Goal: Task Accomplishment & Management: Manage account settings

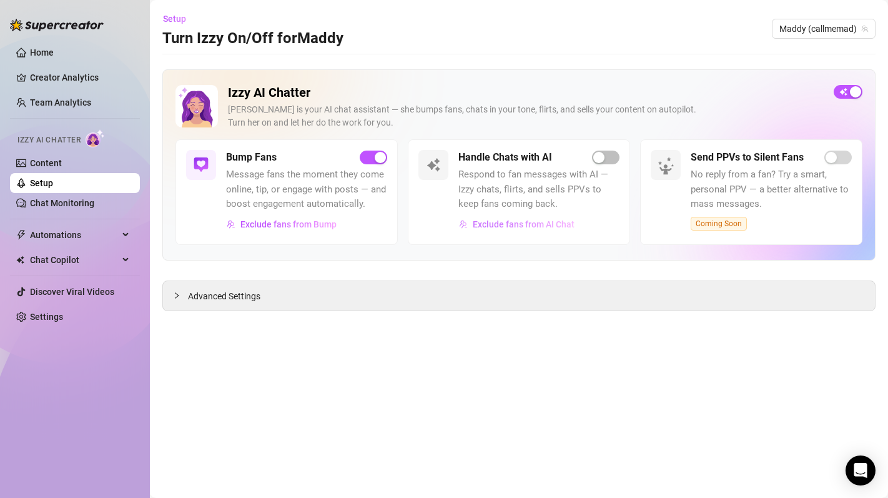
click at [555, 223] on span "Exclude fans from AI Chat" at bounding box center [524, 224] width 102 height 10
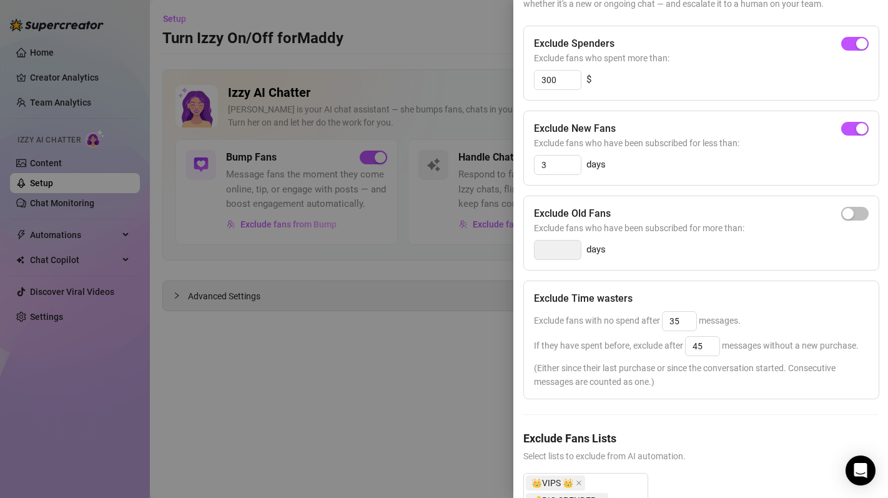
scroll to position [250, 0]
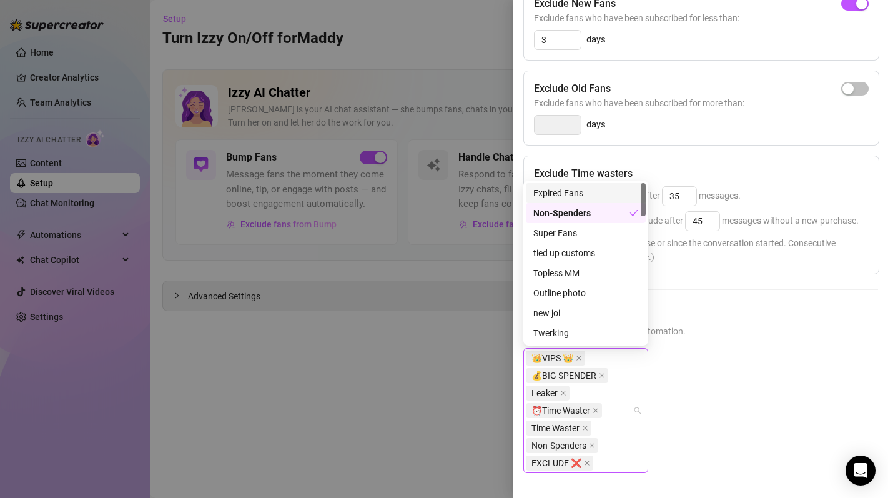
click at [592, 354] on div "👑VIPS 👑 💰BIG SPENDER Leaker ⏰Time Waster Time Waster Non-Spenders EXCLUDE ❌" at bounding box center [579, 410] width 107 height 122
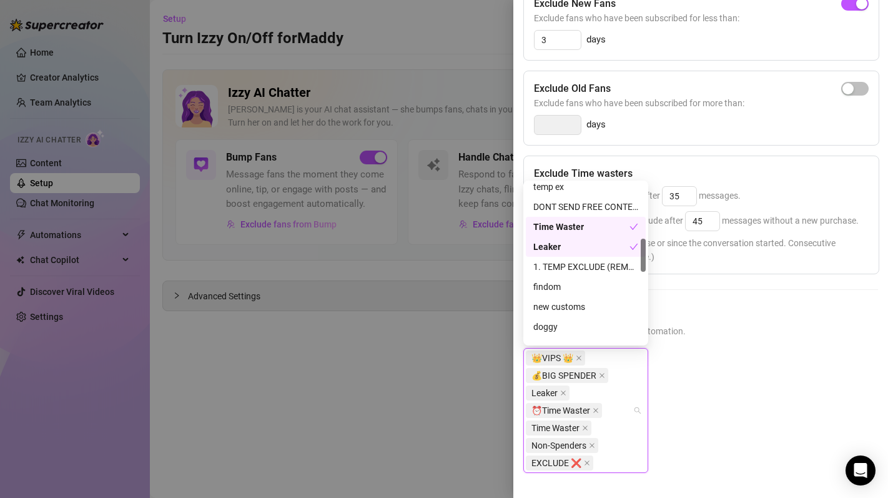
scroll to position [283, 0]
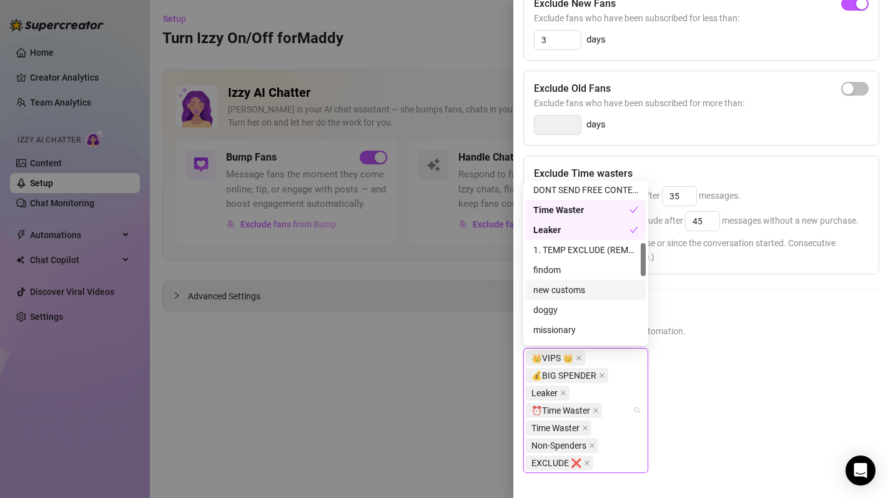
click at [419, 394] on div at bounding box center [444, 249] width 888 height 498
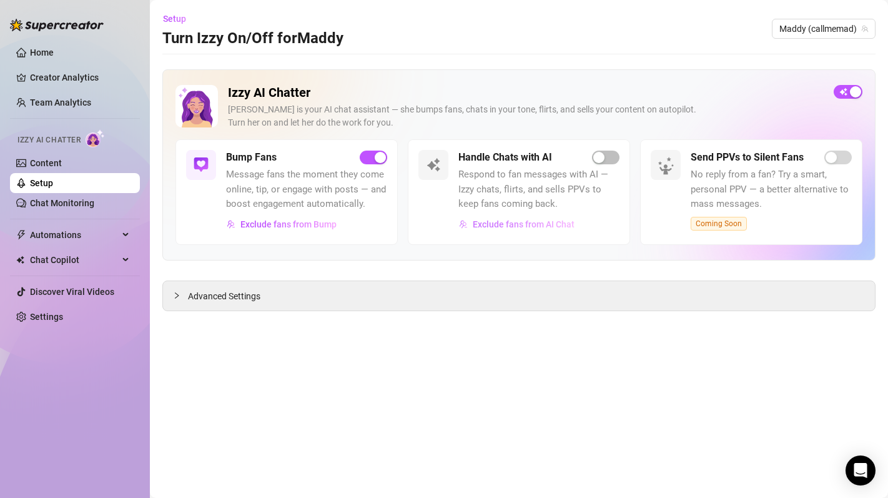
click at [556, 229] on button "Exclude fans from AI Chat" at bounding box center [516, 224] width 117 height 20
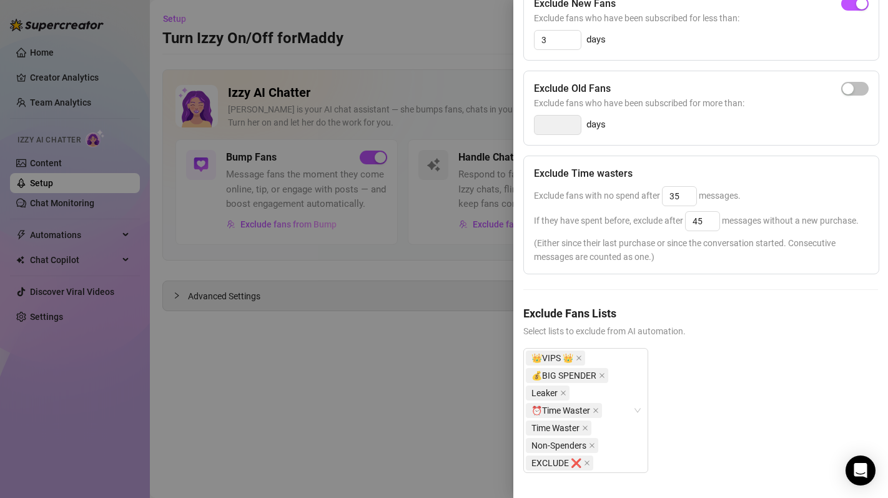
click at [460, 267] on div at bounding box center [444, 249] width 888 height 498
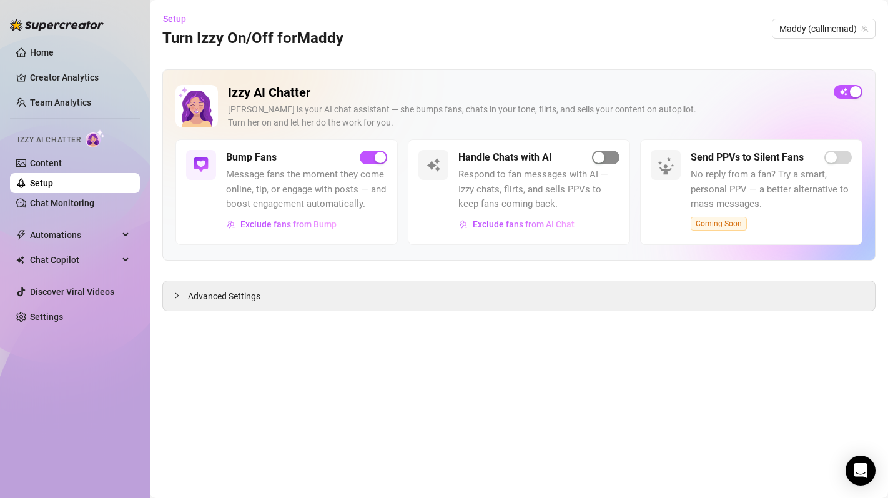
click at [597, 163] on span "button" at bounding box center [605, 157] width 27 height 14
click at [547, 226] on span "Exclude fans from AI Chat" at bounding box center [524, 224] width 102 height 10
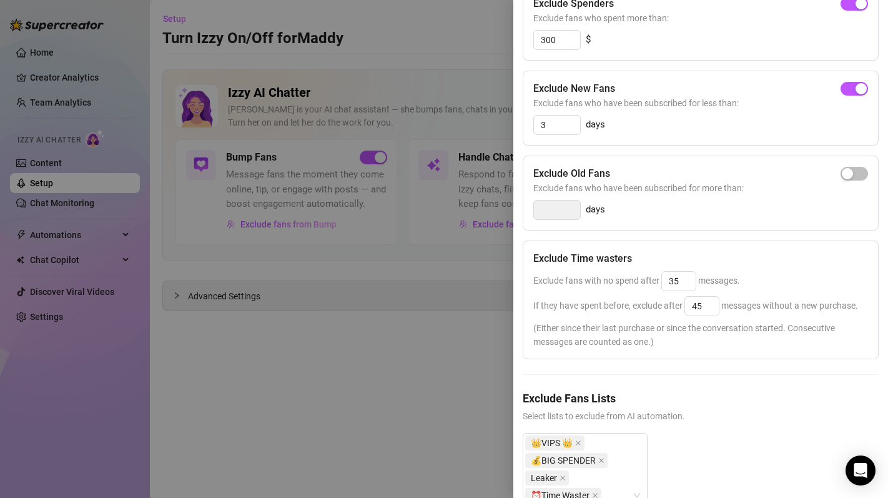
scroll to position [250, 1]
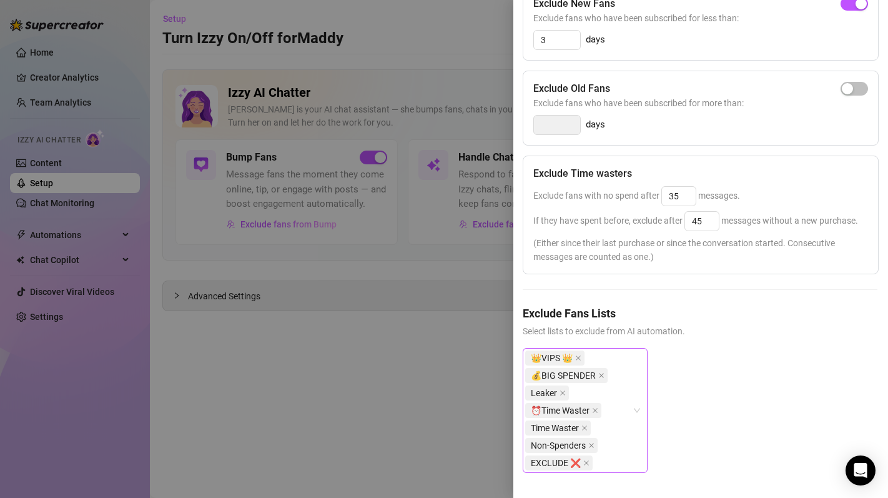
click at [612, 368] on div "👑VIPS 👑 💰BIG SPENDER Leaker ⏰Time Waster Time Waster Non-Spenders EXCLUDE ❌" at bounding box center [578, 410] width 107 height 122
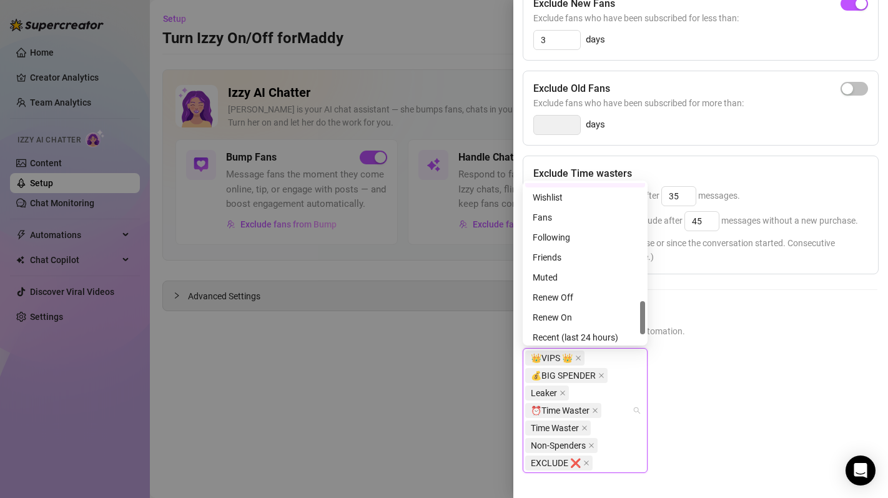
scroll to position [580, 0]
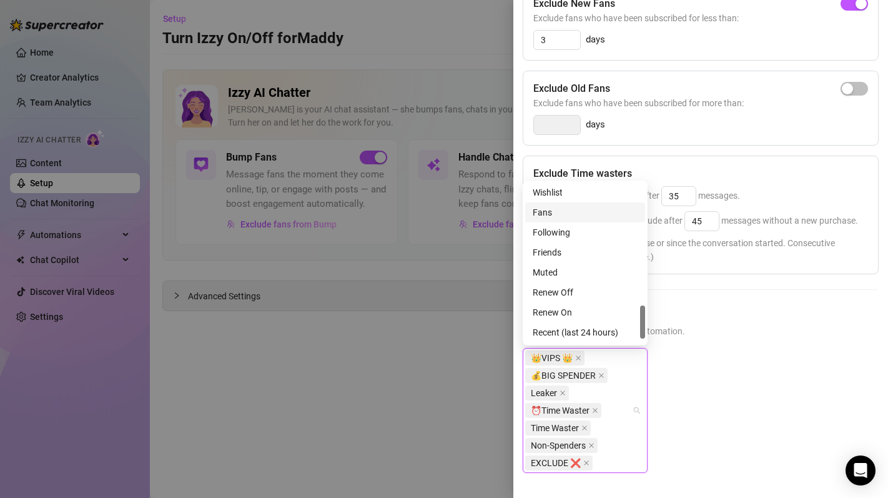
click at [554, 213] on div "Fans" at bounding box center [584, 212] width 105 height 14
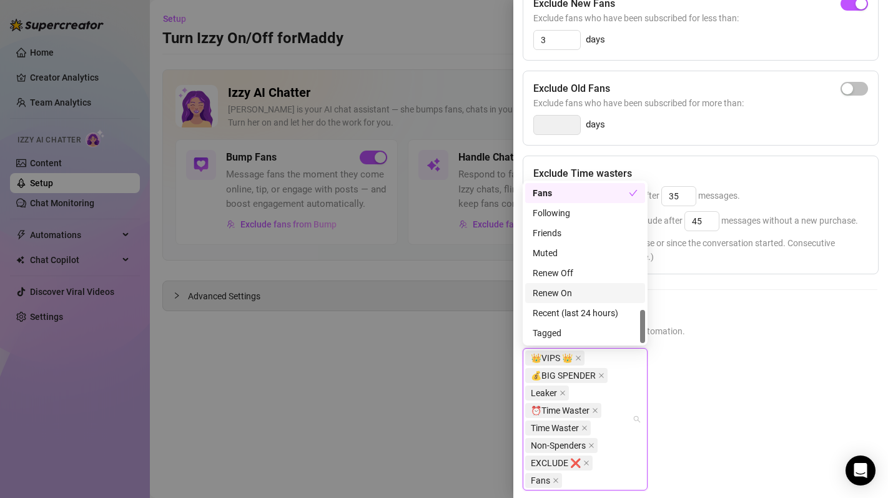
click at [579, 300] on div "Renew On" at bounding box center [585, 293] width 120 height 20
click at [572, 281] on div "Renew Off" at bounding box center [585, 273] width 120 height 20
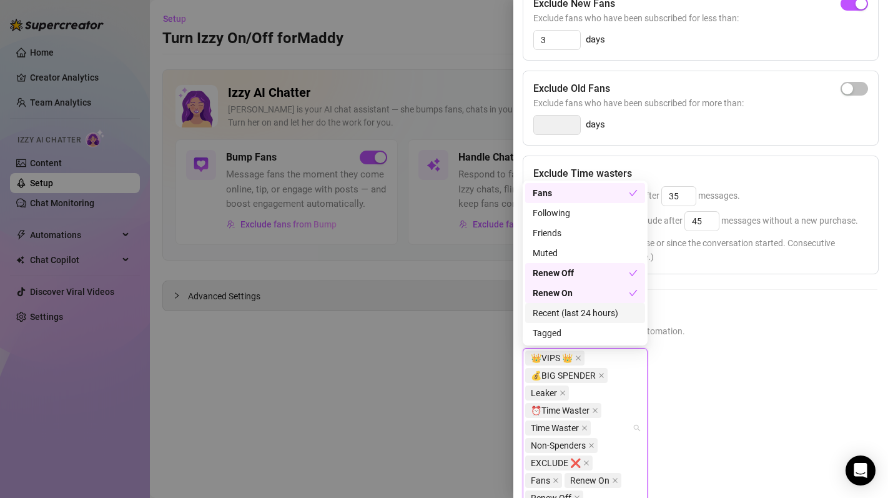
click at [566, 317] on div "Recent (last 24 hours)" at bounding box center [584, 313] width 105 height 14
click at [557, 253] on div "Muted" at bounding box center [584, 253] width 105 height 14
click at [553, 228] on div "Friends" at bounding box center [584, 233] width 105 height 14
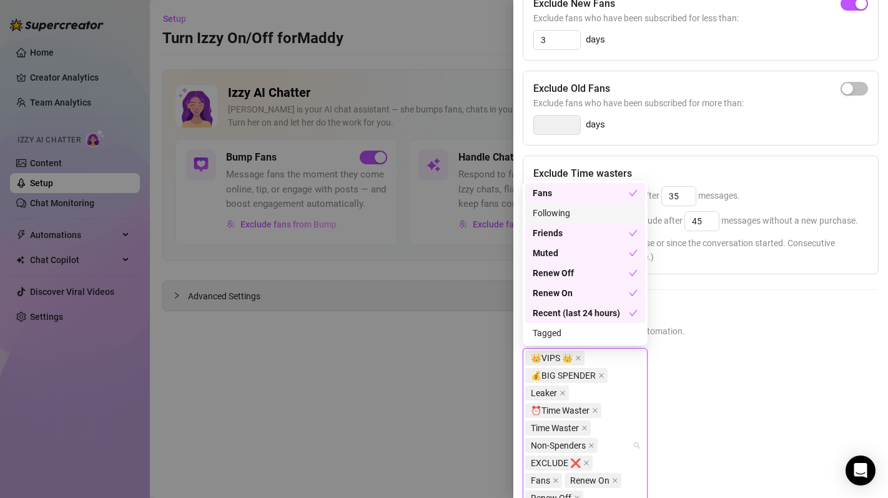
click at [553, 220] on div "Following" at bounding box center [585, 213] width 120 height 20
click at [559, 329] on div "Tagged" at bounding box center [584, 333] width 105 height 14
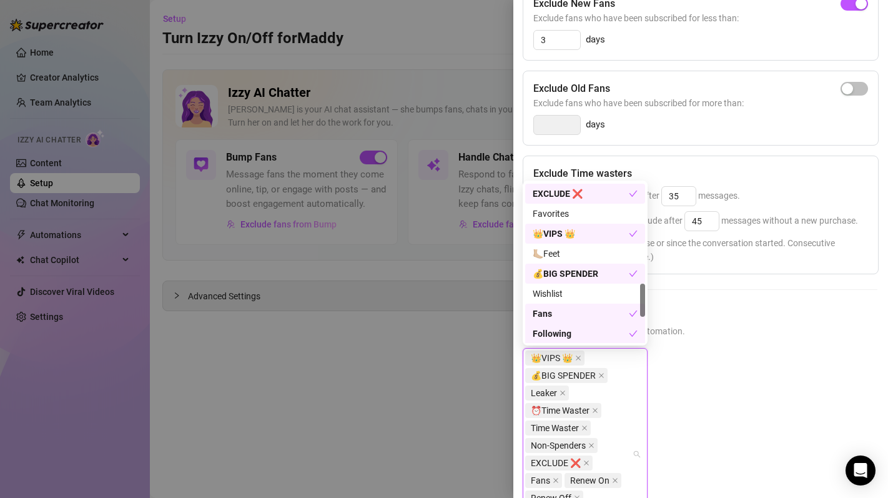
scroll to position [476, 0]
click at [559, 294] on div "Wishlist" at bounding box center [584, 296] width 105 height 14
click at [557, 267] on div "💰BIG SPENDER" at bounding box center [585, 276] width 120 height 20
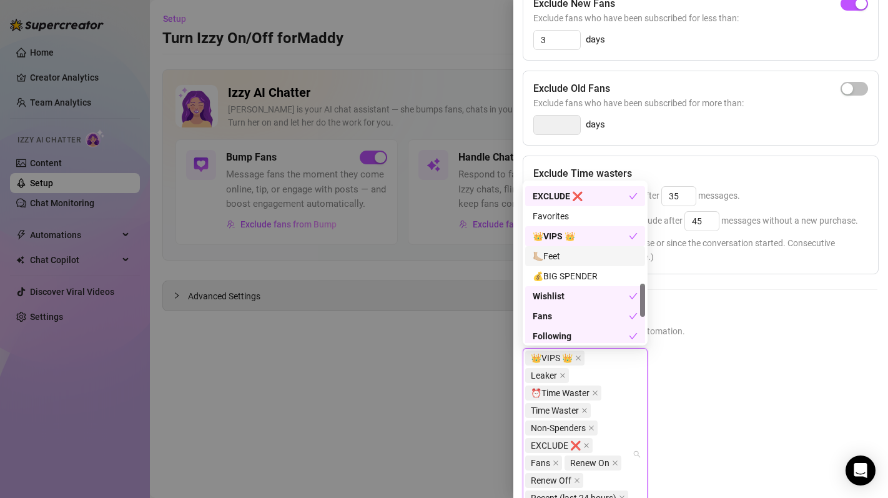
click at [557, 265] on div "🦶🏼Feet" at bounding box center [585, 256] width 120 height 20
click at [557, 270] on div "💰BIG SPENDER" at bounding box center [584, 276] width 105 height 14
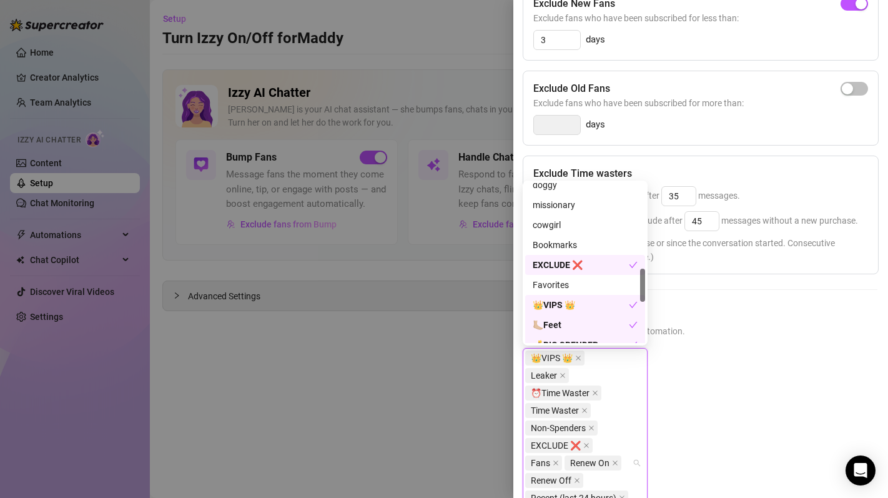
scroll to position [389, 0]
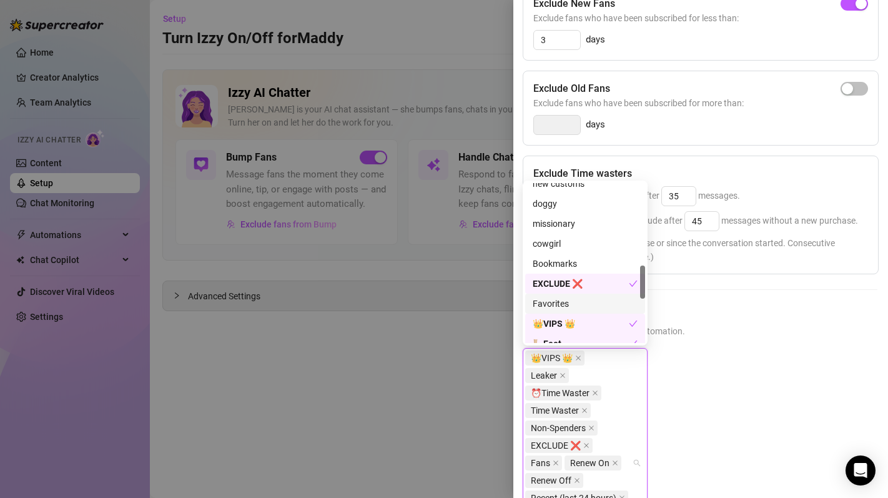
click at [562, 296] on div "Favorites" at bounding box center [585, 303] width 120 height 20
click at [562, 262] on div "Bookmarks" at bounding box center [584, 264] width 105 height 14
click at [562, 257] on div "Bookmarks" at bounding box center [580, 264] width 96 height 14
click at [562, 253] on div "Bookmarks" at bounding box center [585, 263] width 120 height 20
click at [562, 251] on div "cowgirl" at bounding box center [585, 243] width 120 height 20
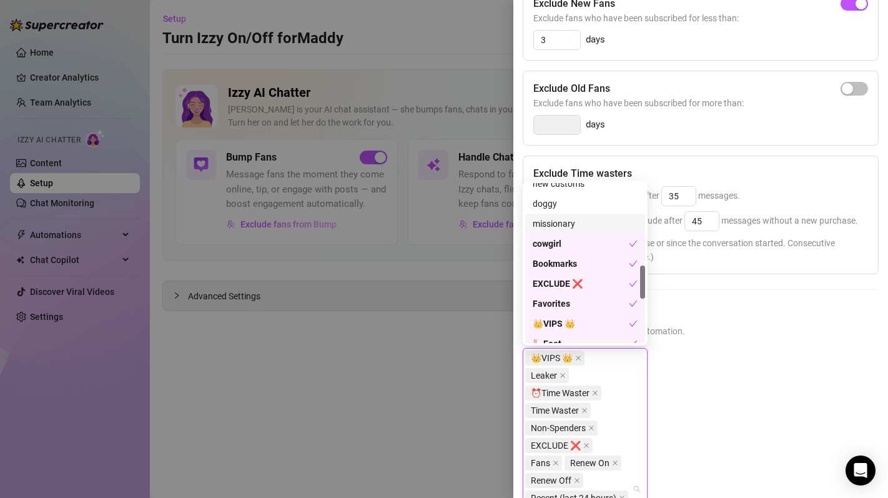
click at [559, 226] on div "missionary" at bounding box center [584, 224] width 105 height 14
click at [547, 192] on div "new customs" at bounding box center [585, 184] width 120 height 20
click at [549, 202] on div "doggy" at bounding box center [584, 204] width 105 height 14
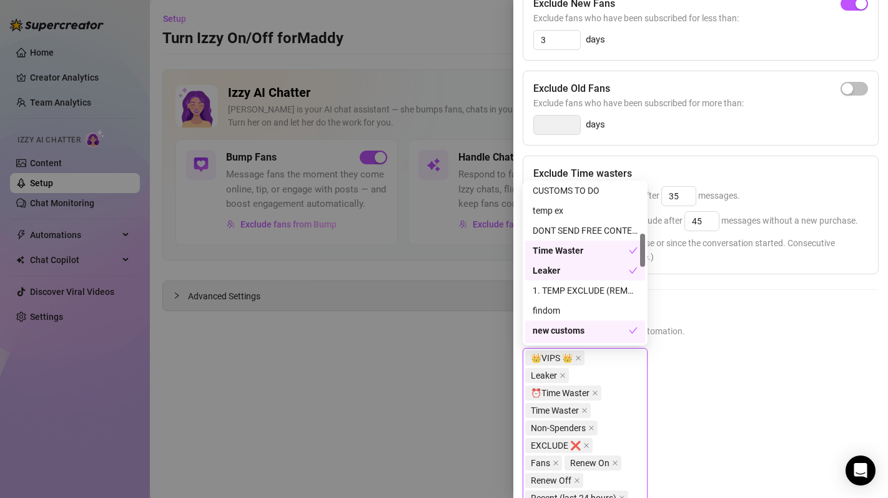
scroll to position [240, 0]
click at [564, 297] on div "1. TEMP EXCLUDE (REMOVE FANS WHEN DONE)" at bounding box center [584, 293] width 105 height 14
click at [563, 326] on div "new customs" at bounding box center [580, 333] width 96 height 14
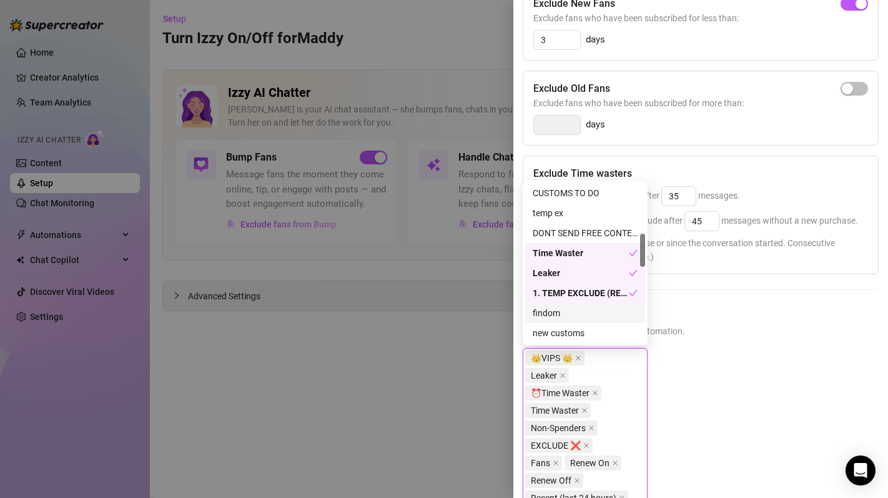
click at [563, 322] on div "findom" at bounding box center [585, 313] width 120 height 20
click at [563, 335] on div "new customs" at bounding box center [584, 333] width 105 height 14
click at [564, 230] on div "DONT SEND FREE CONTENT LIST" at bounding box center [584, 233] width 105 height 14
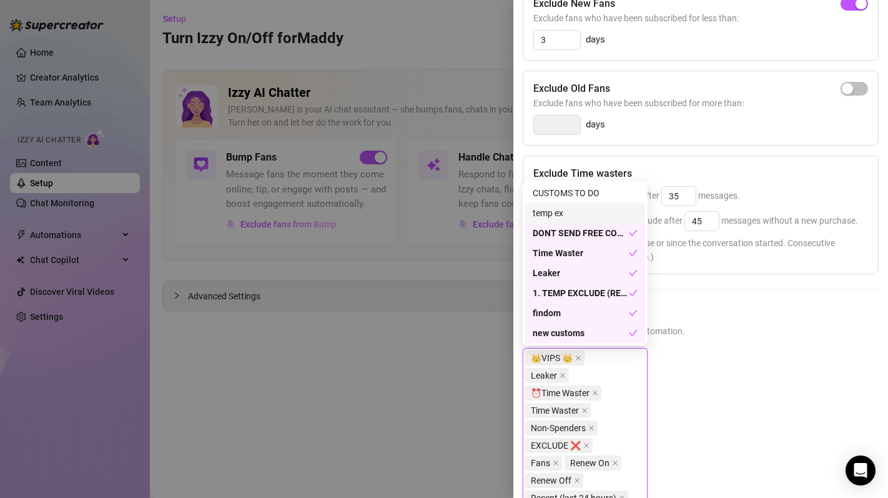
click at [562, 215] on div "temp ex" at bounding box center [584, 213] width 105 height 14
click at [571, 200] on div "CUSTOMS TO DO" at bounding box center [585, 193] width 120 height 20
click at [690, 318] on h5 "Exclude Fans Lists" at bounding box center [699, 313] width 355 height 17
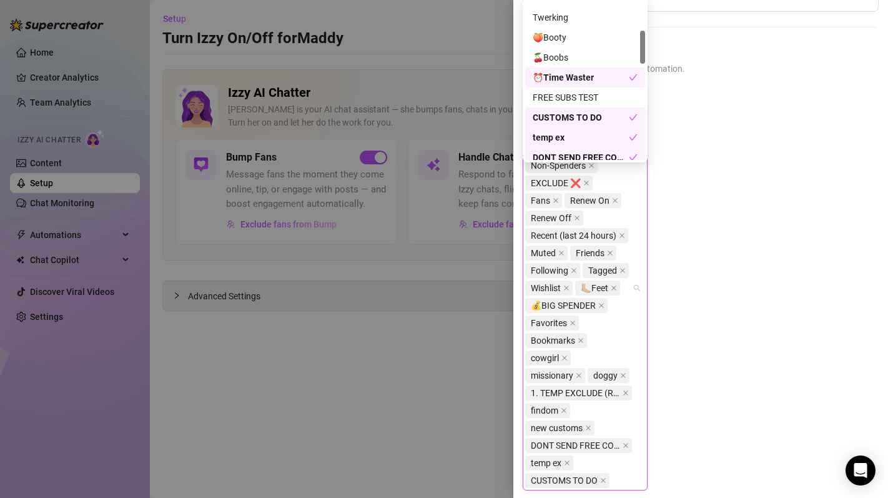
scroll to position [119, 0]
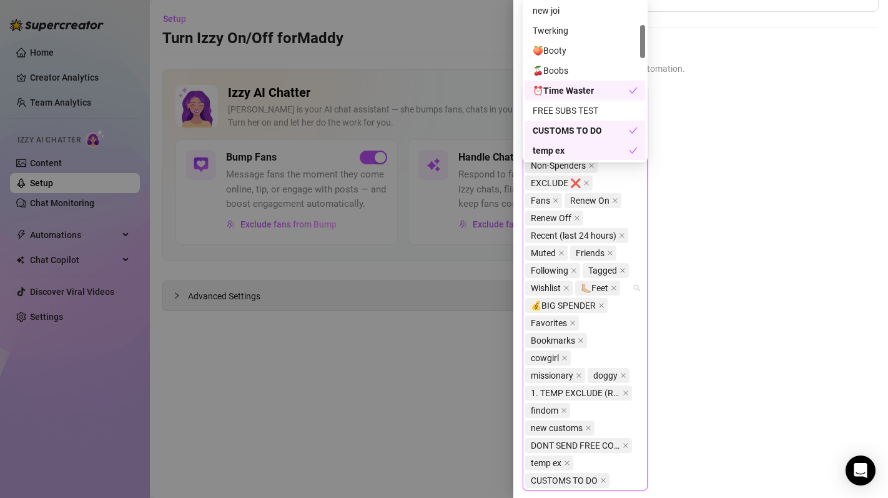
click at [588, 104] on div "FREE SUBS TEST" at bounding box center [584, 111] width 105 height 14
click at [566, 72] on div "🍒Boobs" at bounding box center [584, 71] width 105 height 14
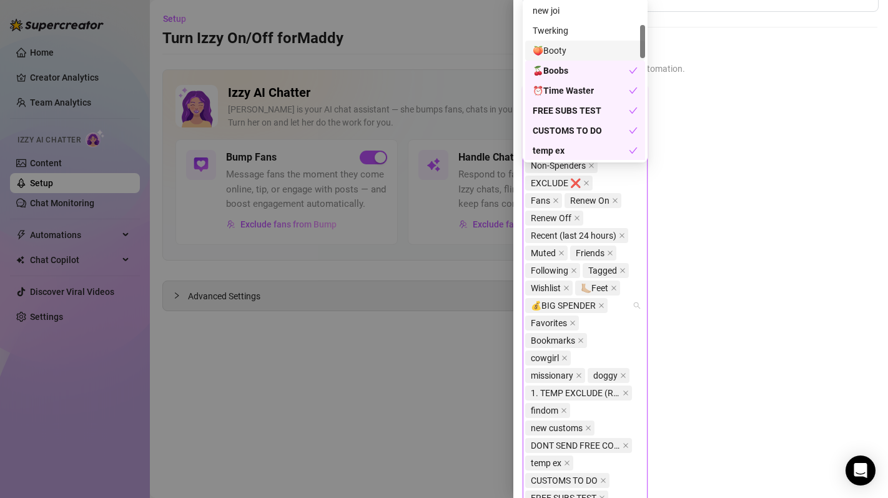
click at [559, 44] on div "🍑Booty" at bounding box center [584, 51] width 105 height 14
click at [552, 30] on div "Twerking" at bounding box center [584, 31] width 105 height 14
click at [550, 4] on div "new joi" at bounding box center [585, 11] width 120 height 20
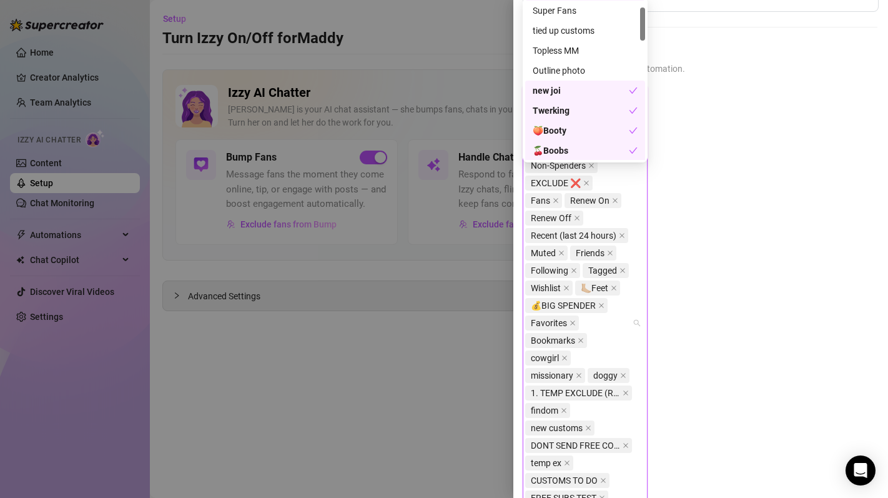
scroll to position [36, 0]
click at [580, 77] on div "Outline photo" at bounding box center [584, 74] width 105 height 14
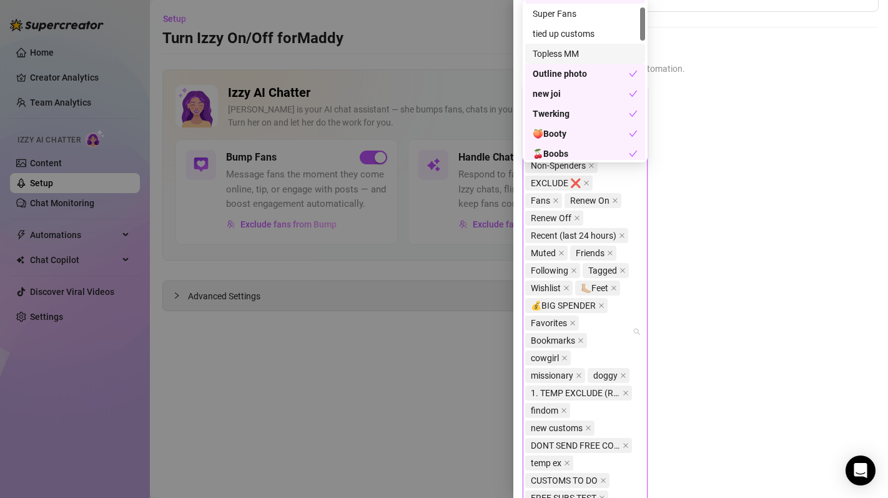
click at [571, 59] on div "Topless MM" at bounding box center [584, 54] width 105 height 14
click at [567, 29] on div "tied up customs" at bounding box center [584, 34] width 105 height 14
click at [568, 24] on div "tied up customs" at bounding box center [585, 34] width 120 height 20
click at [569, 24] on div "tied up customs" at bounding box center [585, 34] width 120 height 20
click at [566, 15] on div "Super Fans" at bounding box center [584, 14] width 105 height 14
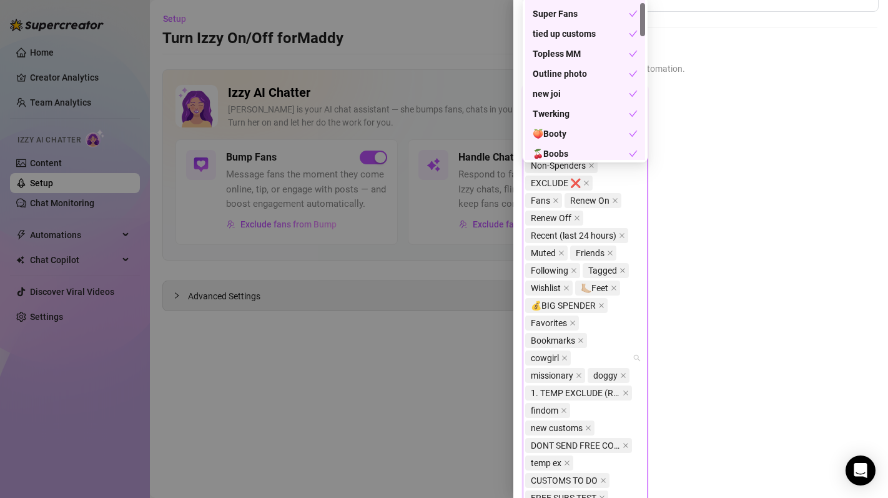
scroll to position [0, 0]
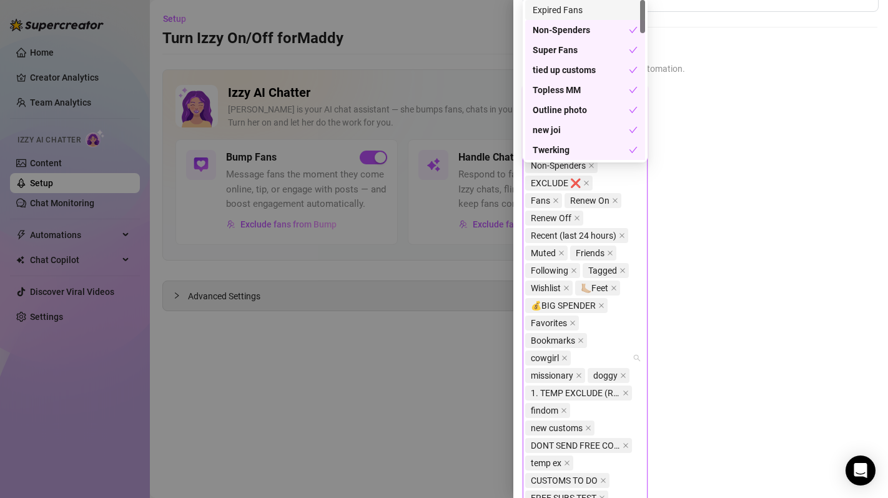
click at [558, 9] on div "Expired Fans" at bounding box center [584, 10] width 105 height 14
click at [474, 157] on div at bounding box center [444, 249] width 888 height 498
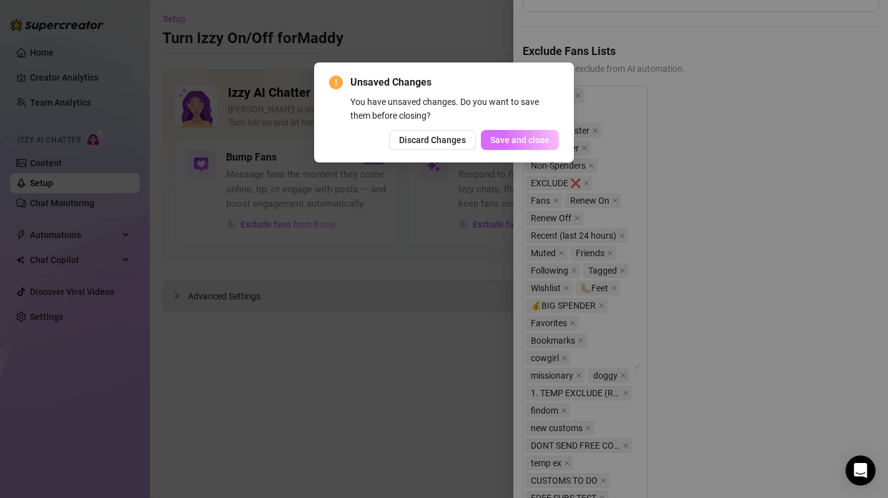
click at [512, 140] on span "Save and close" at bounding box center [519, 140] width 59 height 10
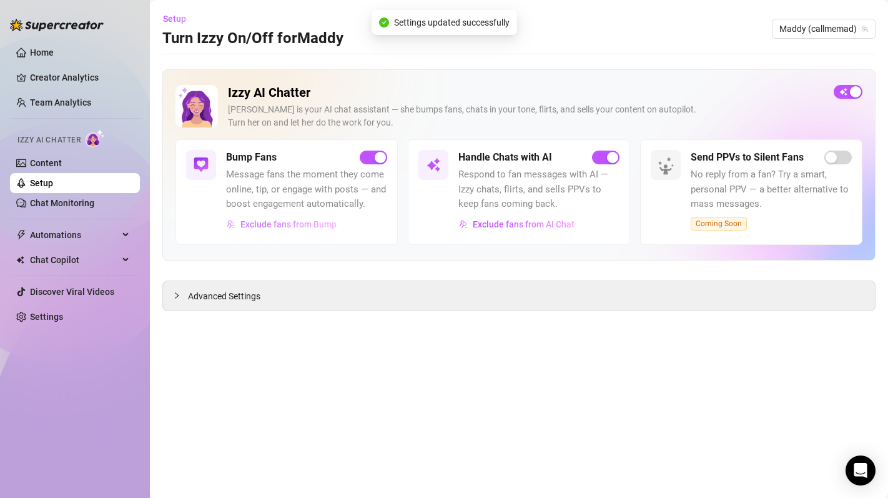
click at [297, 225] on span "Exclude fans from Bump" at bounding box center [288, 224] width 96 height 10
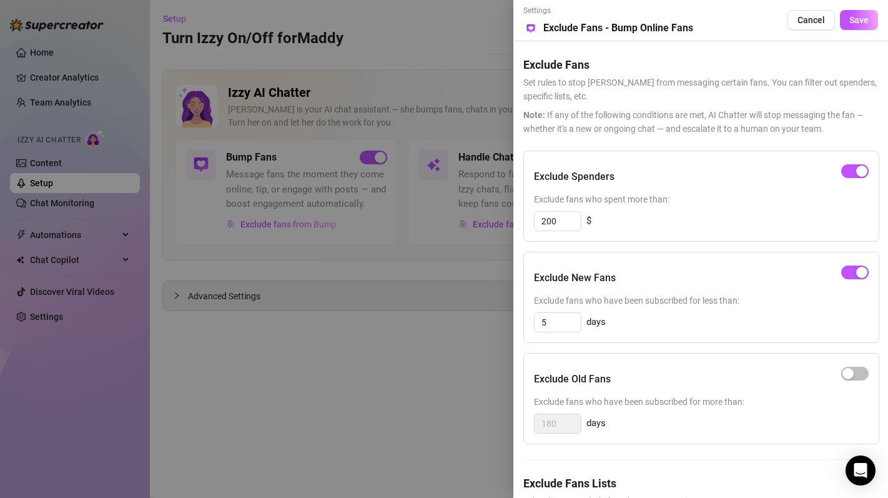
click at [406, 372] on div at bounding box center [444, 249] width 888 height 498
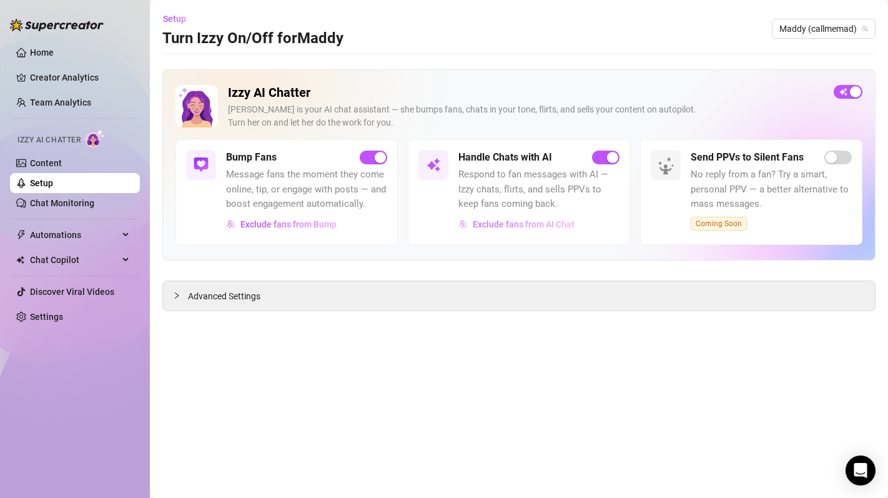
click at [491, 229] on button "Exclude fans from AI Chat" at bounding box center [516, 224] width 117 height 20
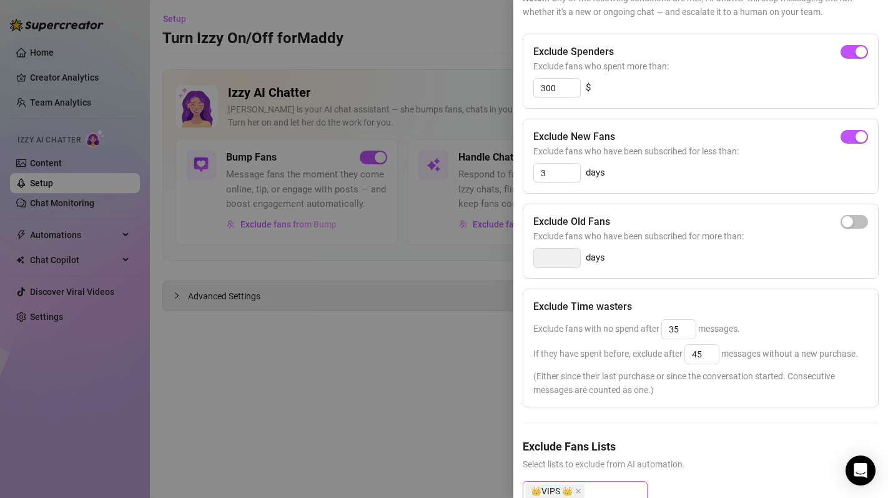
scroll to position [0, 1]
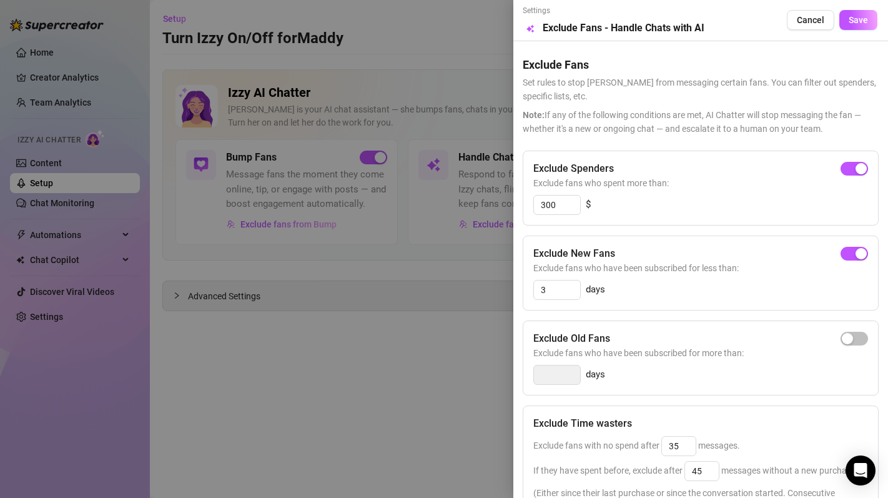
click at [412, 400] on div at bounding box center [444, 249] width 888 height 498
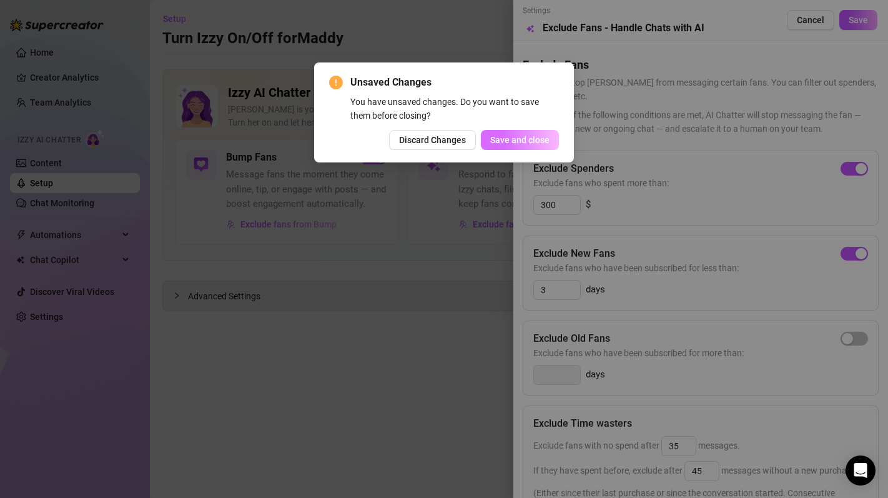
click at [501, 141] on span "Save and close" at bounding box center [519, 140] width 59 height 10
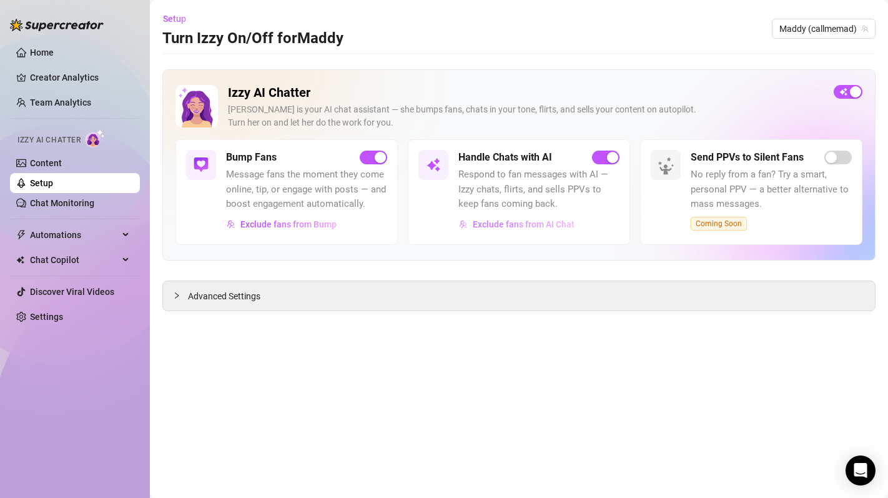
click at [519, 217] on button "Exclude fans from AI Chat" at bounding box center [516, 224] width 117 height 20
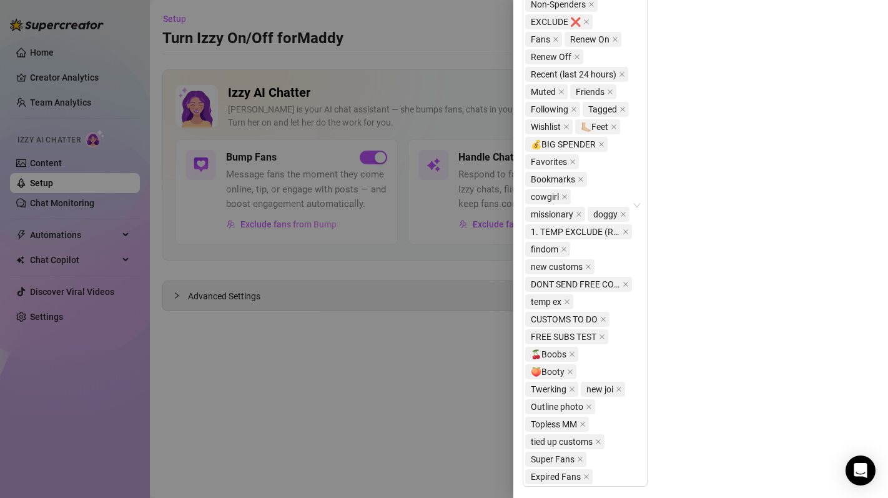
scroll to position [675, 1]
click at [337, 247] on div at bounding box center [444, 249] width 888 height 498
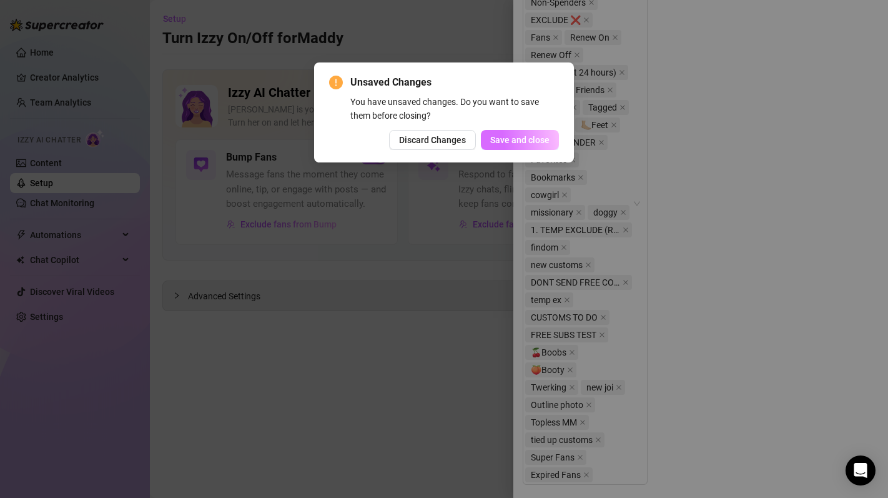
click at [521, 149] on button "Save and close" at bounding box center [520, 140] width 78 height 20
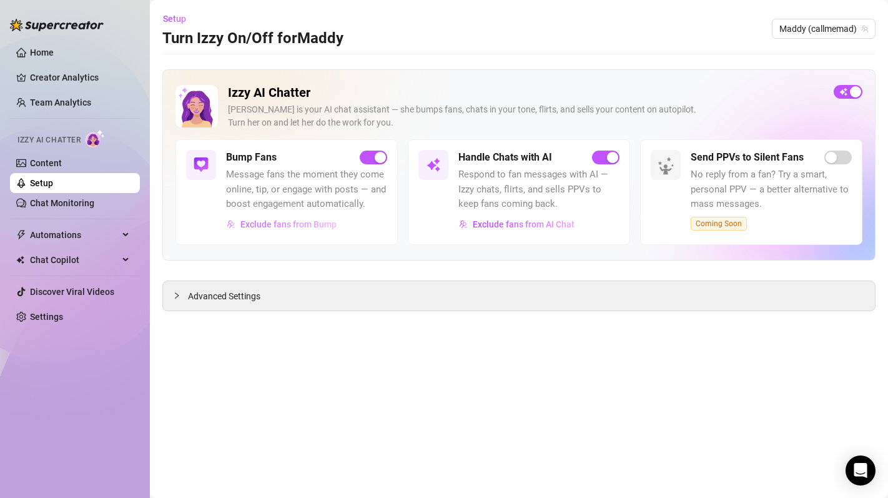
click at [316, 226] on span "Exclude fans from Bump" at bounding box center [288, 224] width 96 height 10
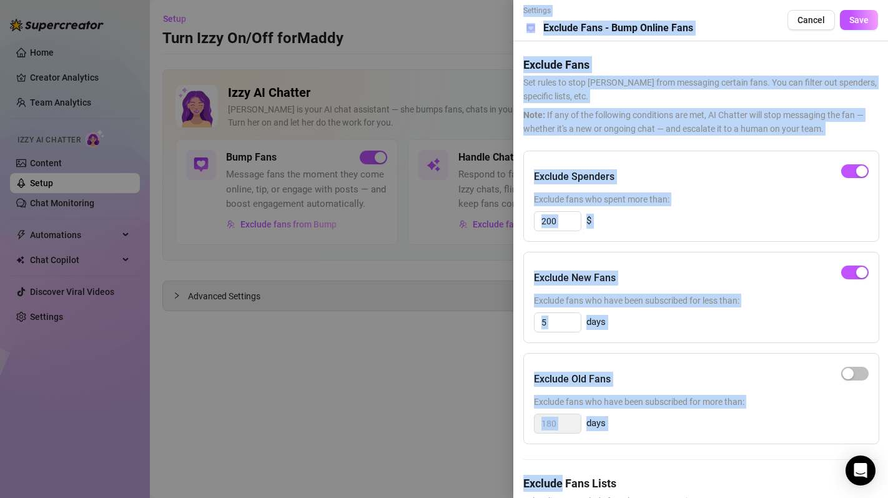
drag, startPoint x: 559, startPoint y: 482, endPoint x: 564, endPoint y: 520, distance: 38.4
click at [564, 497] on html "Home Creator Analytics Team Analytics Izzy AI Chatter Content Setup Chat Monito…" at bounding box center [444, 249] width 888 height 498
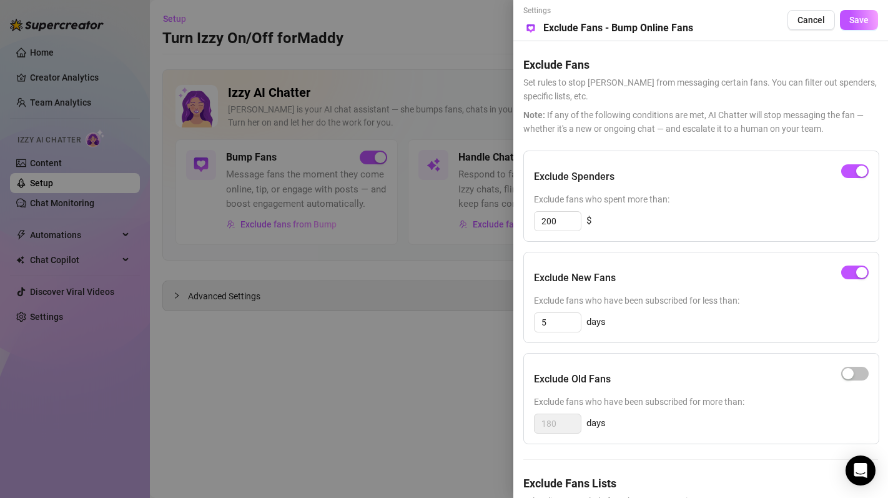
click at [574, 483] on h5 "Exclude Fans Lists" at bounding box center [700, 482] width 355 height 17
click at [352, 436] on div at bounding box center [444, 249] width 888 height 498
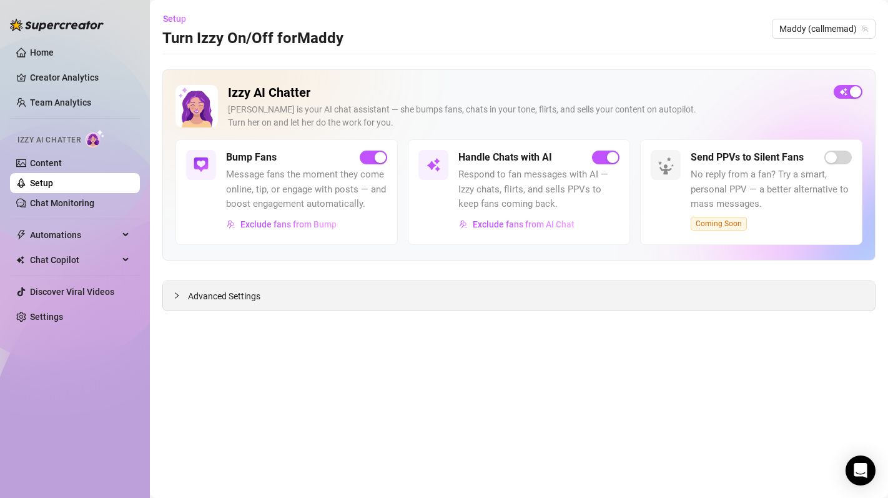
click at [220, 303] on div "Advanced Settings" at bounding box center [519, 295] width 712 height 29
click at [218, 298] on span "Advanced Settings" at bounding box center [224, 296] width 72 height 14
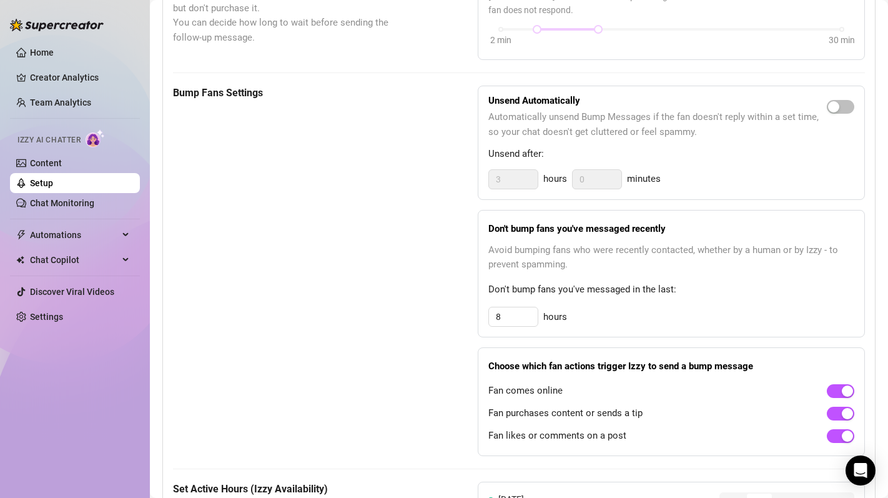
scroll to position [547, 0]
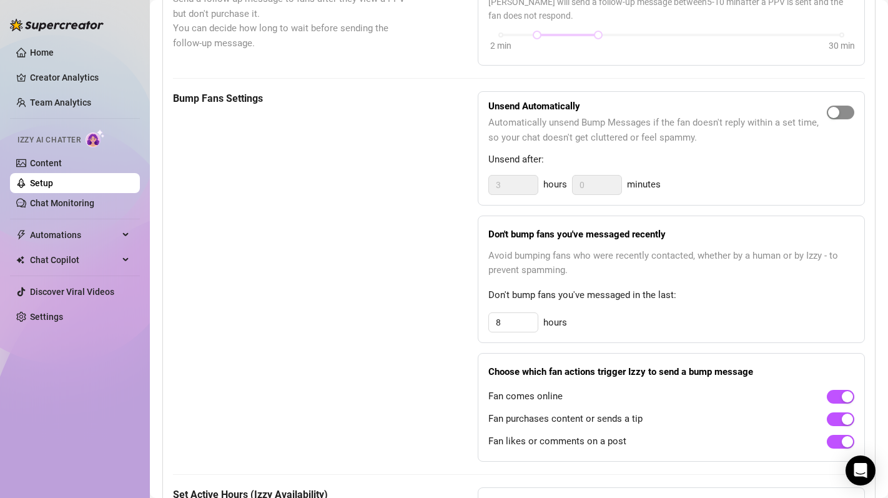
click at [840, 112] on span "button" at bounding box center [839, 112] width 27 height 14
click at [461, 176] on div "Bump Fans Settings Unsend Automatically Automatically unsend Bump Messages if t…" at bounding box center [519, 276] width 692 height 370
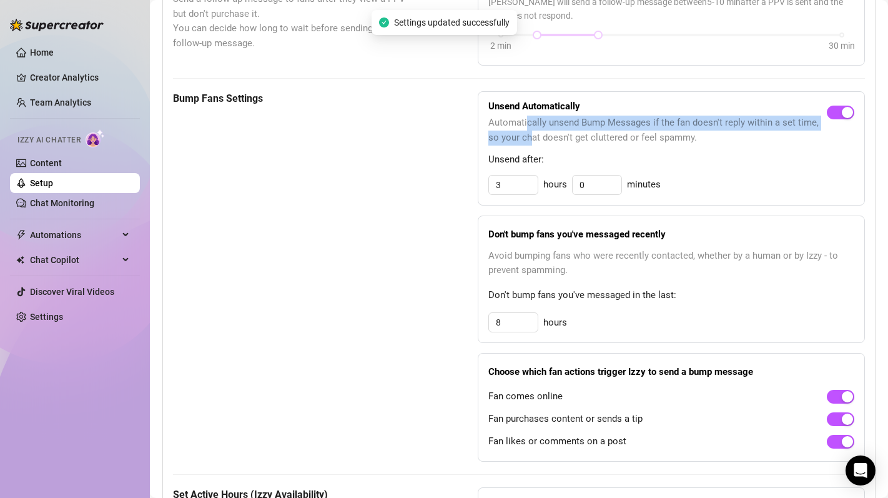
drag, startPoint x: 523, startPoint y: 126, endPoint x: 526, endPoint y: 144, distance: 17.8
click at [526, 144] on span "Automatically unsend Bump Messages if the fan doesn't reply within a set time, …" at bounding box center [657, 129] width 338 height 29
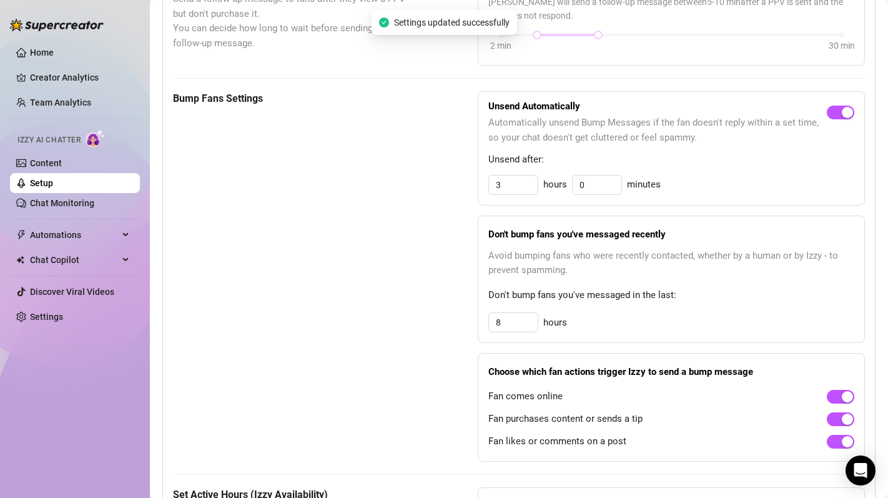
click at [529, 144] on span "Automatically unsend Bump Messages if the fan doesn't reply within a set time, …" at bounding box center [657, 129] width 338 height 29
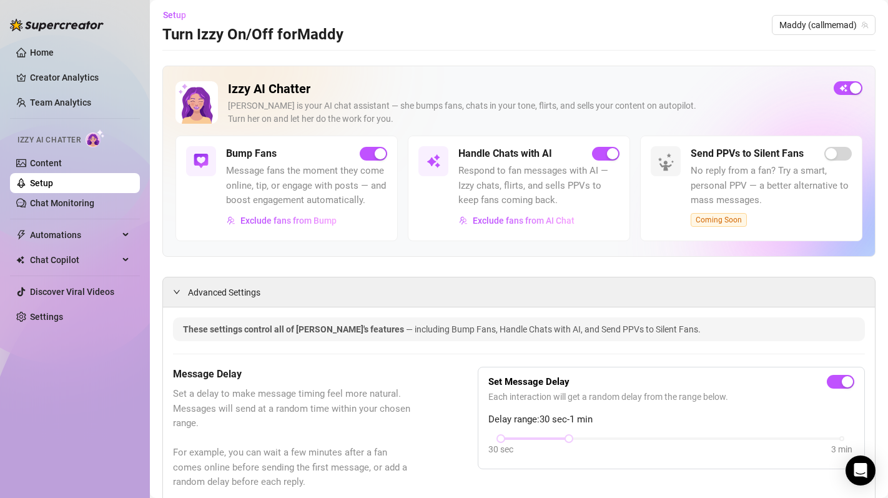
scroll to position [0, 0]
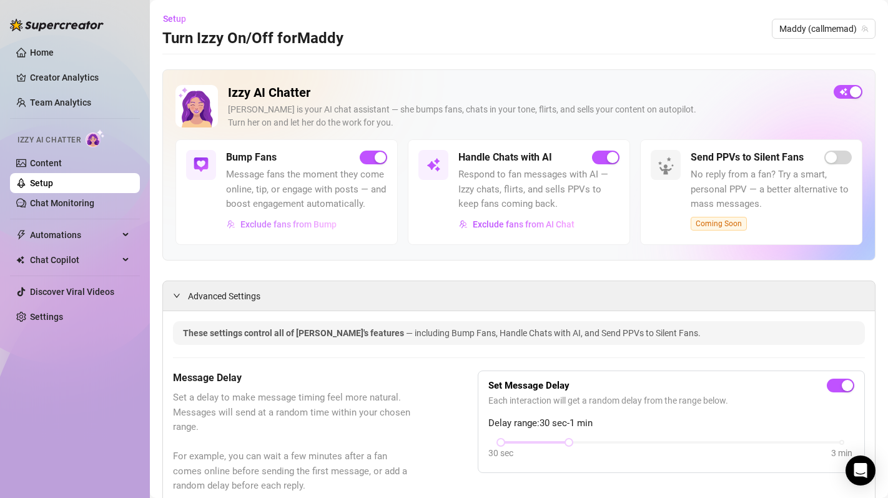
click at [308, 229] on button "Exclude fans from Bump" at bounding box center [281, 224] width 111 height 20
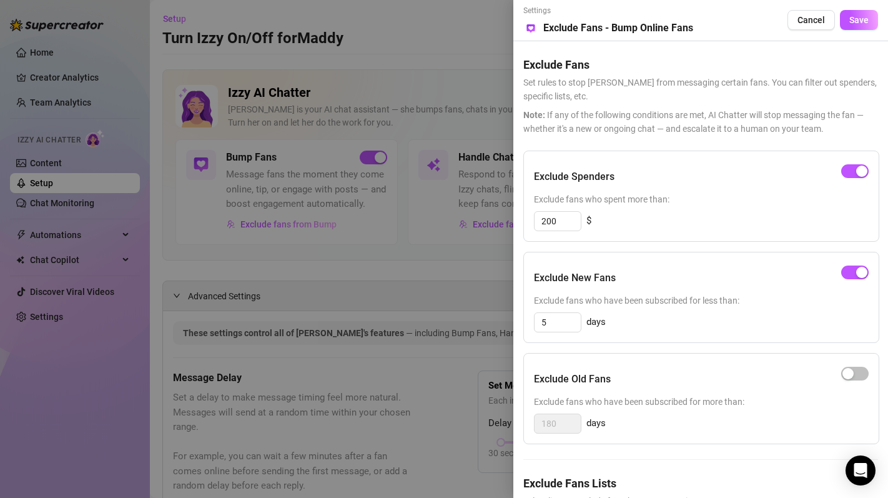
click at [672, 239] on div "Exclude Spenders Exclude fans who spent more than: 200 $" at bounding box center [701, 195] width 356 height 91
click at [654, 225] on div "200 $" at bounding box center [701, 221] width 335 height 20
drag, startPoint x: 572, startPoint y: 227, endPoint x: 511, endPoint y: 227, distance: 61.2
click at [511, 227] on div "Settings Preview Exclude Fans - Bump Online Fans Cancel Save Exclude Fans Set r…" at bounding box center [444, 249] width 888 height 498
click at [639, 243] on div "Exclude Spenders Exclude fans who spent more than: 1 $ Exclude New Fans Exclude…" at bounding box center [700, 356] width 355 height 412
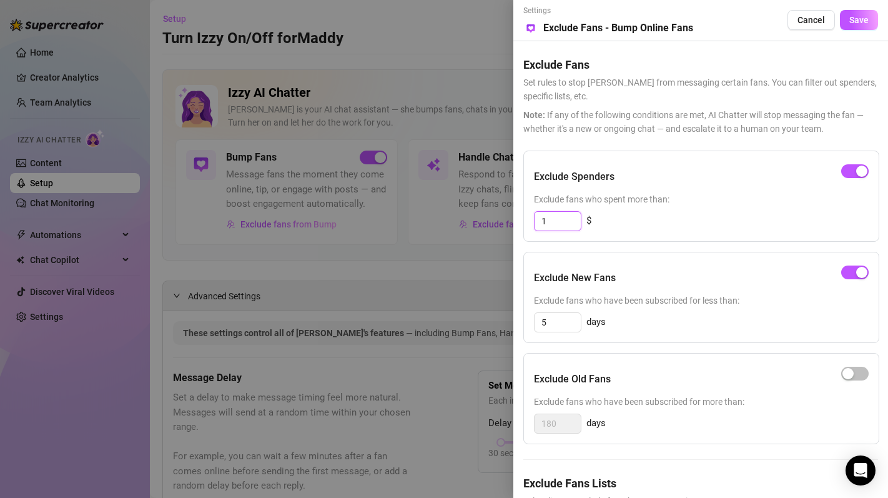
click at [559, 227] on input "1" at bounding box center [557, 221] width 46 height 19
drag, startPoint x: 566, startPoint y: 222, endPoint x: 517, endPoint y: 228, distance: 49.6
click at [517, 228] on div "Settings Preview Exclude Fans - Bump Online Fans Cancel Save Exclude Fans Set r…" at bounding box center [700, 249] width 375 height 498
click at [638, 228] on div "1 $" at bounding box center [701, 221] width 335 height 20
drag, startPoint x: 552, startPoint y: 219, endPoint x: 535, endPoint y: 221, distance: 17.0
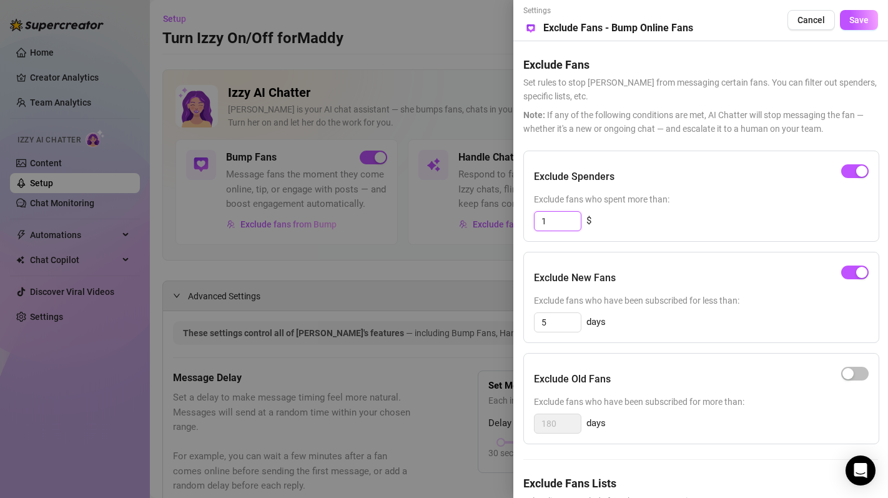
click at [534, 221] on input "1" at bounding box center [557, 221] width 46 height 19
click at [676, 240] on div "Exclude Spenders Exclude fans who spent more than: 1 $" at bounding box center [701, 195] width 356 height 91
click at [797, 25] on button "Cancel" at bounding box center [810, 20] width 47 height 20
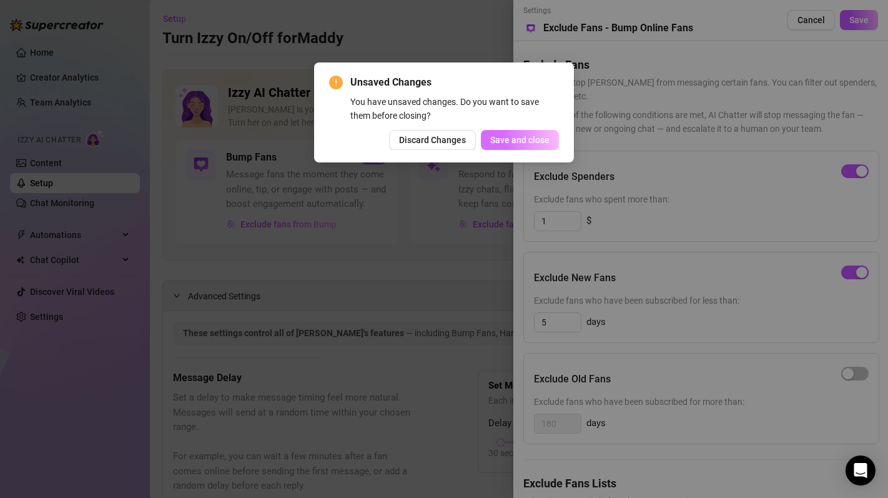
click at [491, 140] on span "Save and close" at bounding box center [519, 140] width 59 height 10
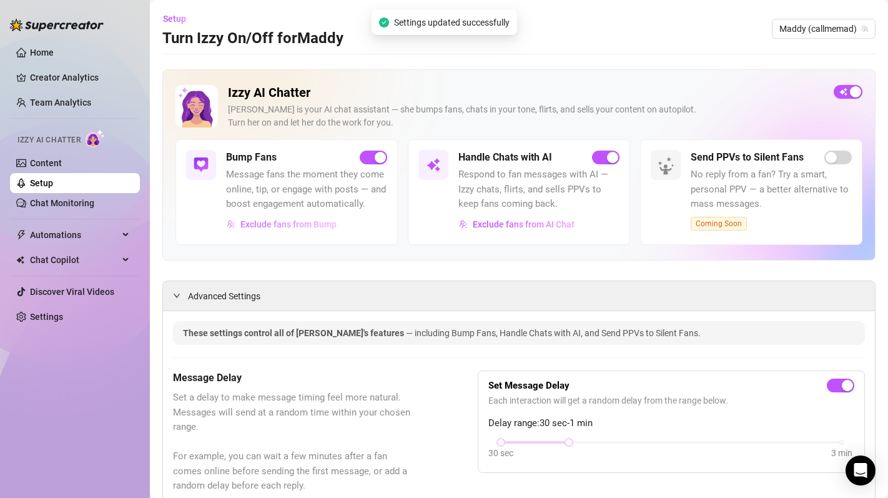
click at [322, 221] on span "Exclude fans from Bump" at bounding box center [288, 224] width 96 height 10
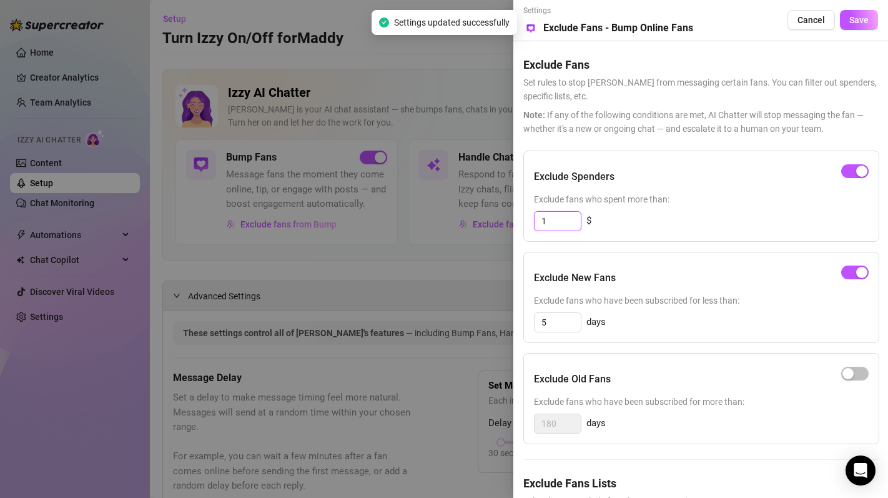
drag, startPoint x: 571, startPoint y: 218, endPoint x: 522, endPoint y: 222, distance: 48.2
click at [521, 222] on div "Settings Preview Exclude Fans - Bump Online Fans Cancel Save Exclude Fans Set r…" at bounding box center [700, 249] width 375 height 498
type input "200"
click at [850, 19] on span "Save" at bounding box center [858, 20] width 19 height 10
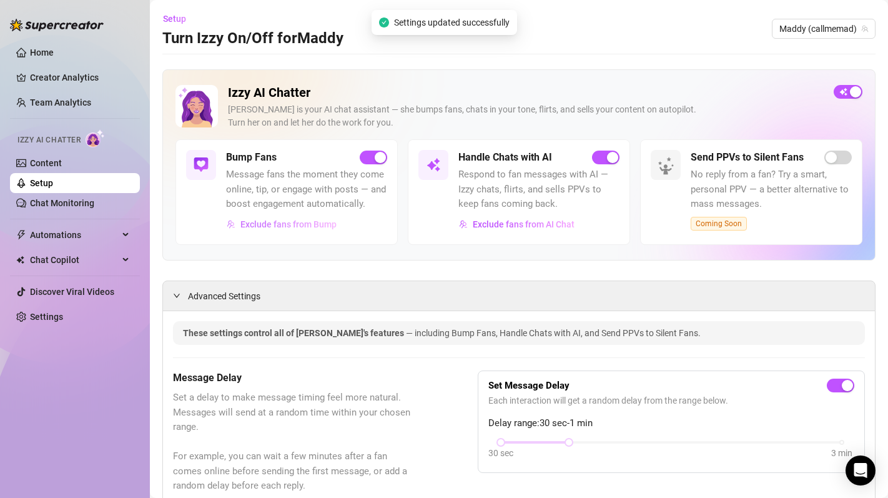
click at [268, 223] on span "Exclude fans from Bump" at bounding box center [288, 224] width 96 height 10
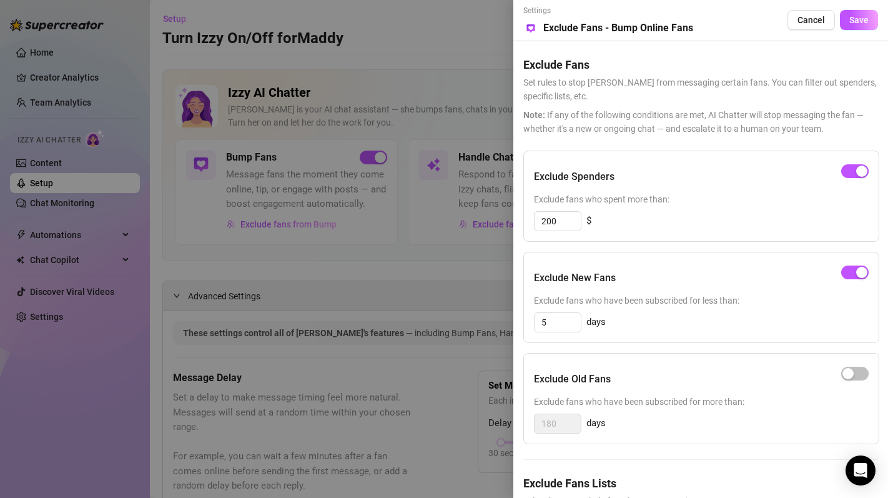
click at [637, 236] on div "Exclude Spenders Exclude fans who spent more than: 200 $" at bounding box center [701, 195] width 356 height 91
drag, startPoint x: 591, startPoint y: 405, endPoint x: 643, endPoint y: 402, distance: 52.5
click at [643, 402] on span "Exclude fans who have been subscribed for more than:" at bounding box center [701, 402] width 335 height 14
drag, startPoint x: 664, startPoint y: 402, endPoint x: 716, endPoint y: 403, distance: 52.5
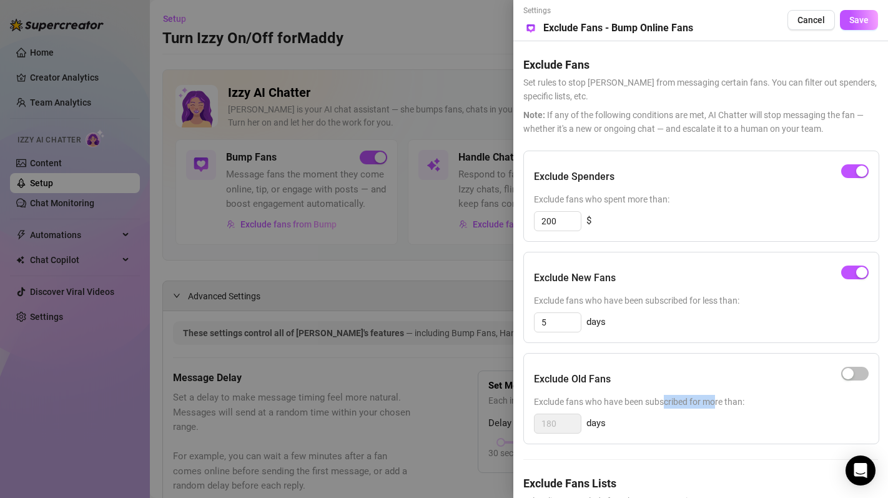
click at [716, 403] on span "Exclude fans who have been subscribed for more than:" at bounding box center [701, 402] width 335 height 14
drag, startPoint x: 553, startPoint y: 404, endPoint x: 632, endPoint y: 403, distance: 78.7
click at [632, 403] on span "Exclude fans who have been subscribed for more than:" at bounding box center [701, 402] width 335 height 14
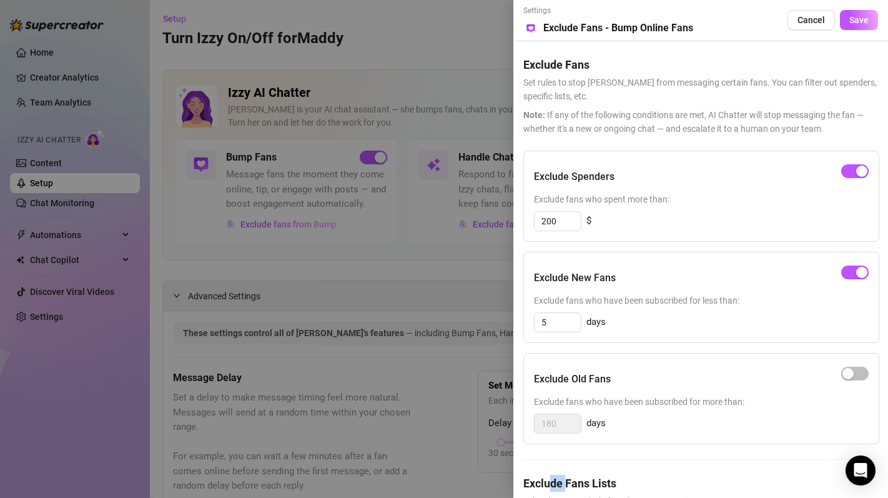
drag, startPoint x: 552, startPoint y: 475, endPoint x: 567, endPoint y: 485, distance: 17.5
click at [567, 485] on h5 "Exclude Fans Lists" at bounding box center [700, 482] width 355 height 17
click at [293, 333] on div at bounding box center [444, 249] width 888 height 498
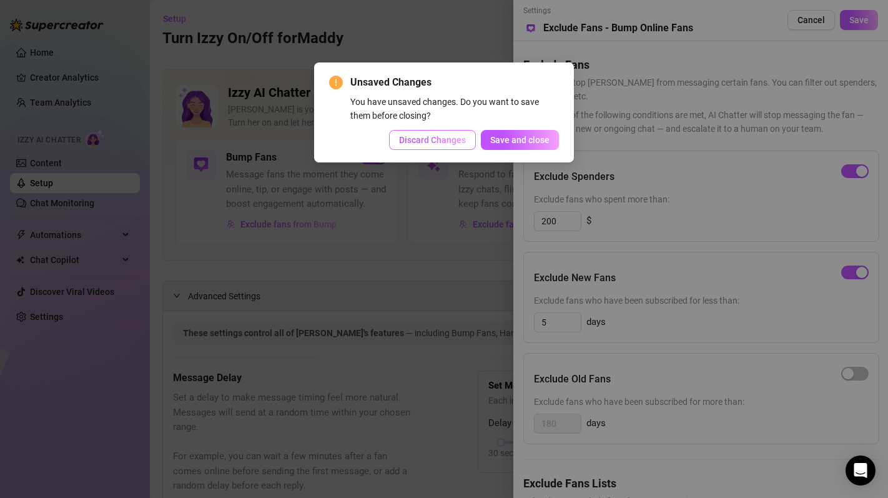
click at [448, 144] on span "Discard Changes" at bounding box center [432, 140] width 67 height 10
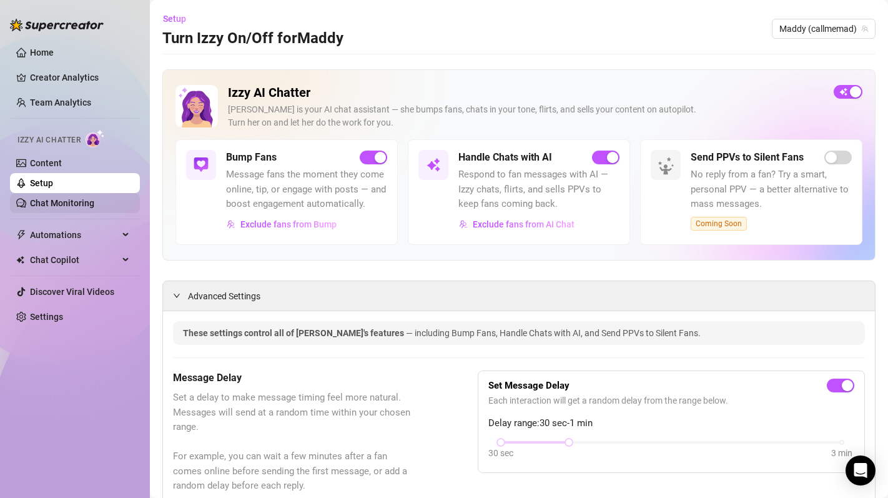
click at [94, 205] on link "Chat Monitoring" at bounding box center [62, 203] width 64 height 10
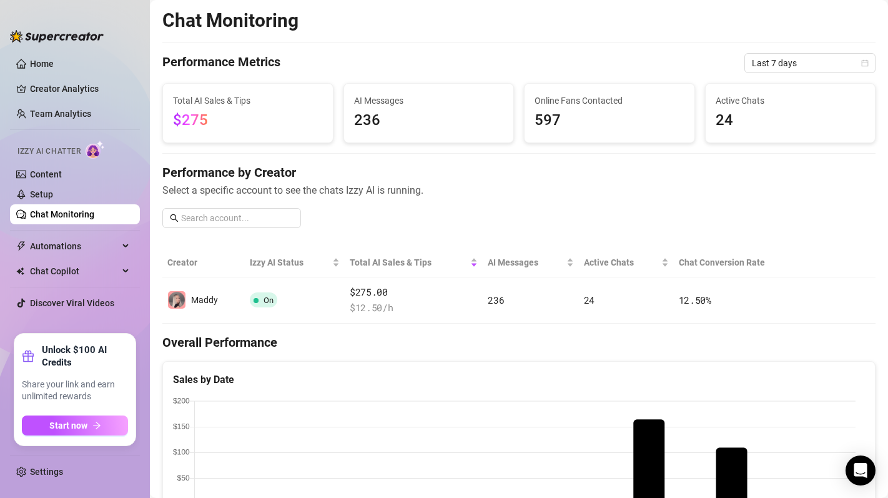
scroll to position [391, 0]
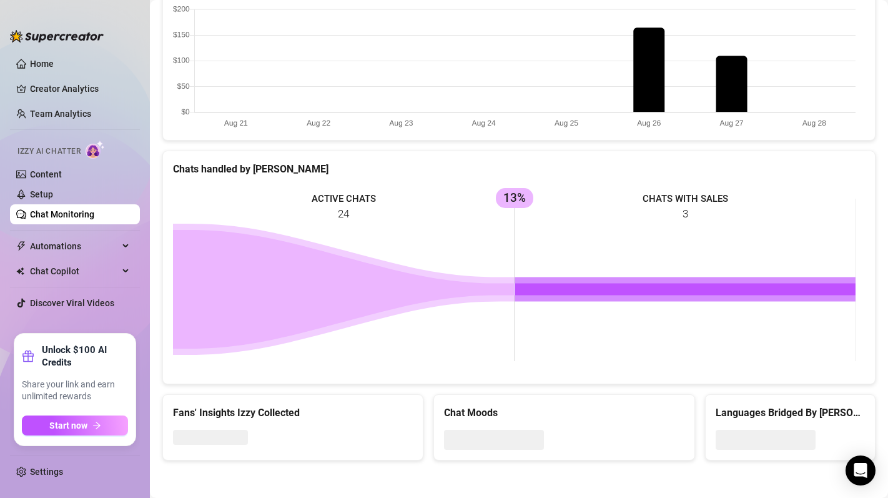
click at [337, 212] on rect at bounding box center [514, 279] width 682 height 187
click at [338, 212] on rect at bounding box center [514, 279] width 682 height 187
drag, startPoint x: 294, startPoint y: 303, endPoint x: 316, endPoint y: 310, distance: 22.7
click at [294, 303] on icon at bounding box center [343, 289] width 341 height 119
click at [359, 315] on icon at bounding box center [343, 289] width 341 height 119
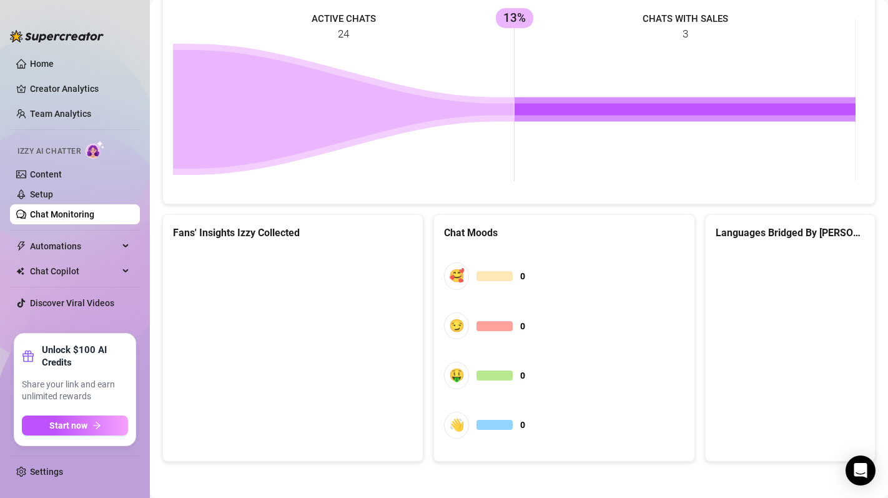
scroll to position [572, 0]
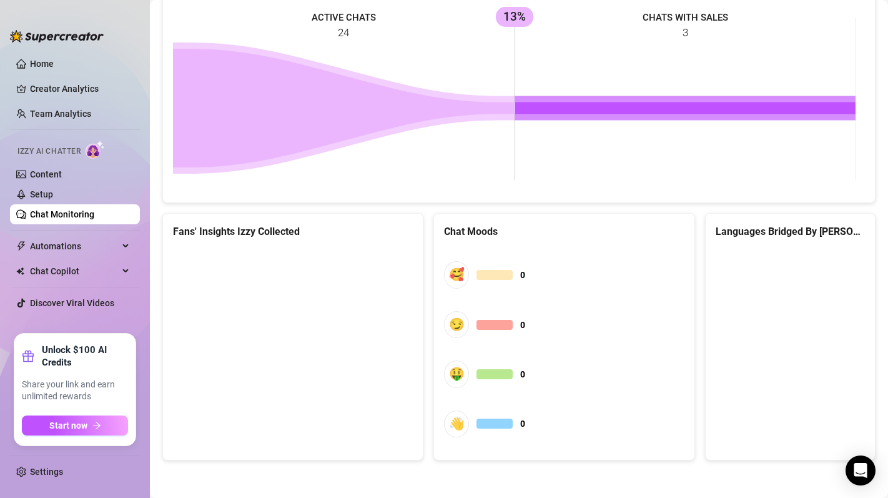
click at [370, 267] on canvas at bounding box center [291, 341] width 237 height 187
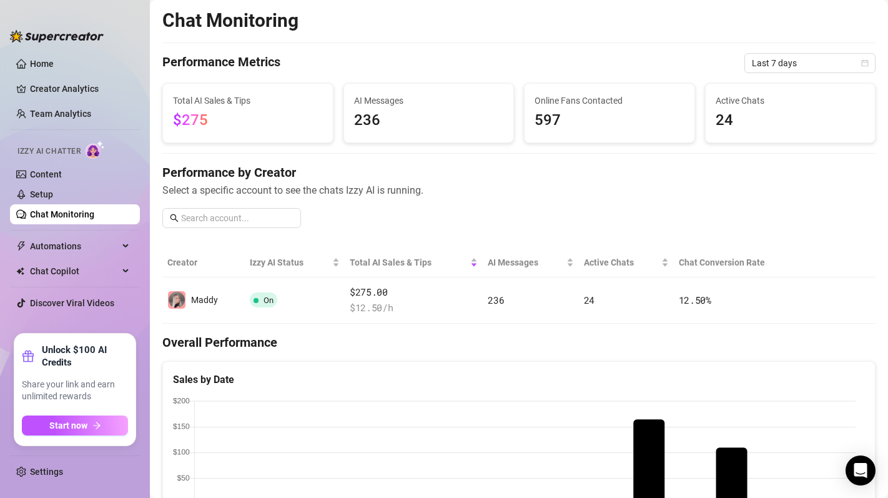
click at [715, 107] on span "Active Chats" at bounding box center [790, 101] width 150 height 14
click at [729, 101] on span "Active Chats" at bounding box center [790, 101] width 150 height 14
click at [747, 118] on span "24" at bounding box center [790, 121] width 150 height 24
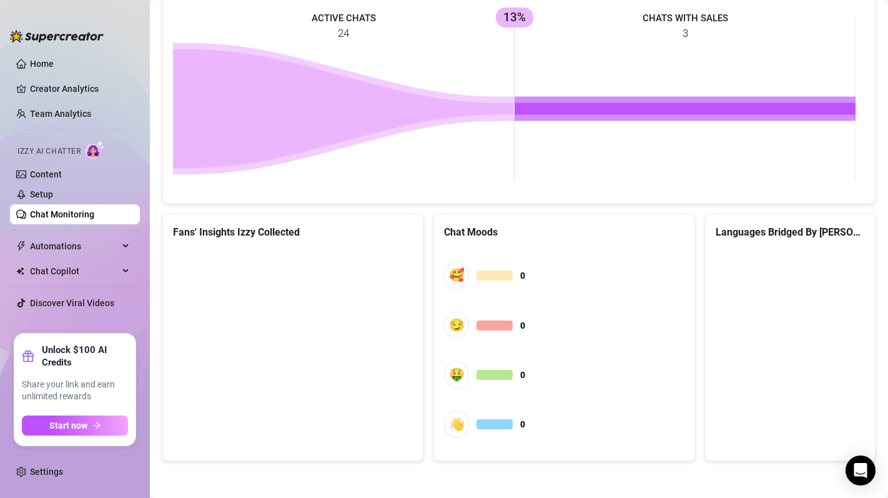
scroll to position [572, 0]
click at [244, 228] on div "Fans' Insights Izzy Collected" at bounding box center [293, 231] width 240 height 16
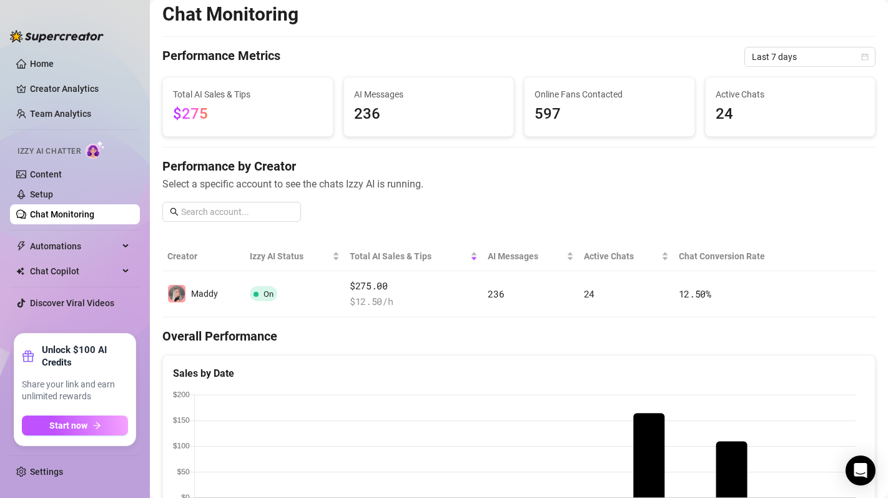
scroll to position [9, 0]
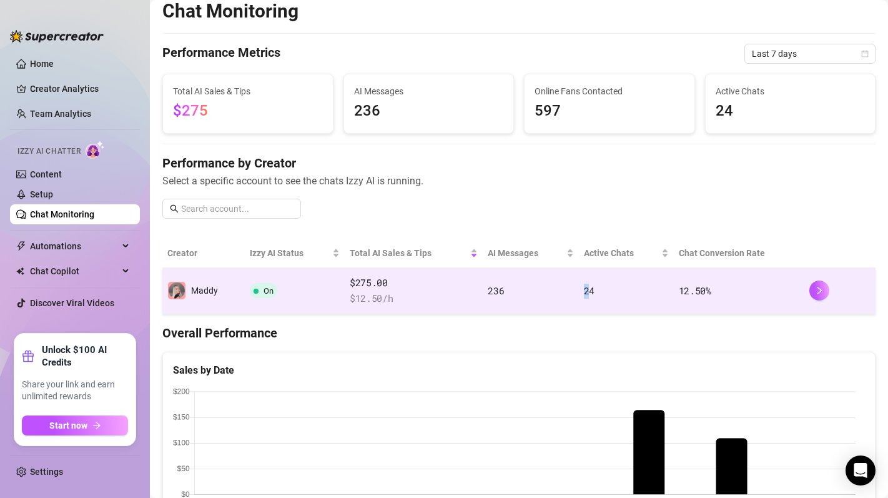
click at [584, 292] on span "24" at bounding box center [589, 290] width 11 height 12
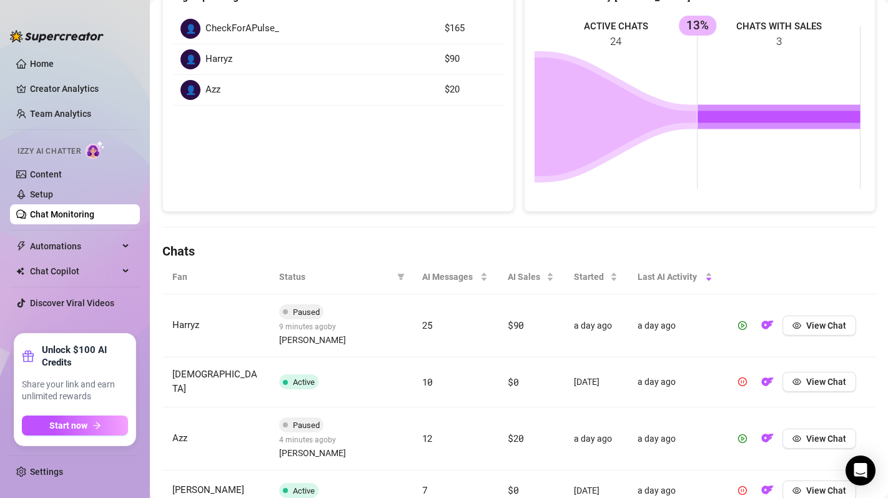
scroll to position [257, 0]
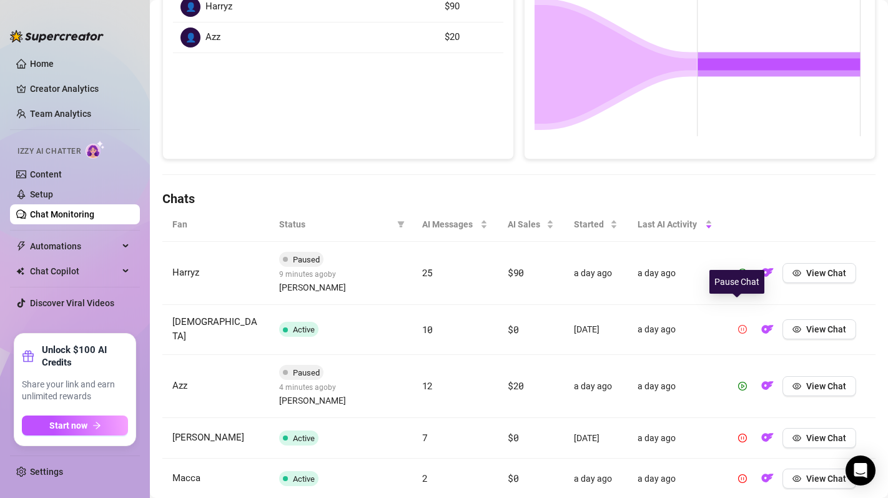
click at [742, 319] on button "button" at bounding box center [742, 329] width 20 height 20
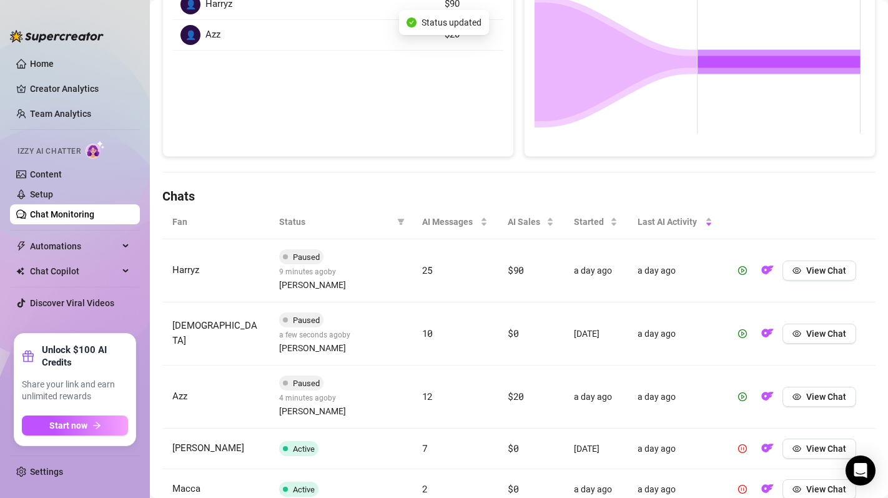
scroll to position [262, 0]
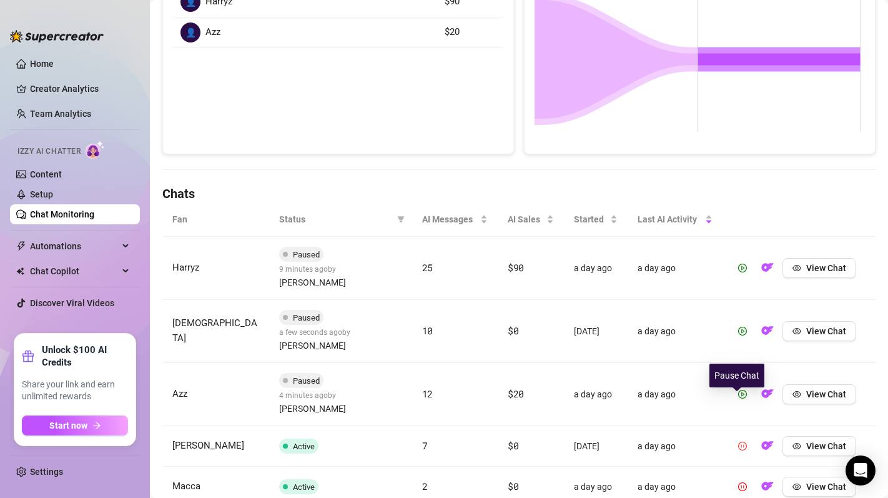
click at [738, 441] on icon "pause-circle" at bounding box center [742, 445] width 9 height 9
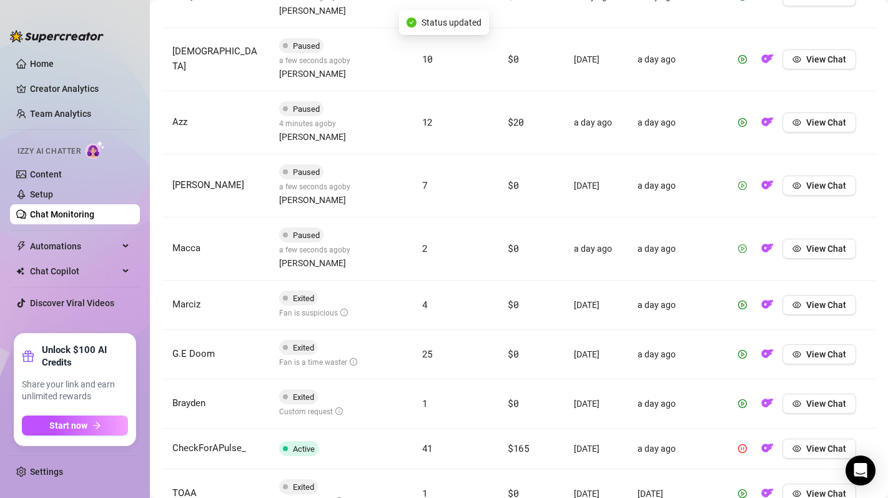
scroll to position [563, 0]
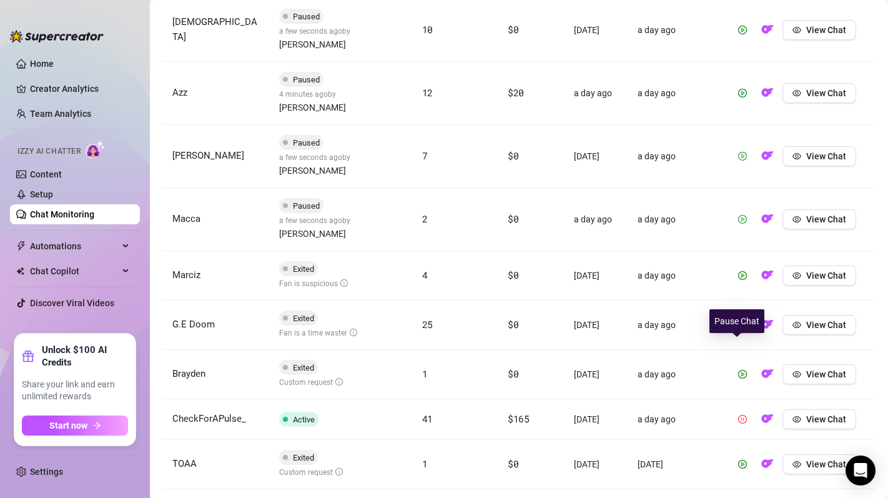
click at [738, 414] on icon "pause-circle" at bounding box center [742, 418] width 9 height 9
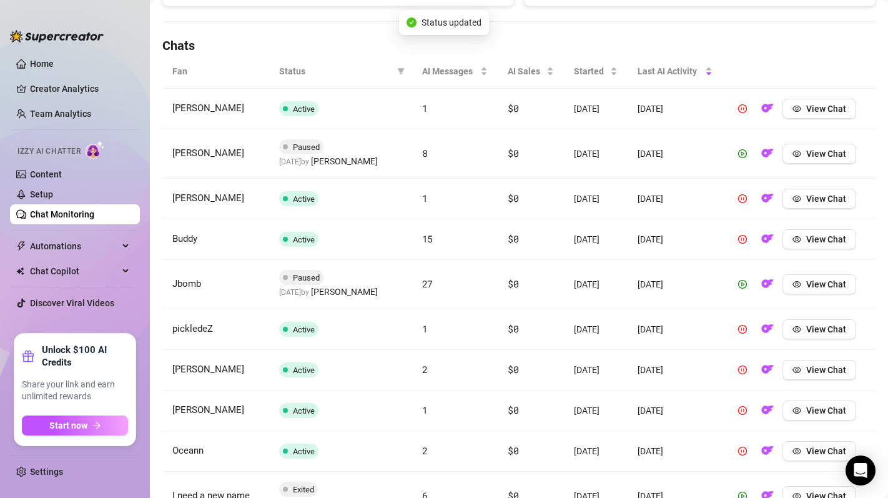
scroll to position [409, 0]
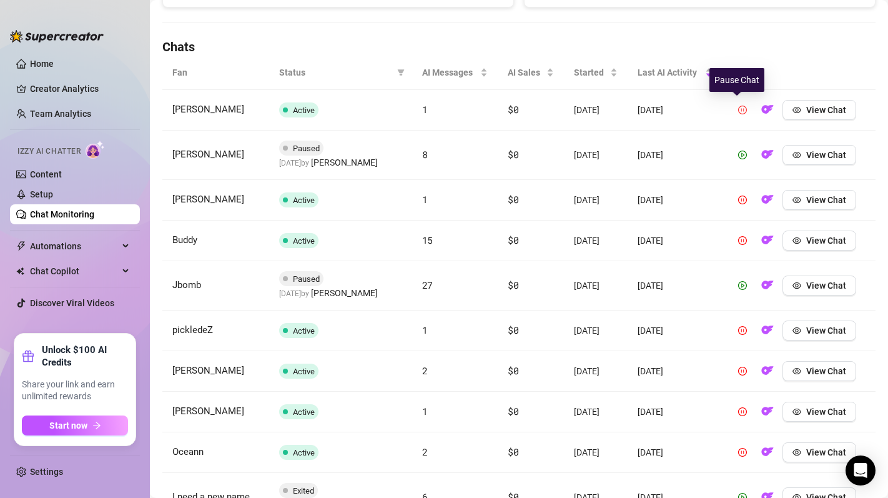
click at [732, 111] on button "button" at bounding box center [742, 110] width 20 height 20
click at [738, 201] on icon "pause-circle" at bounding box center [742, 199] width 9 height 9
click at [738, 238] on icon "pause-circle" at bounding box center [742, 240] width 9 height 9
click at [738, 327] on icon "pause-circle" at bounding box center [742, 330] width 9 height 9
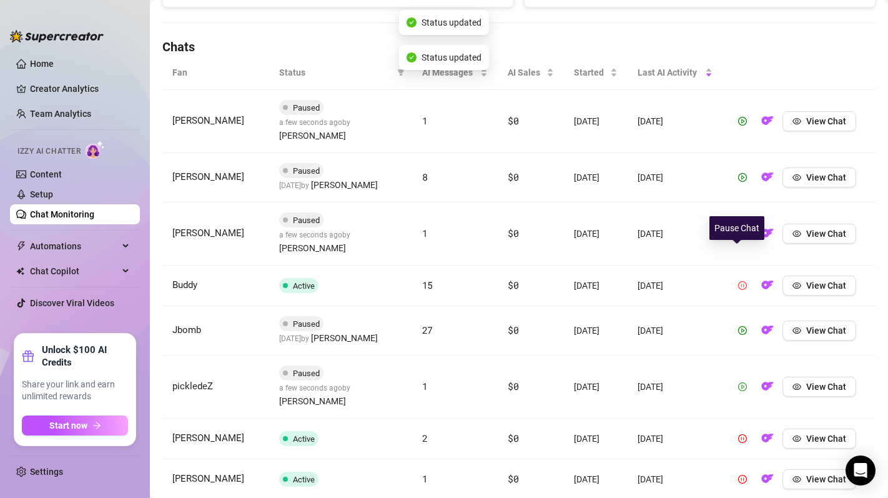
click at [738, 280] on span "button" at bounding box center [742, 285] width 9 height 10
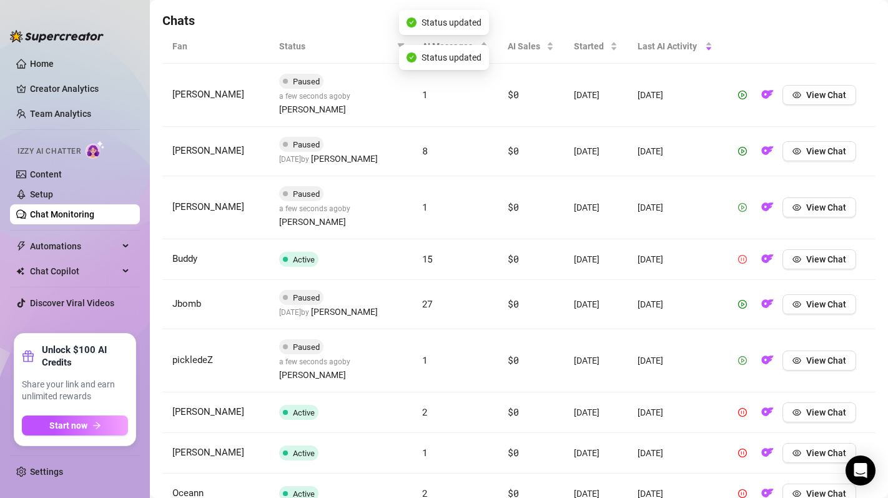
scroll to position [436, 0]
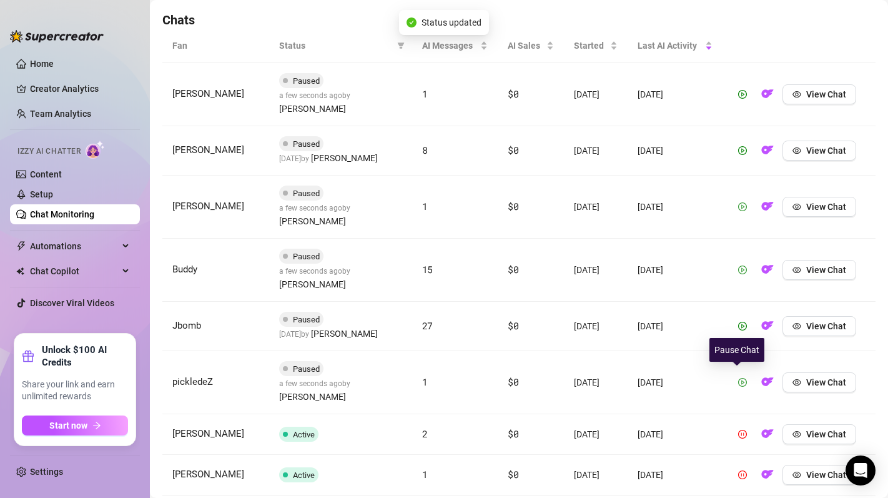
drag, startPoint x: 735, startPoint y: 380, endPoint x: 734, endPoint y: 403, distance: 22.5
click at [738, 429] on icon "pause-circle" at bounding box center [742, 433] width 9 height 9
click at [738, 470] on icon "pause-circle" at bounding box center [742, 474] width 9 height 9
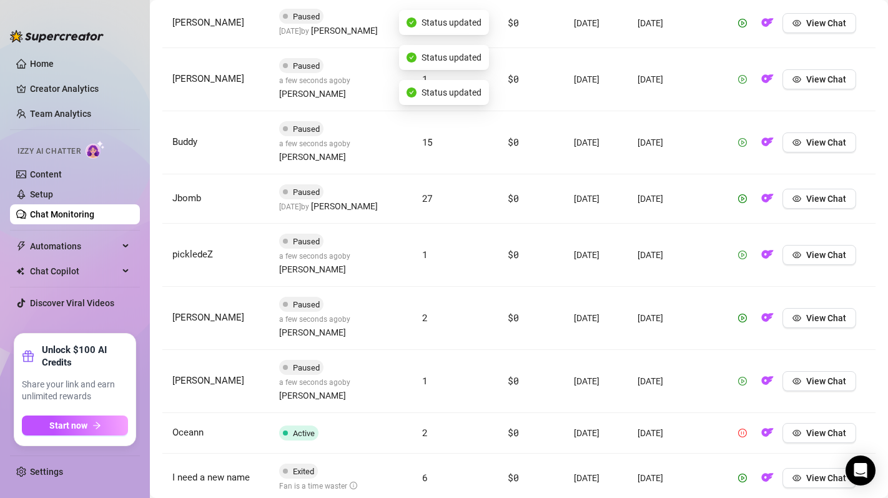
click at [738, 428] on icon "pause-circle" at bounding box center [742, 432] width 9 height 9
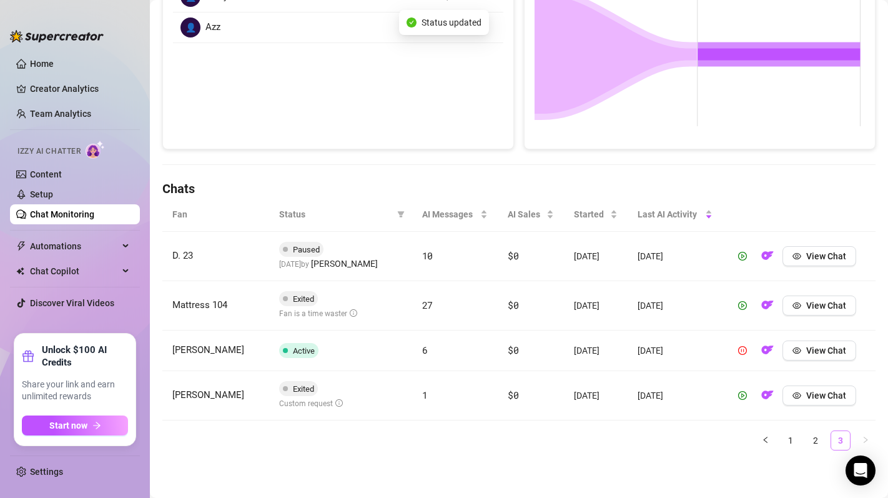
scroll to position [267, 0]
click at [732, 356] on button "button" at bounding box center [742, 350] width 20 height 20
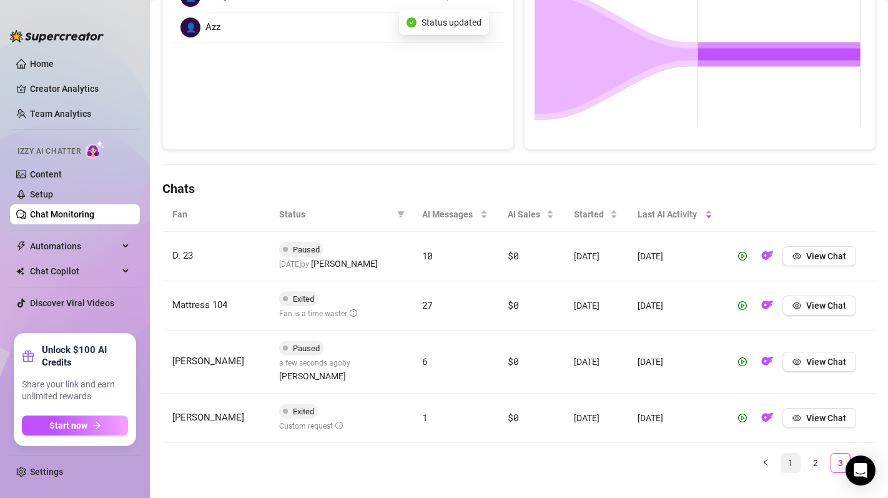
click at [781, 453] on link "1" at bounding box center [790, 462] width 19 height 19
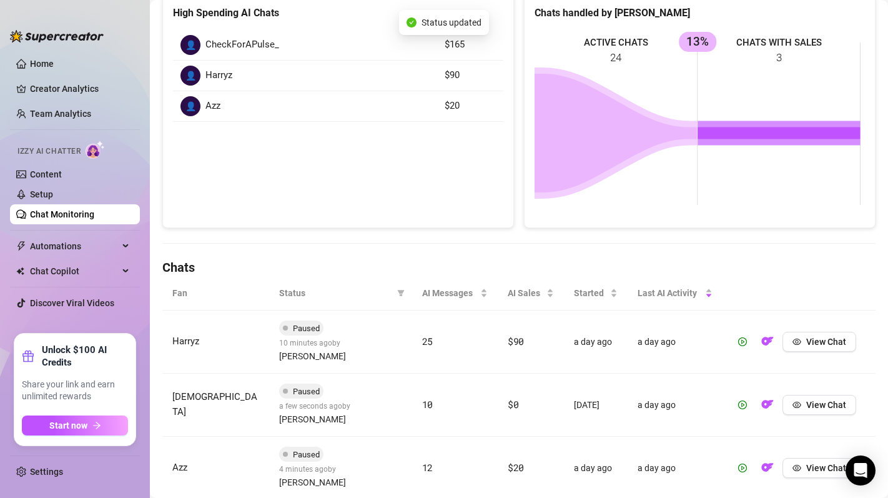
scroll to position [0, 0]
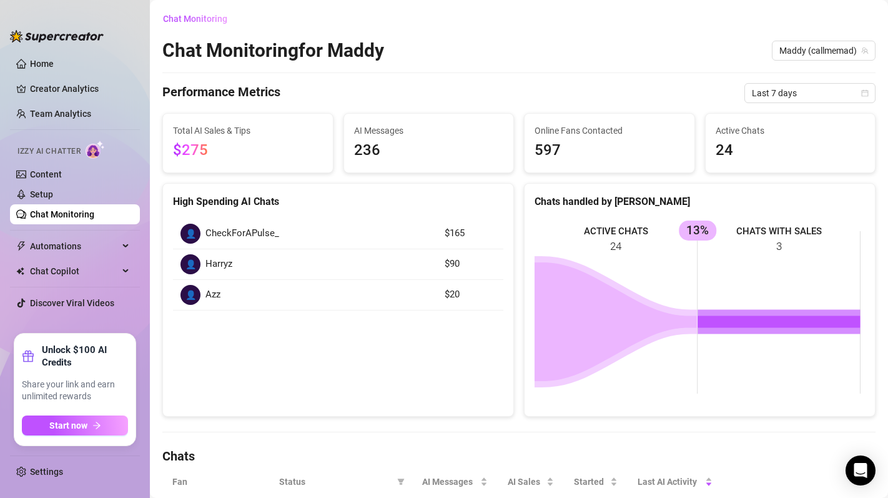
click at [185, 97] on h4 "Performance Metrics" at bounding box center [221, 93] width 118 height 20
click at [200, 96] on h4 "Performance Metrics" at bounding box center [221, 93] width 118 height 20
click at [217, 92] on h4 "Performance Metrics" at bounding box center [221, 93] width 118 height 20
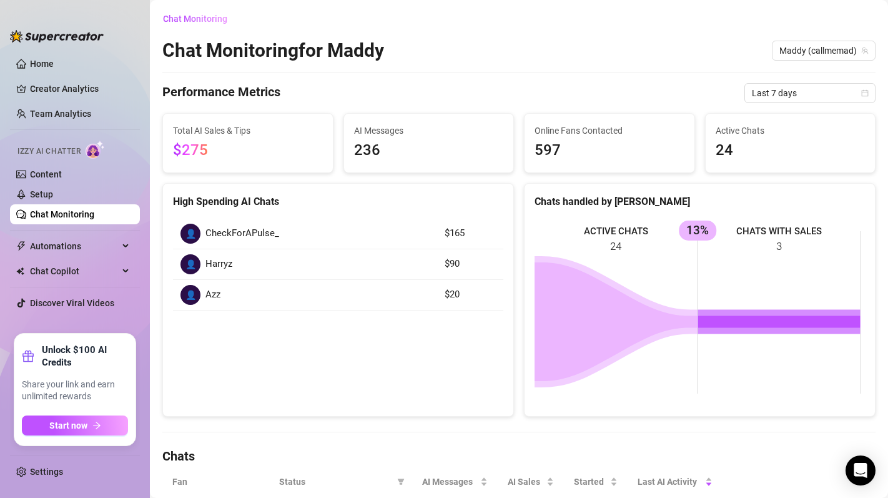
click at [243, 93] on h4 "Performance Metrics" at bounding box center [221, 93] width 118 height 20
drag, startPoint x: 292, startPoint y: 94, endPoint x: 179, endPoint y: 92, distance: 113.0
click at [179, 92] on div "Performance Metrics Last 7 days" at bounding box center [518, 93] width 713 height 20
click at [179, 92] on h4 "Performance Metrics" at bounding box center [221, 93] width 118 height 20
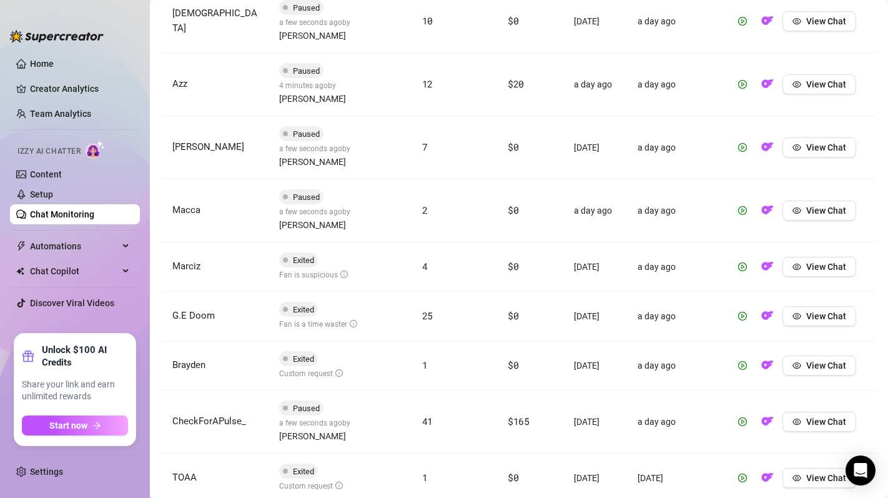
scroll to position [316, 0]
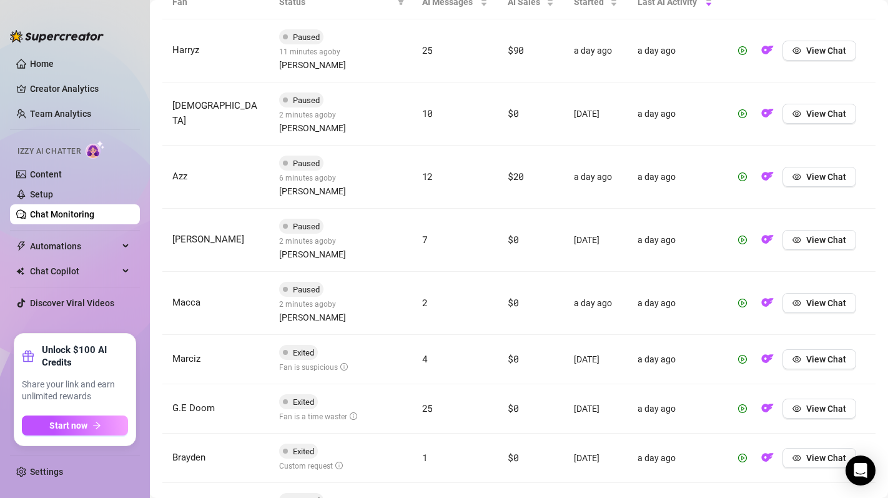
scroll to position [572, 0]
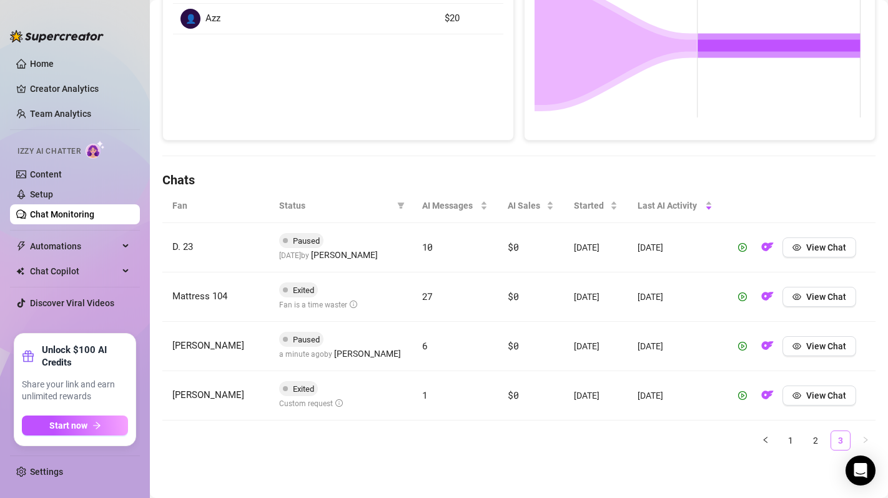
scroll to position [276, 0]
click at [806, 440] on link "2" at bounding box center [815, 440] width 19 height 19
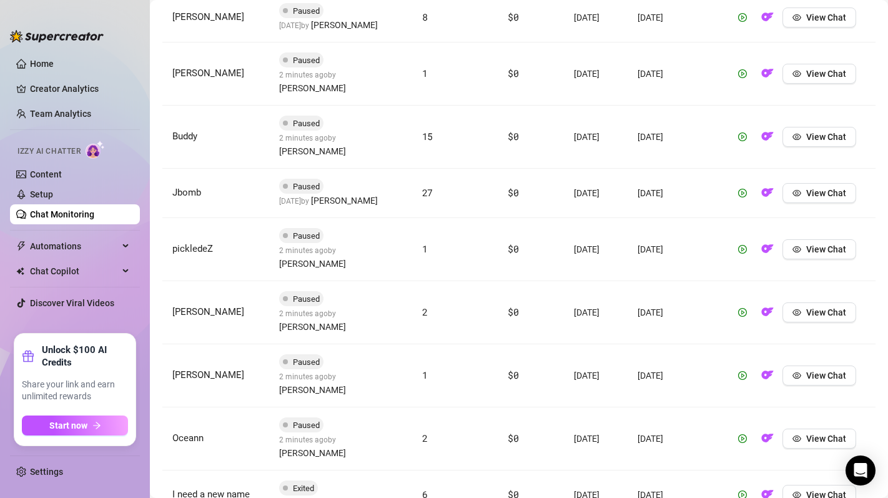
scroll to position [572, 0]
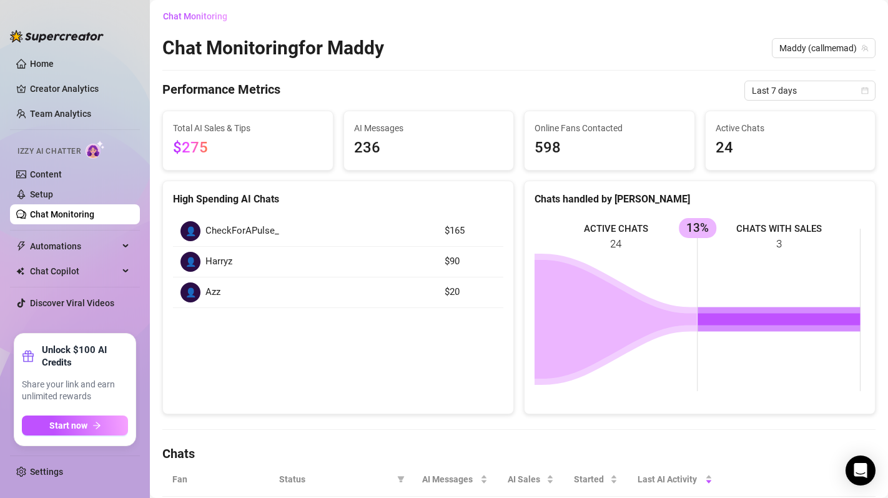
scroll to position [0, 0]
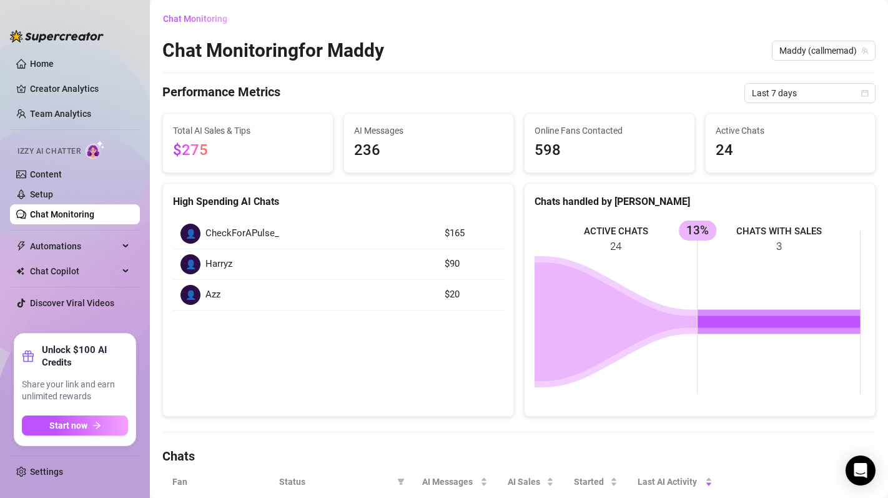
drag, startPoint x: 331, startPoint y: 314, endPoint x: 312, endPoint y: 310, distance: 19.8
click at [331, 313] on div "👤 CheckForAPulse_ $165 👤 Harryz $90 👤 Azz $20" at bounding box center [338, 264] width 350 height 112
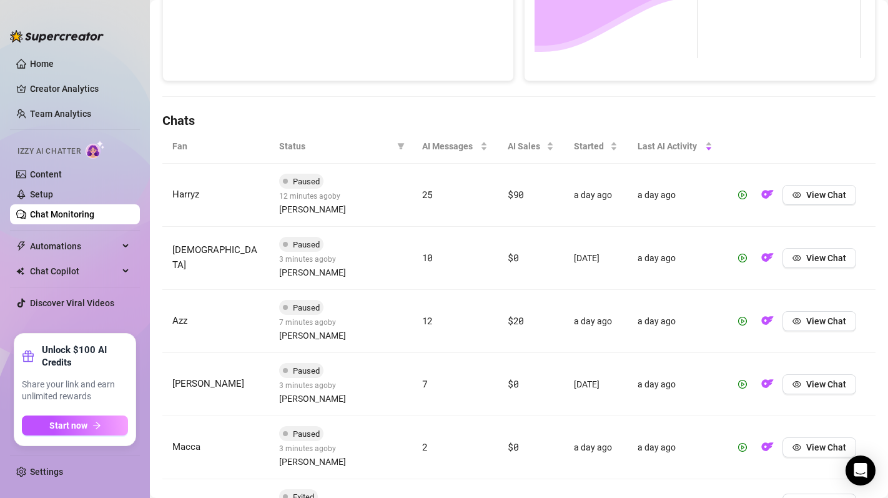
scroll to position [572, 0]
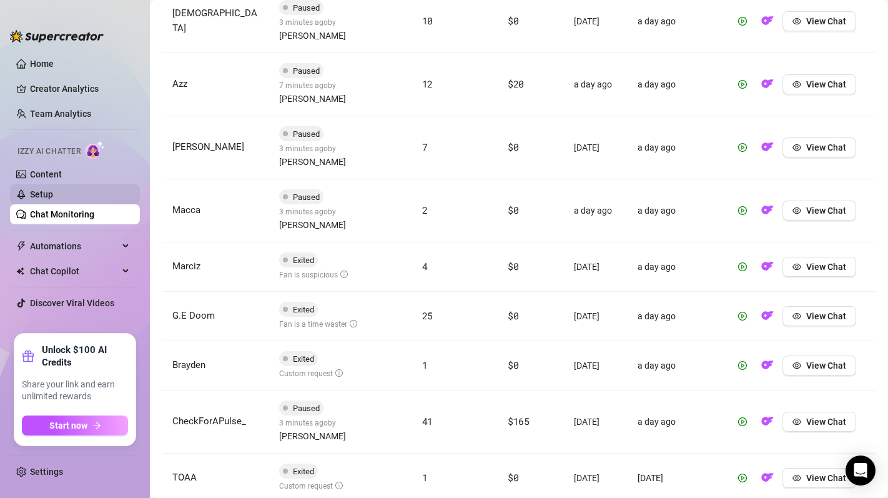
click at [41, 190] on link "Setup" at bounding box center [41, 194] width 23 height 10
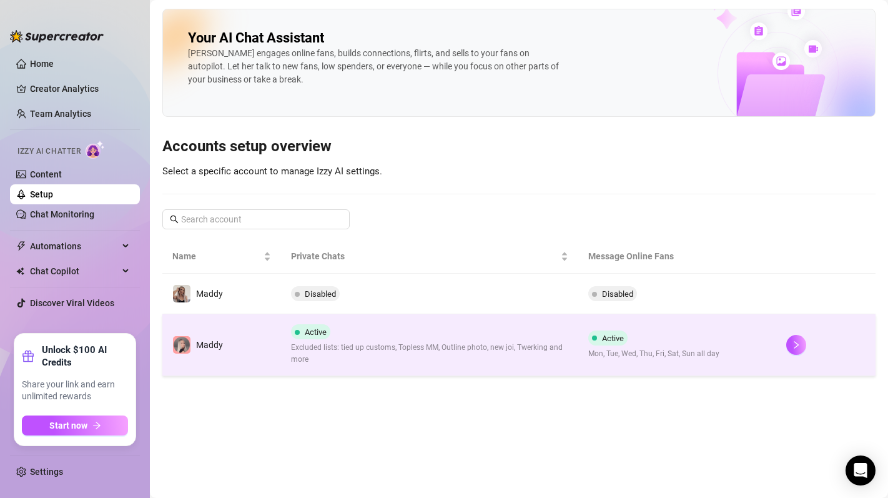
click at [424, 351] on span "Excluded lists: tied up customs, Topless MM, Outline photo, new joi, Twerking a…" at bounding box center [429, 353] width 277 height 24
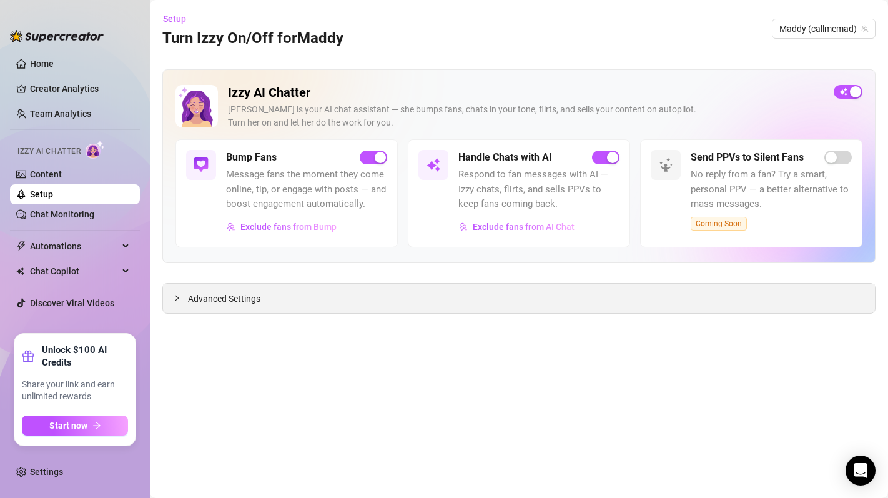
click at [182, 288] on div "Advanced Settings" at bounding box center [519, 297] width 712 height 29
click at [224, 298] on span "Advanced Settings" at bounding box center [224, 299] width 72 height 14
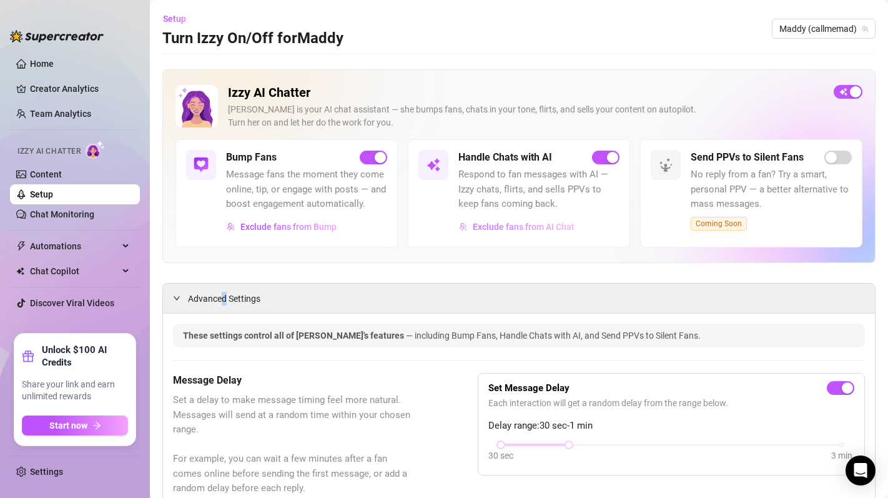
click at [536, 230] on span "Exclude fans from AI Chat" at bounding box center [524, 227] width 102 height 10
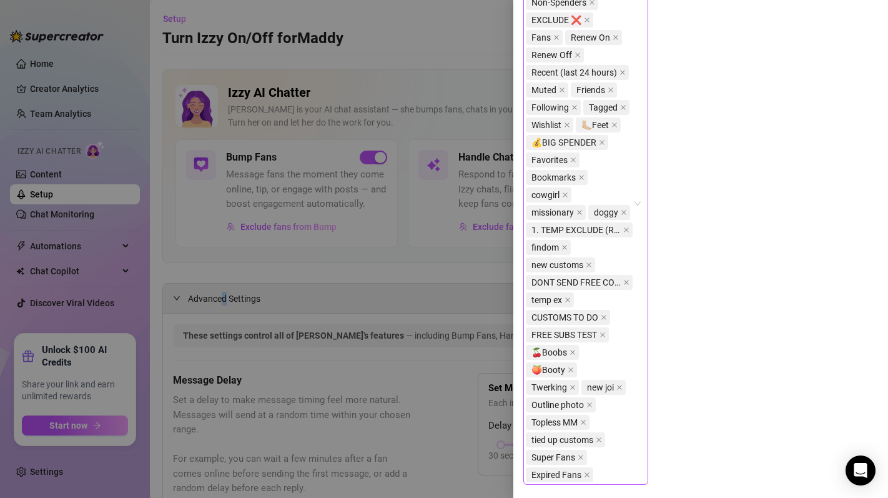
scroll to position [427, 0]
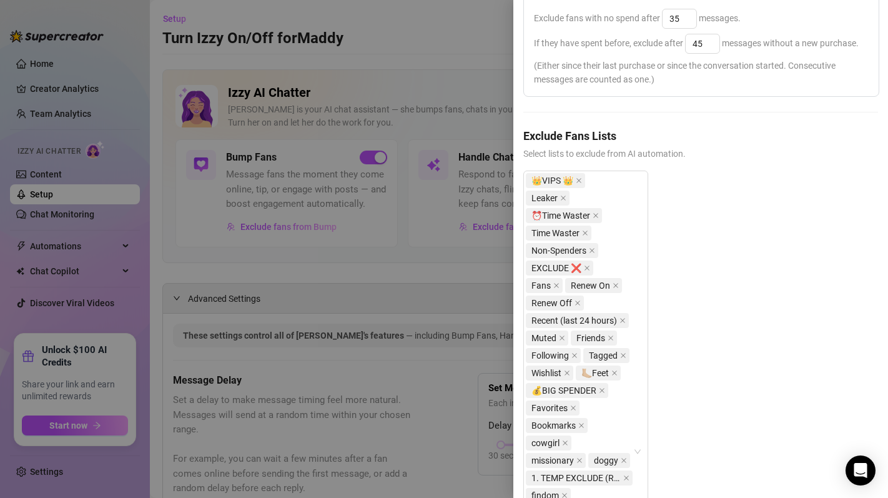
click at [356, 230] on div at bounding box center [444, 249] width 888 height 498
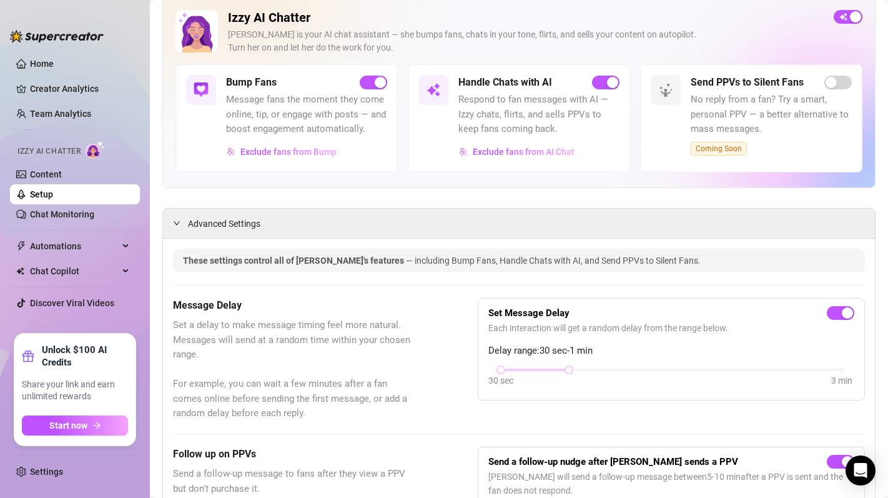
scroll to position [90, 0]
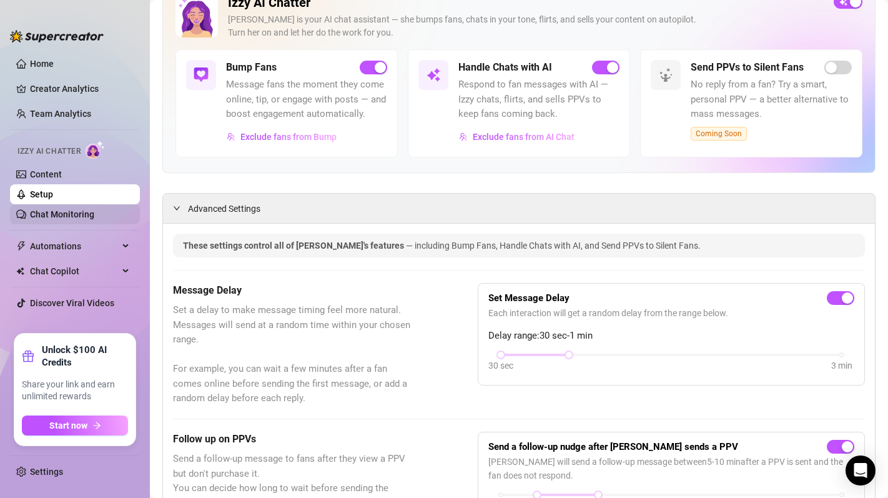
click at [45, 213] on link "Chat Monitoring" at bounding box center [62, 214] width 64 height 10
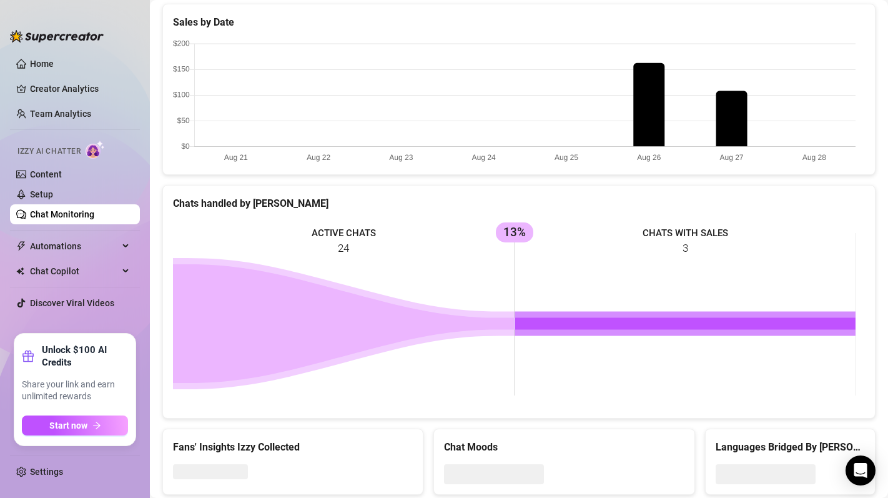
scroll to position [391, 0]
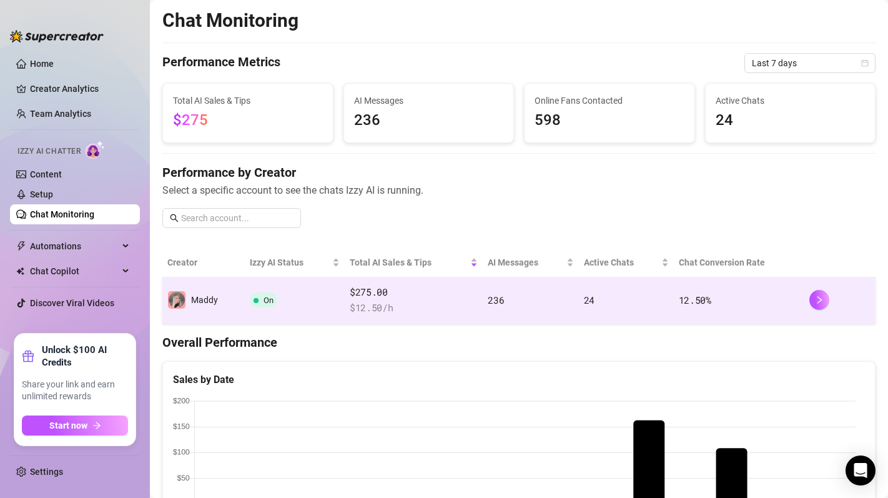
click at [533, 288] on td "236" at bounding box center [531, 300] width 96 height 46
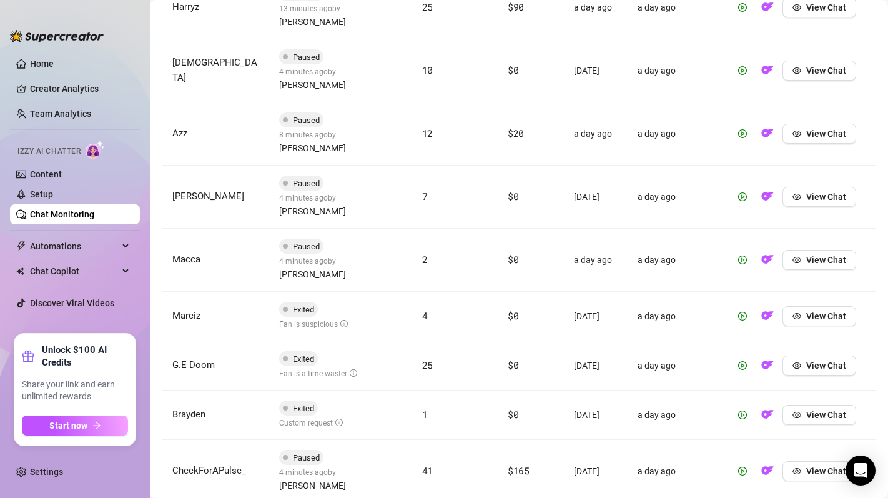
scroll to position [569, 0]
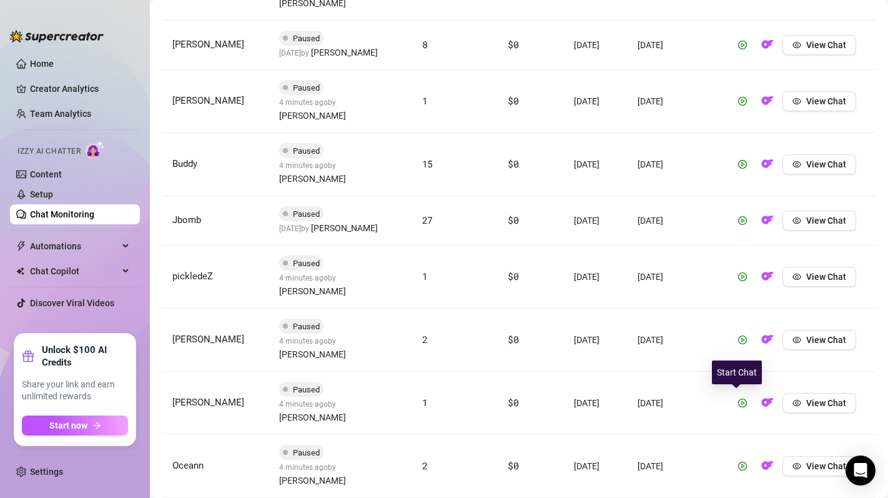
scroll to position [559, 0]
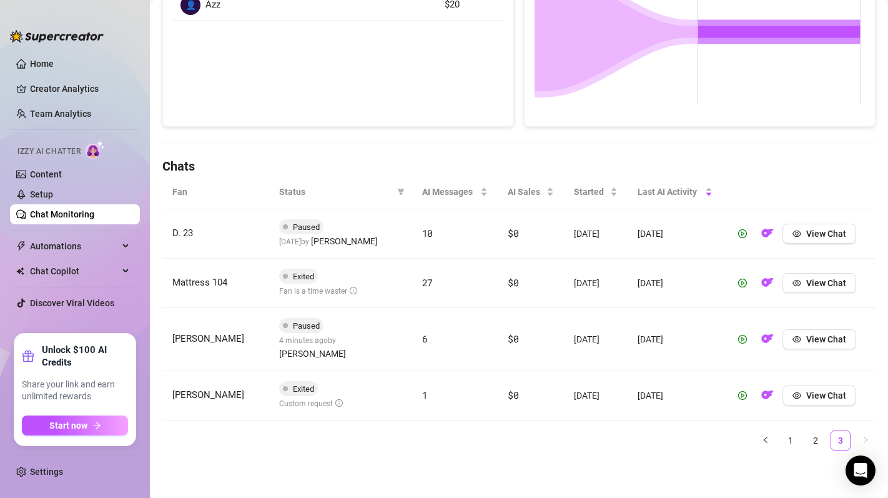
scroll to position [276, 0]
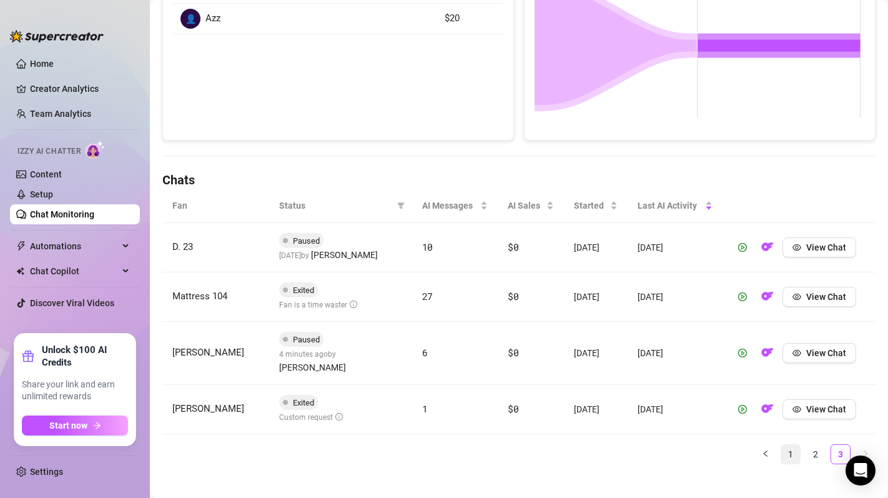
click at [781, 444] on link "1" at bounding box center [790, 453] width 19 height 19
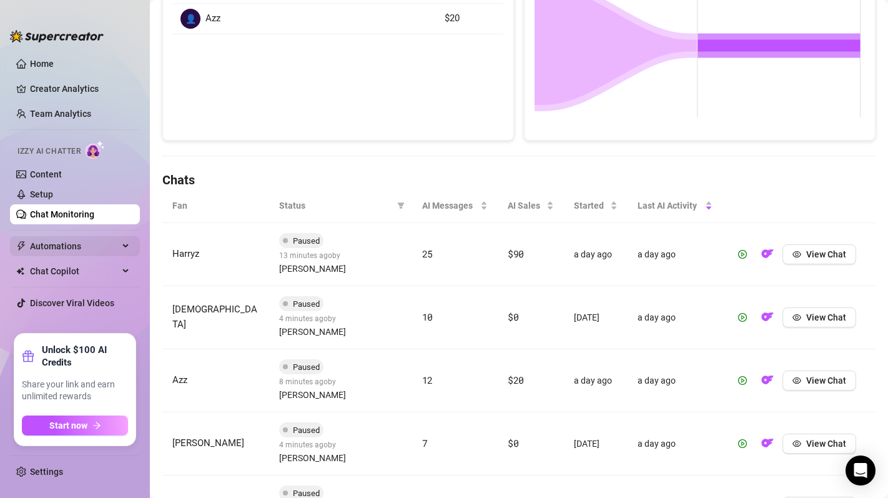
click at [75, 238] on span "Automations" at bounding box center [74, 246] width 89 height 20
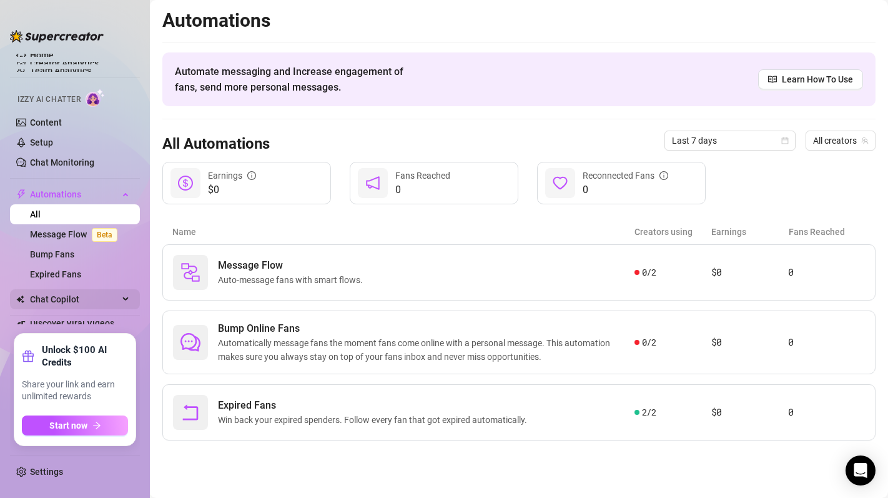
click at [83, 295] on span "Chat Copilot" at bounding box center [74, 299] width 89 height 20
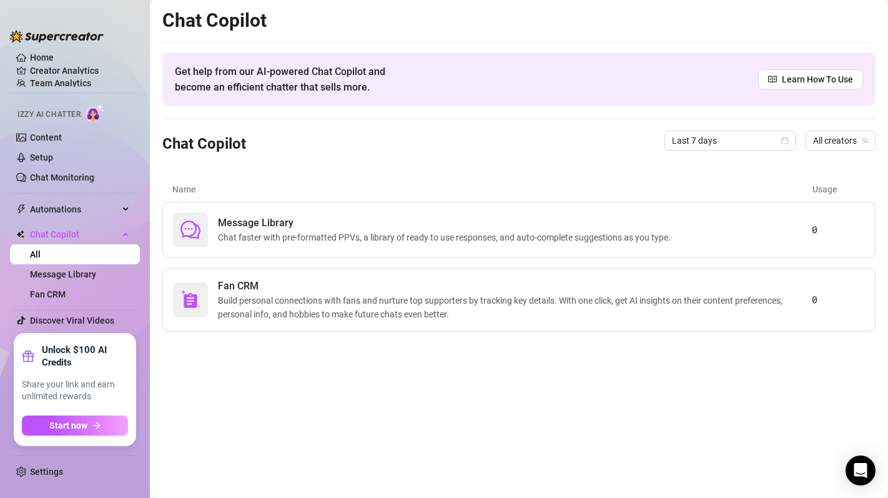
click at [368, 152] on div "Chat Copilot Last 7 days All creators" at bounding box center [518, 140] width 713 height 42
click at [91, 277] on link "Message Library" at bounding box center [63, 274] width 66 height 10
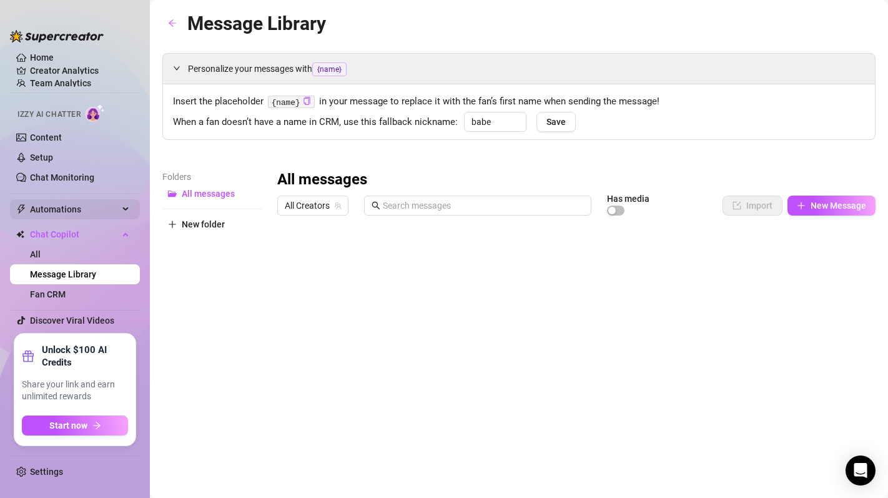
click at [71, 211] on span "Automations" at bounding box center [74, 209] width 89 height 20
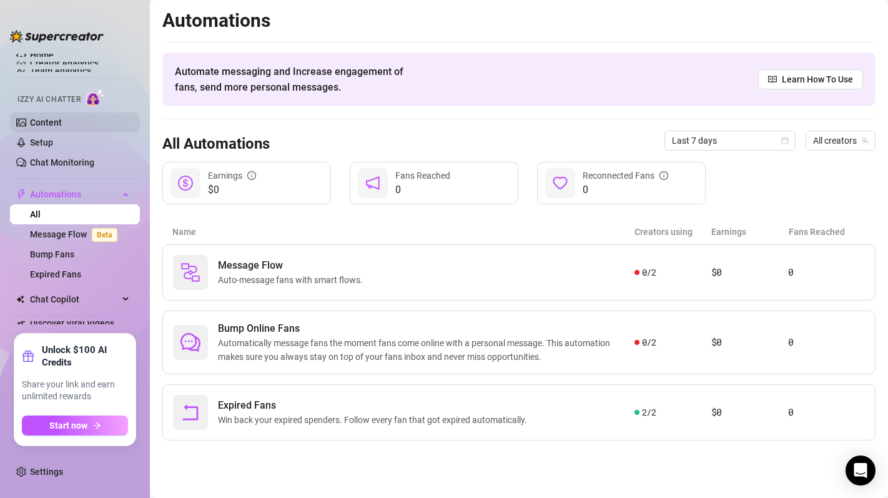
click at [30, 120] on link "Content" at bounding box center [46, 122] width 32 height 10
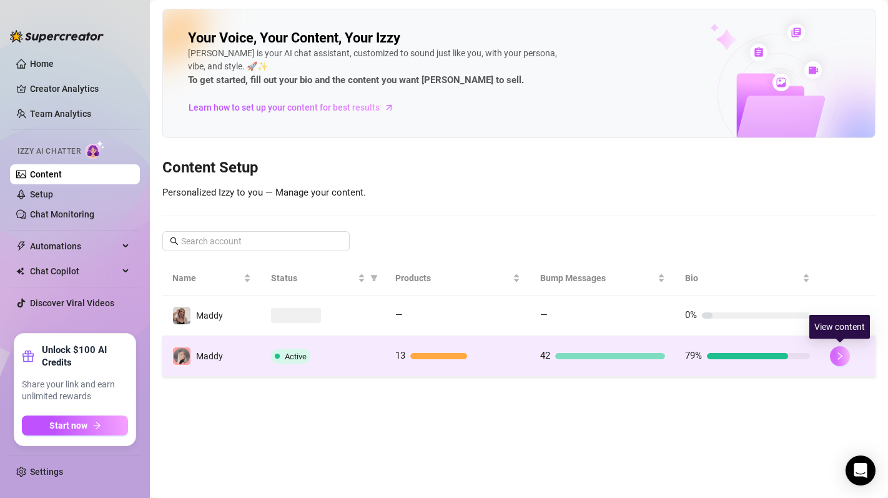
click at [838, 360] on icon "right" at bounding box center [839, 355] width 9 height 9
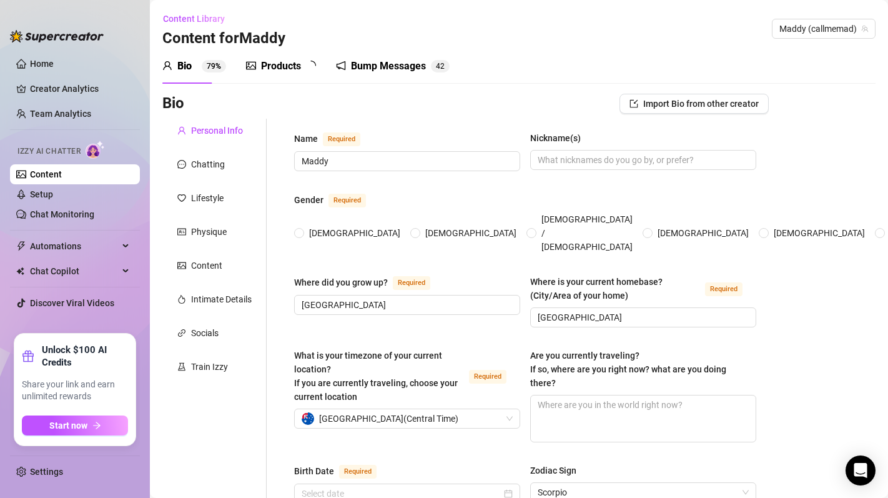
radio input "true"
type input "[DATE]"
click at [53, 192] on link "Setup" at bounding box center [41, 194] width 23 height 10
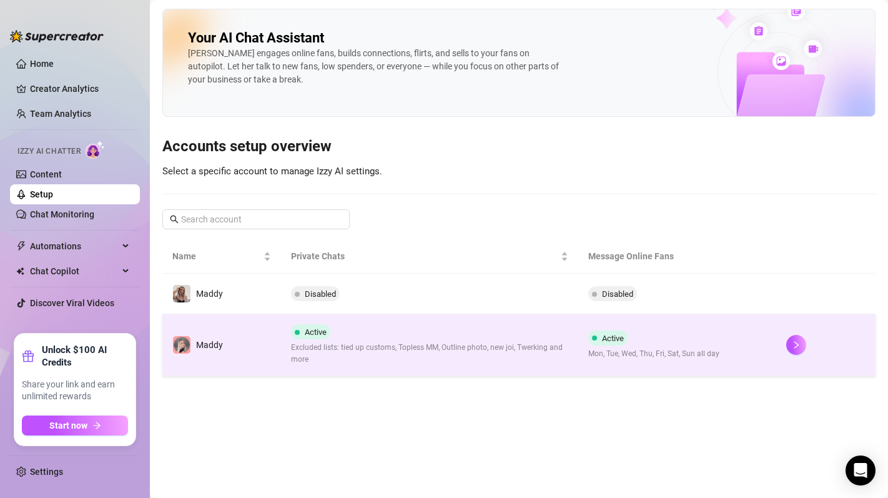
click at [279, 353] on td "Maddy" at bounding box center [221, 345] width 119 height 62
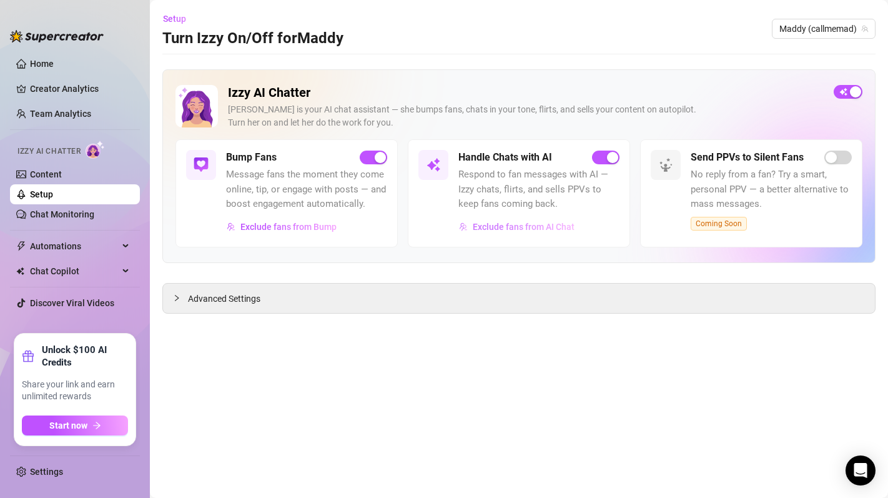
click at [514, 228] on span "Exclude fans from AI Chat" at bounding box center [524, 227] width 102 height 10
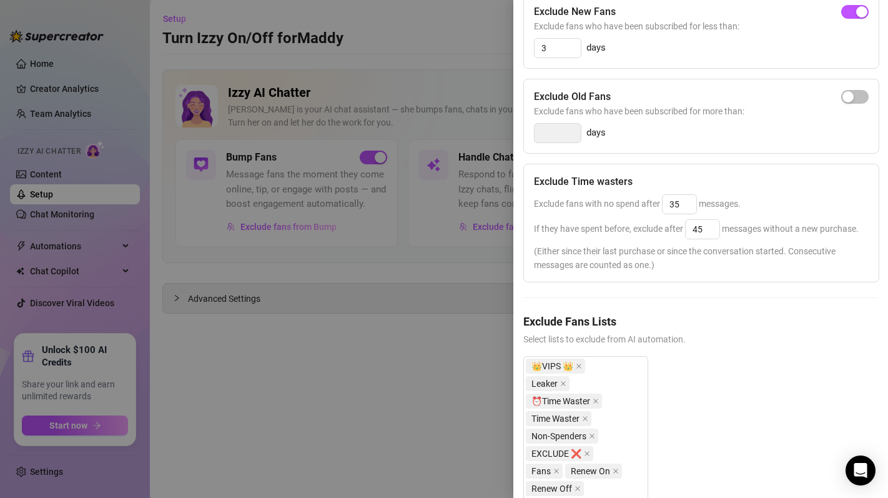
scroll to position [262, 0]
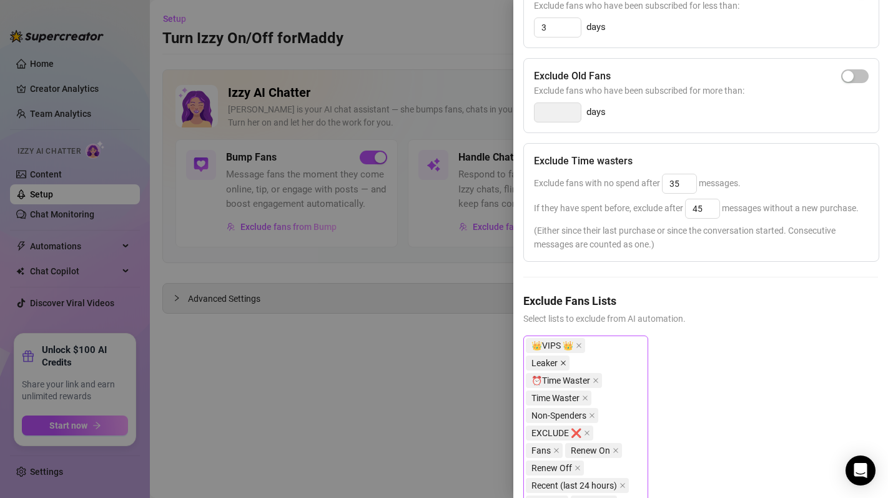
click at [566, 360] on icon "close" at bounding box center [563, 363] width 6 height 6
click at [586, 383] on icon "close" at bounding box center [585, 380] width 6 height 6
click at [594, 383] on icon "close" at bounding box center [592, 380] width 6 height 6
click at [559, 396] on icon "close" at bounding box center [556, 397] width 5 height 5
click at [577, 400] on icon "close" at bounding box center [576, 397] width 5 height 5
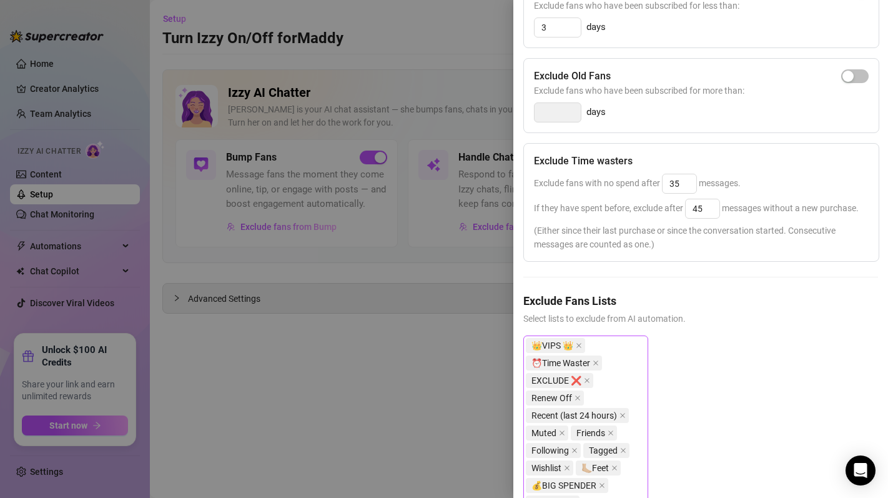
click at [577, 401] on icon "close" at bounding box center [577, 398] width 6 height 6
click at [624, 401] on icon "close" at bounding box center [622, 398] width 6 height 6
click at [560, 401] on icon "close" at bounding box center [562, 398] width 6 height 6
click at [566, 401] on icon "close" at bounding box center [565, 398] width 6 height 6
click at [571, 401] on icon "close" at bounding box center [574, 398] width 6 height 6
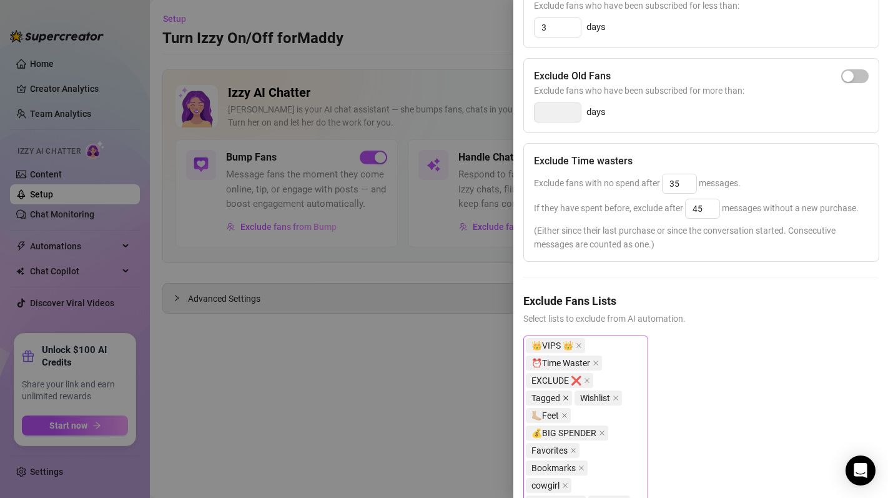
click at [566, 401] on icon "close" at bounding box center [565, 398] width 6 height 6
click at [566, 400] on icon "close" at bounding box center [566, 397] width 5 height 5
click at [561, 401] on icon "close" at bounding box center [564, 398] width 6 height 6
click at [571, 418] on icon "close" at bounding box center [573, 415] width 5 height 5
click at [579, 418] on icon "close" at bounding box center [581, 415] width 6 height 6
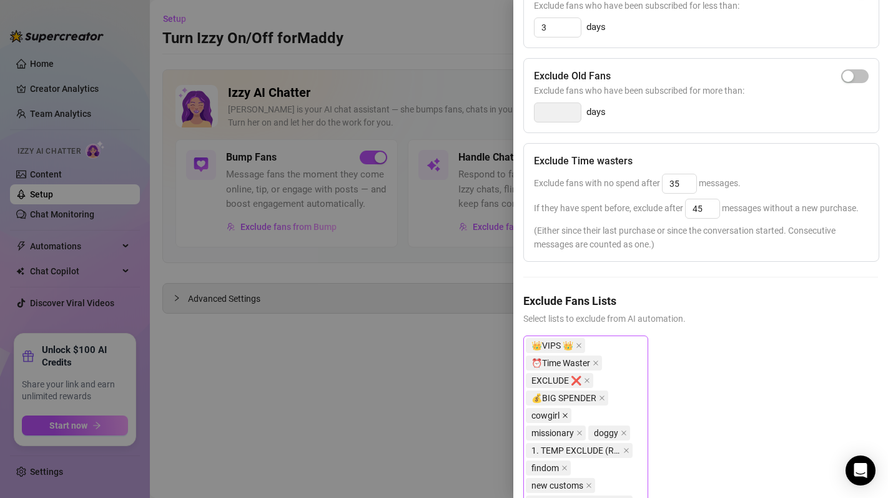
click at [564, 418] on icon "close" at bounding box center [565, 415] width 6 height 6
click at [578, 418] on icon "close" at bounding box center [579, 415] width 5 height 5
click at [561, 418] on icon "close" at bounding box center [561, 415] width 6 height 6
click at [624, 418] on icon "close" at bounding box center [626, 415] width 6 height 6
click at [562, 418] on icon "close" at bounding box center [564, 415] width 6 height 6
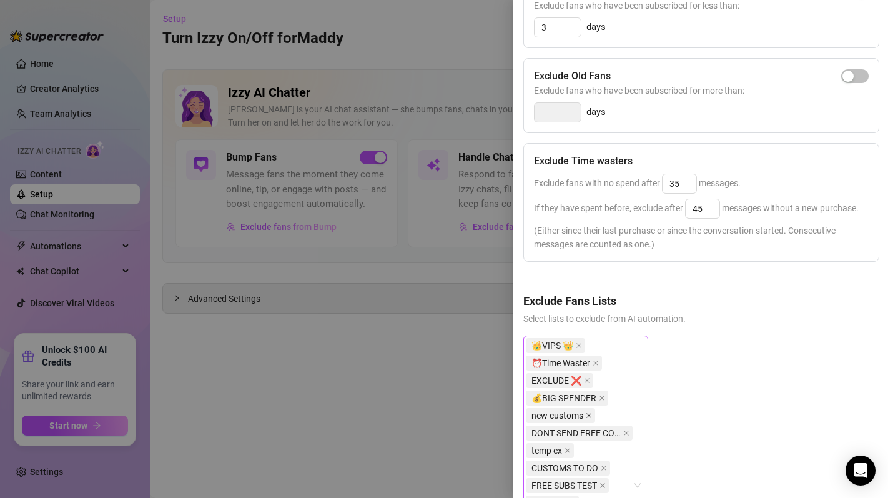
click at [587, 418] on icon "close" at bounding box center [589, 415] width 6 height 6
click at [625, 418] on icon "close" at bounding box center [626, 415] width 6 height 6
click at [569, 418] on icon "close" at bounding box center [567, 415] width 6 height 6
click at [604, 422] on span at bounding box center [604, 415] width 6 height 14
click at [603, 422] on span at bounding box center [602, 415] width 6 height 14
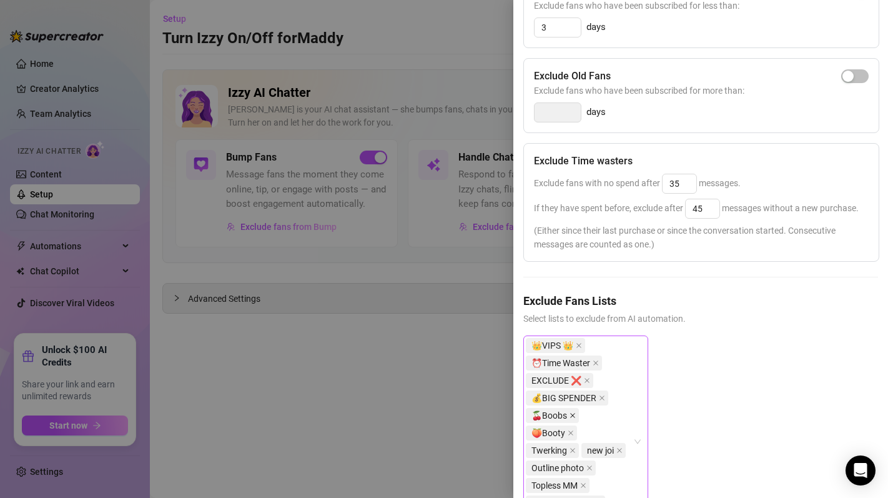
click at [572, 422] on span at bounding box center [572, 415] width 6 height 14
click at [571, 418] on icon "close" at bounding box center [570, 415] width 6 height 6
click at [571, 418] on icon "close" at bounding box center [572, 415] width 6 height 6
click at [567, 423] on span "new joi" at bounding box center [548, 415] width 44 height 15
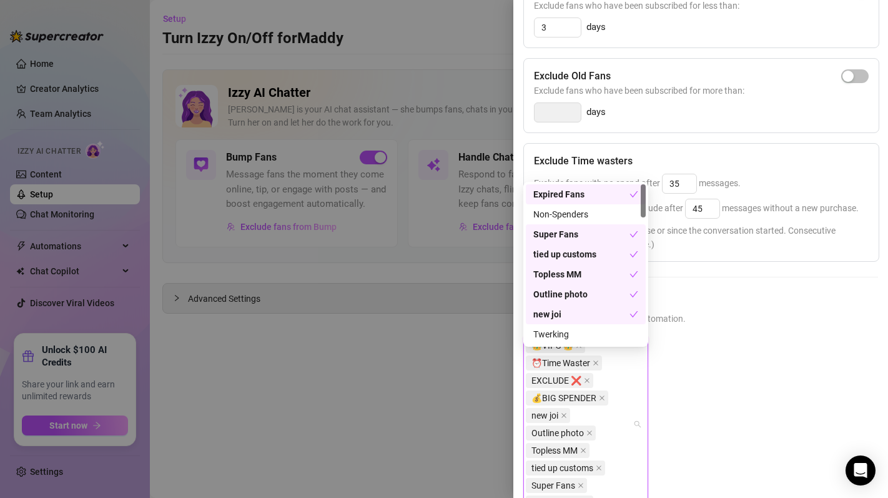
scroll to position [325, 0]
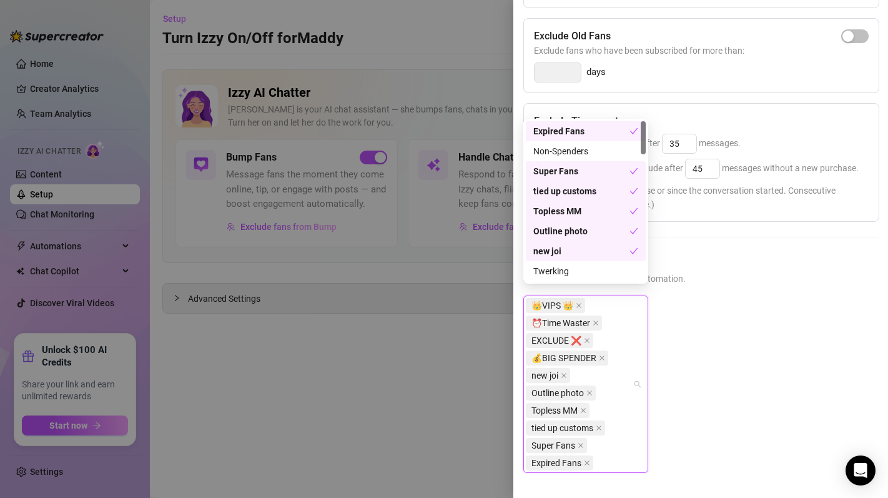
click at [695, 394] on div "👑VIPS 👑 ⏰Time Waster EXCLUDE ❌ 💰BIG SPENDER new joi Outline photo Topless MM ti…" at bounding box center [700, 393] width 355 height 197
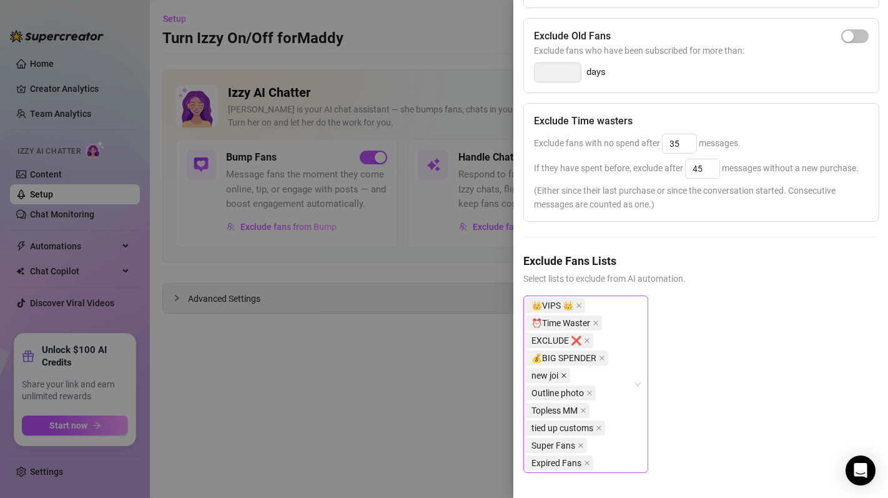
click at [564, 373] on icon "close" at bounding box center [563, 375] width 5 height 5
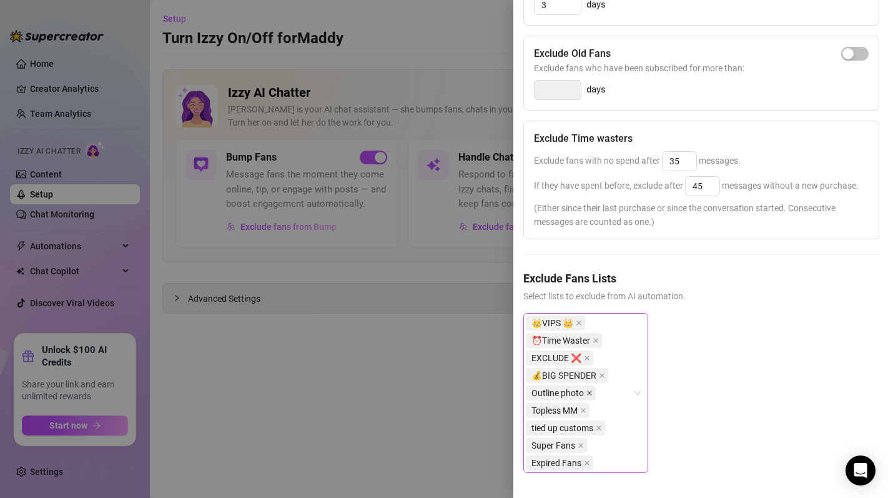
click at [588, 390] on icon "close" at bounding box center [589, 393] width 6 height 6
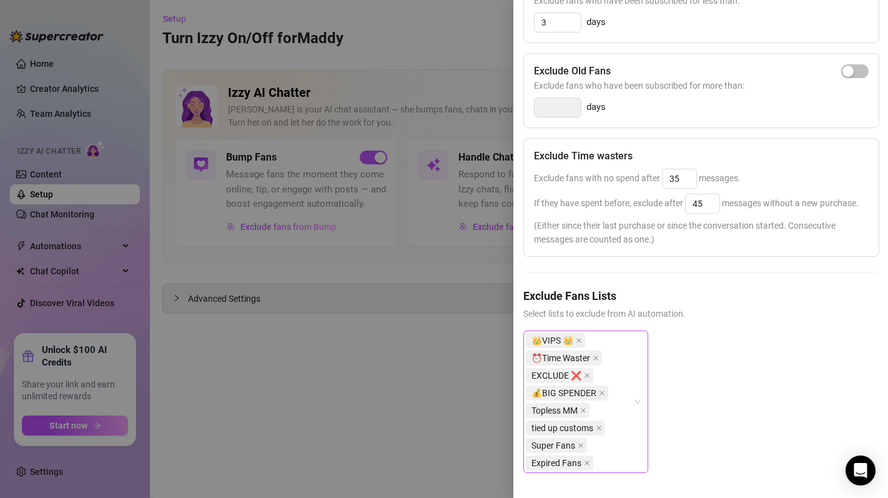
click at [586, 407] on icon "close" at bounding box center [583, 410] width 6 height 6
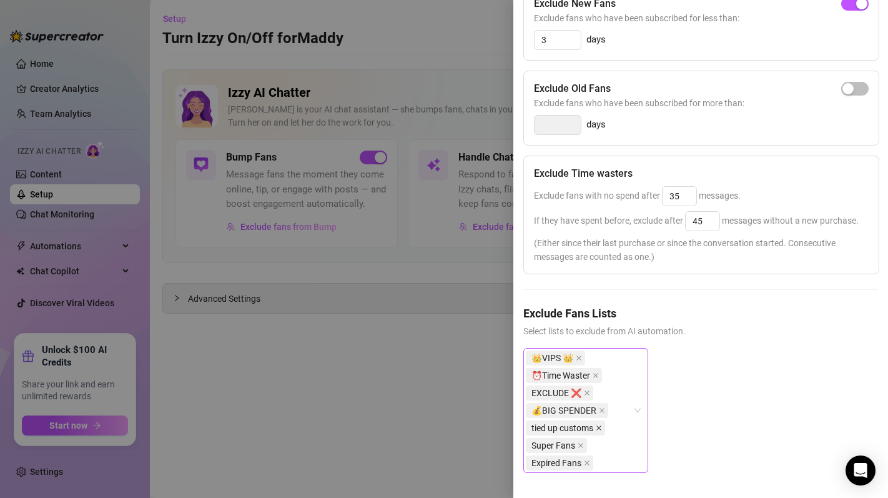
click at [597, 421] on span at bounding box center [599, 428] width 6 height 14
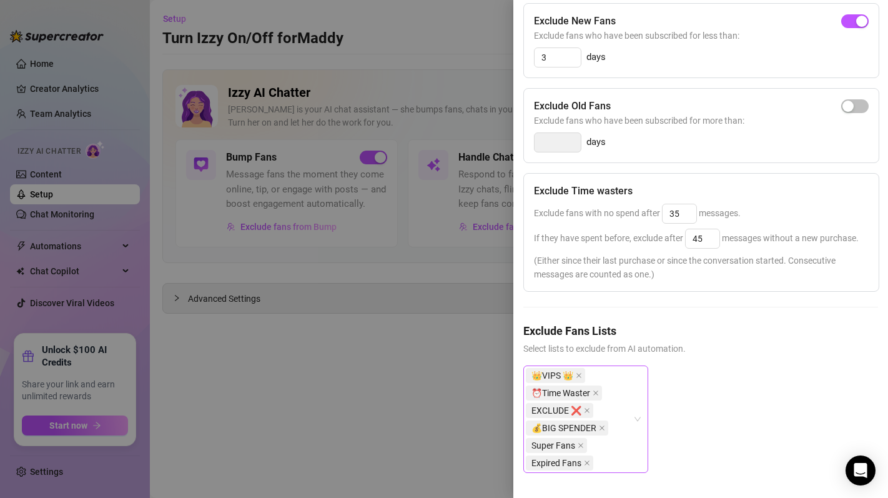
click at [581, 438] on span at bounding box center [580, 445] width 6 height 14
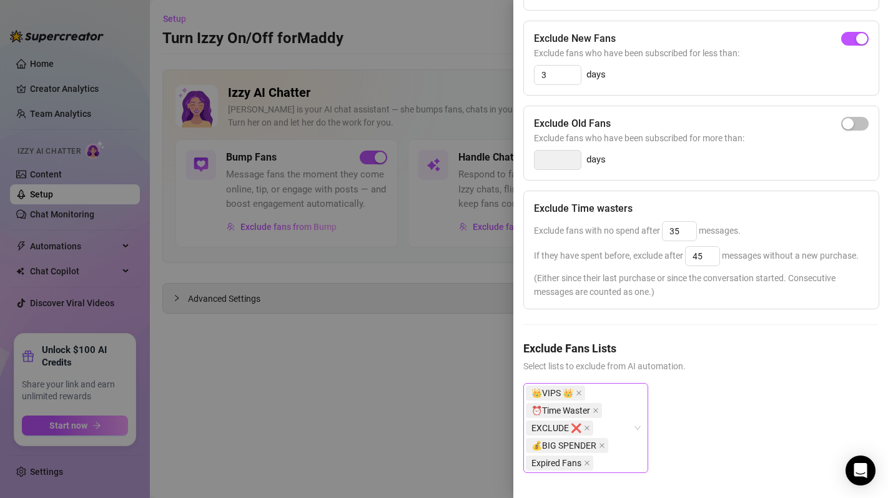
scroll to position [238, 0]
click at [582, 455] on span "Expired Fans" at bounding box center [559, 462] width 67 height 15
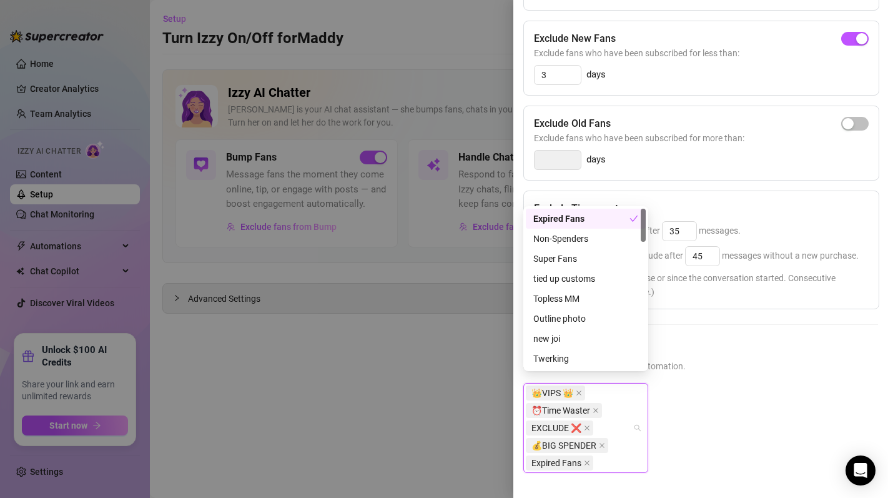
click at [592, 458] on span "Expired Fans" at bounding box center [559, 462] width 67 height 15
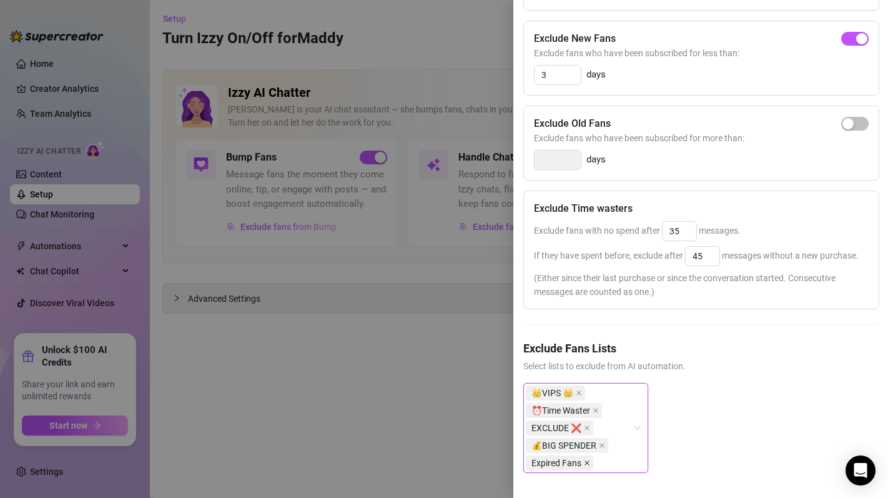
click at [587, 459] on icon "close" at bounding box center [587, 462] width 6 height 6
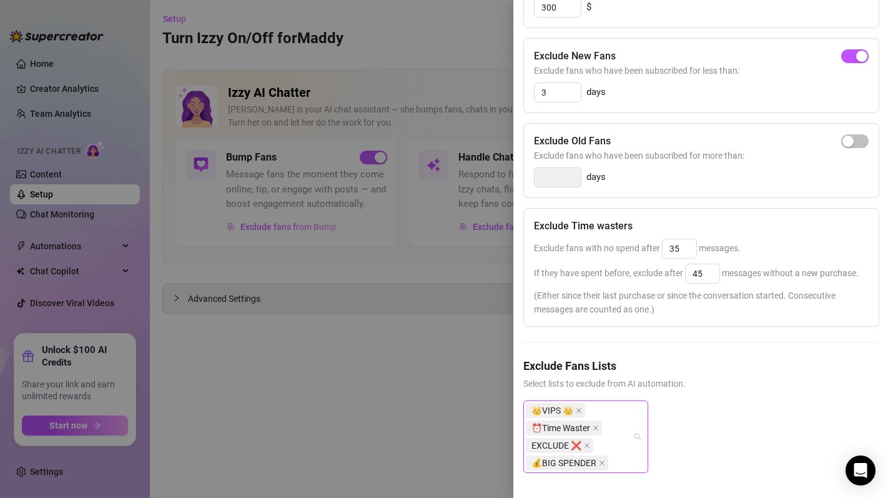
click at [639, 427] on div "👑VIPS 👑 ⏰Time Waster EXCLUDE ❌ 💰BIG SPENDER" at bounding box center [585, 436] width 125 height 72
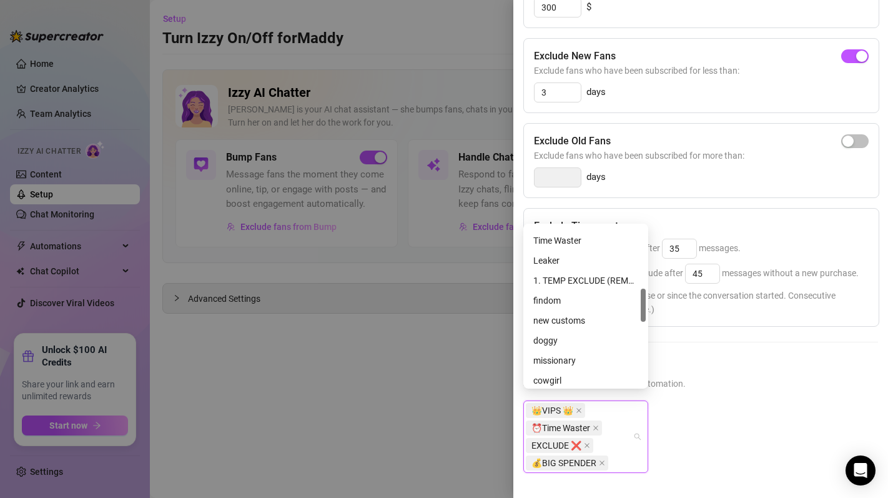
drag, startPoint x: 644, startPoint y: 248, endPoint x: 645, endPoint y: 307, distance: 59.3
click at [644, 310] on div at bounding box center [642, 304] width 5 height 33
click at [594, 257] on div "Leaker" at bounding box center [585, 263] width 105 height 14
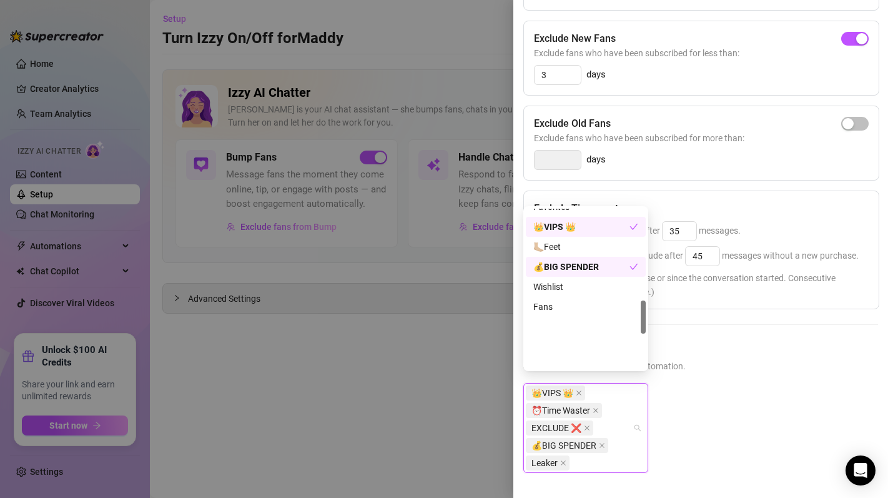
scroll to position [434, 0]
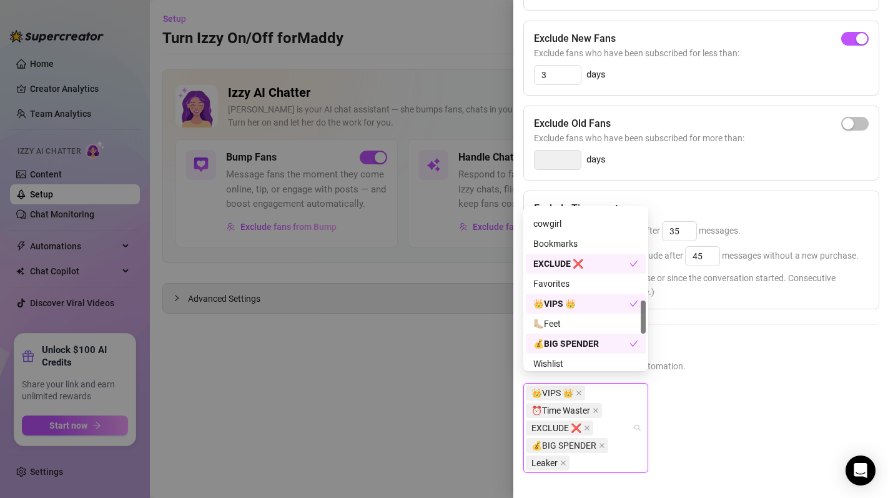
drag, startPoint x: 644, startPoint y: 284, endPoint x: 637, endPoint y: 314, distance: 30.9
click at [637, 314] on div "[DEMOGRAPHIC_DATA] cowgirl Bookmarks EXCLUDE ❌ Favorites 👑VIPS 👑 🦶🏼Feet 💰BIG SP…" at bounding box center [586, 288] width 120 height 160
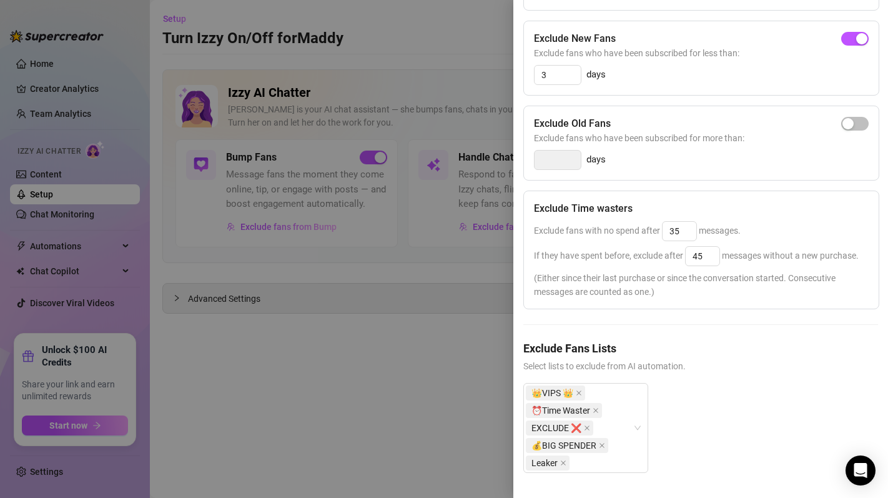
drag, startPoint x: 692, startPoint y: 341, endPoint x: 706, endPoint y: 287, distance: 55.4
click at [692, 341] on h5 "Exclude Fans Lists" at bounding box center [700, 348] width 355 height 17
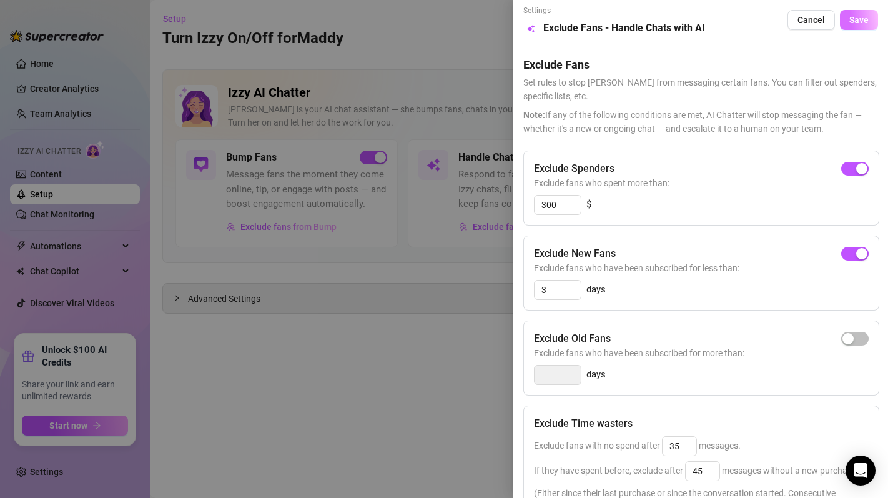
click at [855, 18] on span "Save" at bounding box center [858, 20] width 19 height 10
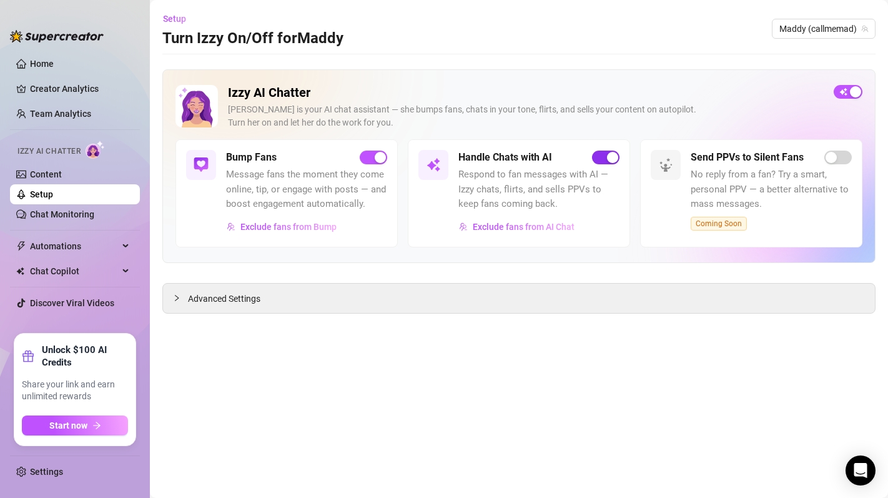
click at [602, 159] on span "button" at bounding box center [605, 157] width 27 height 14
click at [62, 169] on link "Content" at bounding box center [46, 174] width 32 height 10
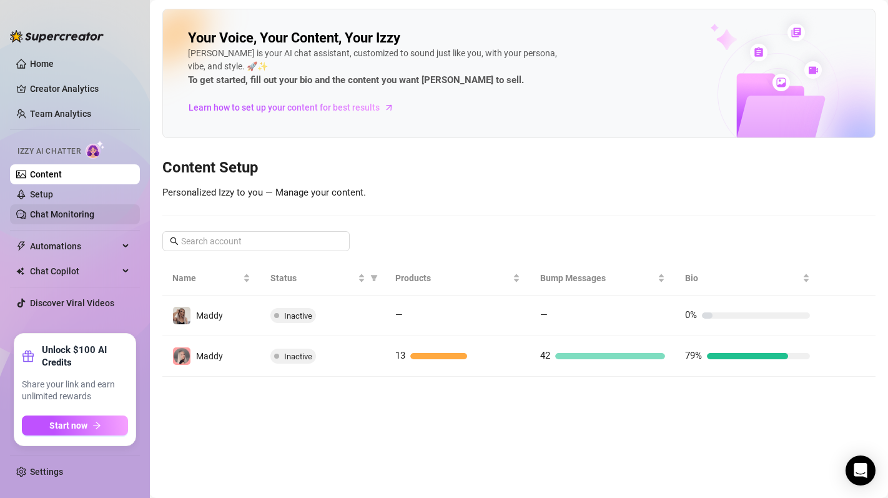
click at [86, 215] on link "Chat Monitoring" at bounding box center [62, 214] width 64 height 10
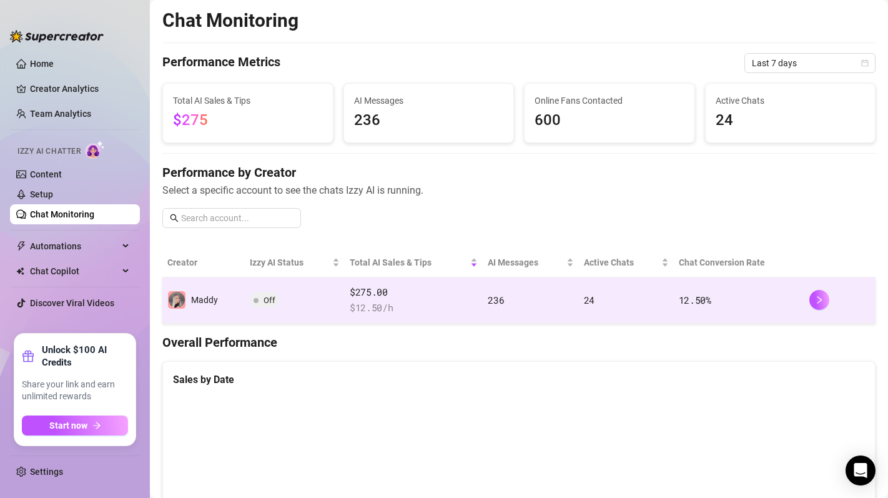
scroll to position [391, 0]
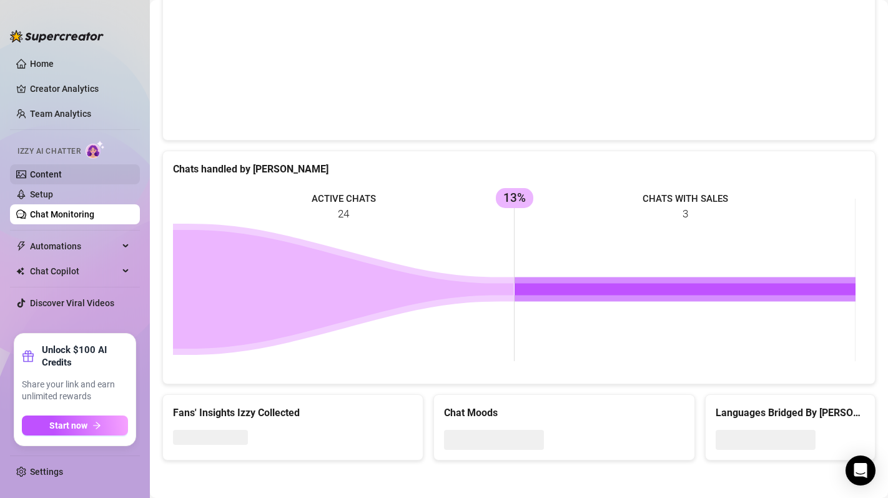
click at [30, 177] on link "Content" at bounding box center [46, 174] width 32 height 10
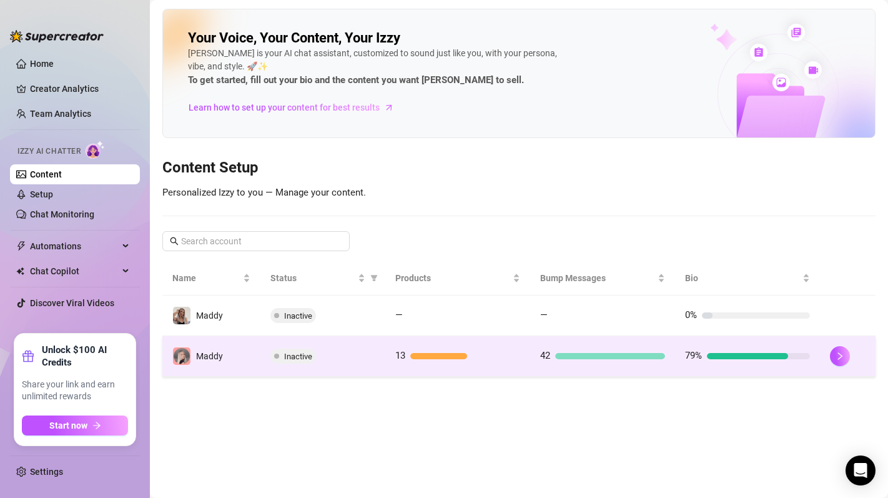
click at [378, 368] on td "Inactive" at bounding box center [322, 356] width 124 height 41
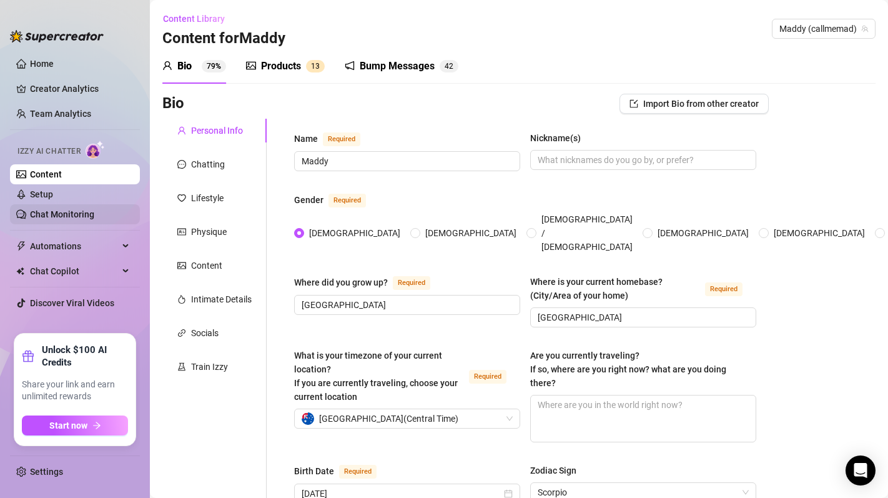
click at [71, 209] on link "Chat Monitoring" at bounding box center [62, 214] width 64 height 10
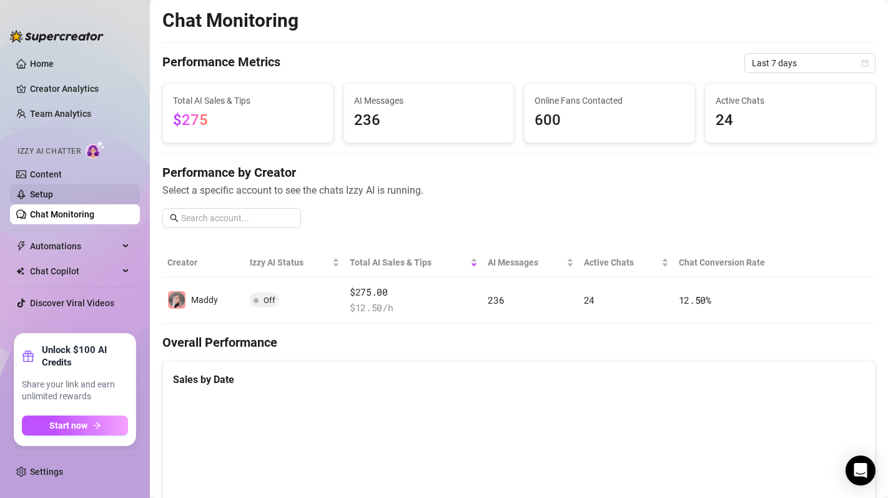
click at [53, 197] on link "Setup" at bounding box center [41, 194] width 23 height 10
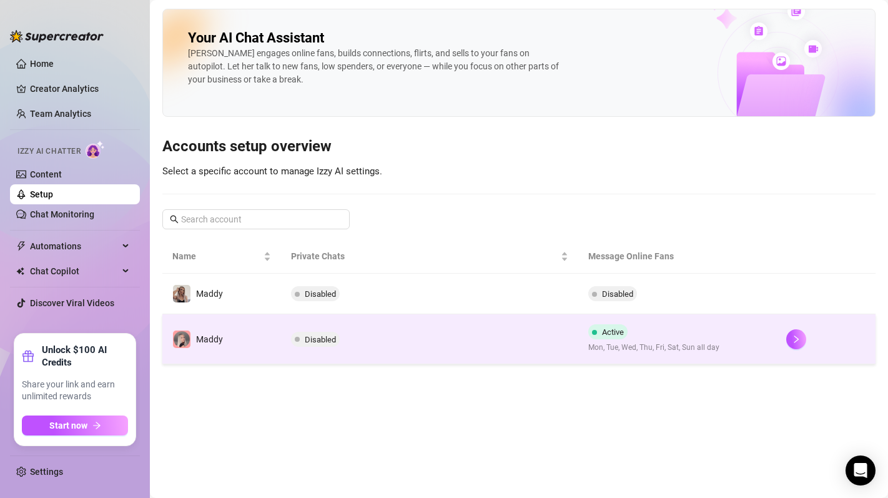
click at [383, 333] on td "Disabled" at bounding box center [429, 339] width 297 height 50
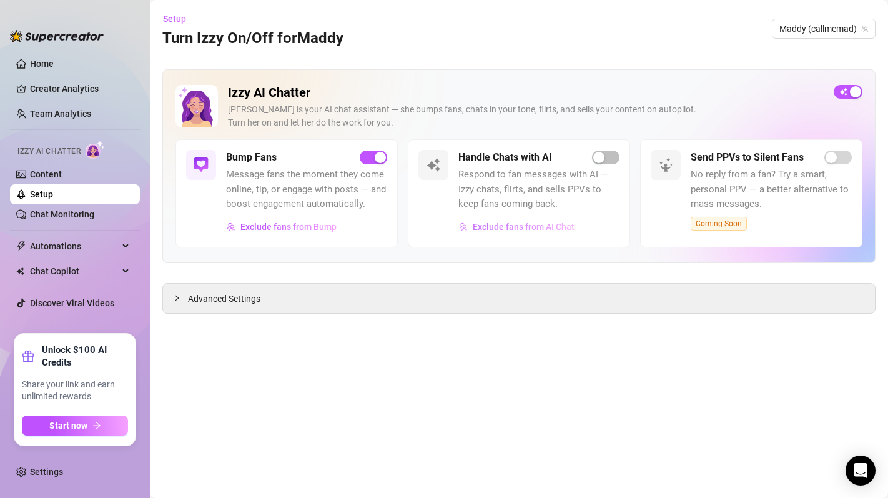
click at [498, 230] on span "Exclude fans from AI Chat" at bounding box center [524, 227] width 102 height 10
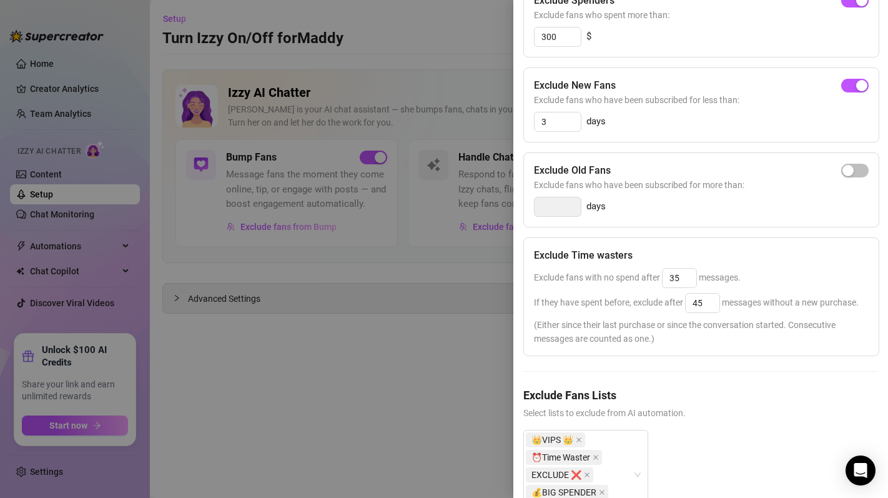
scroll to position [238, 0]
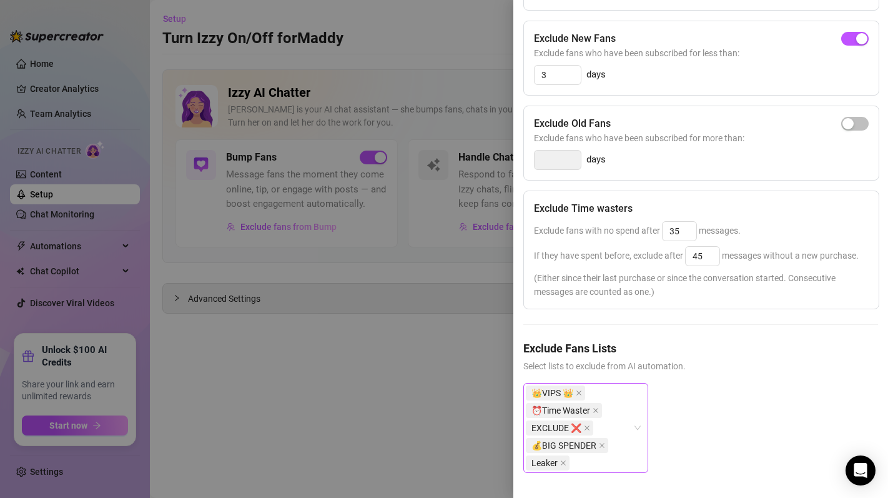
click at [641, 409] on div "👑VIPS 👑 ⏰Time Waster EXCLUDE ❌ 💰BIG SPENDER Leaker" at bounding box center [585, 428] width 125 height 90
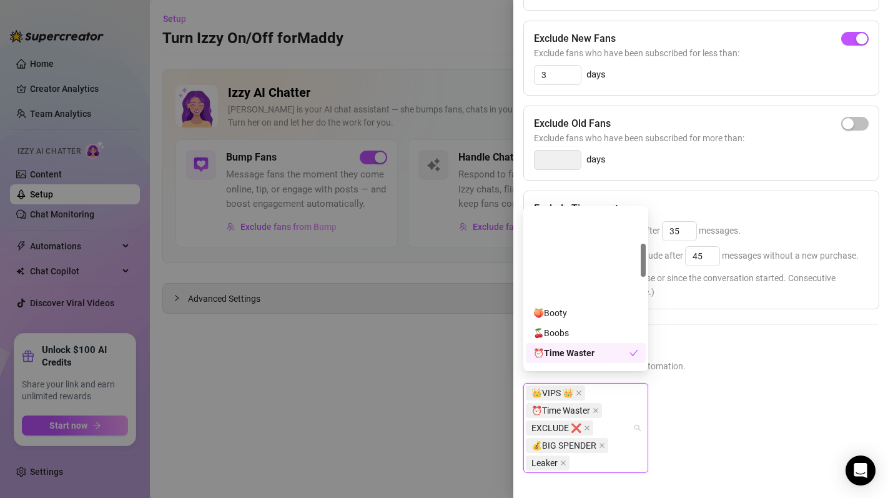
scroll to position [0, 0]
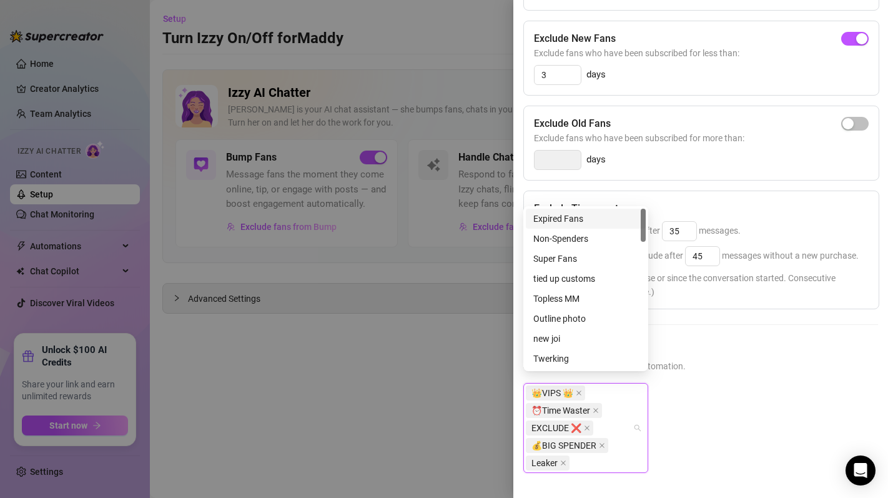
drag, startPoint x: 643, startPoint y: 236, endPoint x: 661, endPoint y: 217, distance: 26.5
click at [661, 217] on body "Home Creator Analytics Team Analytics Izzy AI Chatter Content Setup Chat Monito…" at bounding box center [444, 249] width 888 height 498
click at [356, 290] on div at bounding box center [444, 249] width 888 height 498
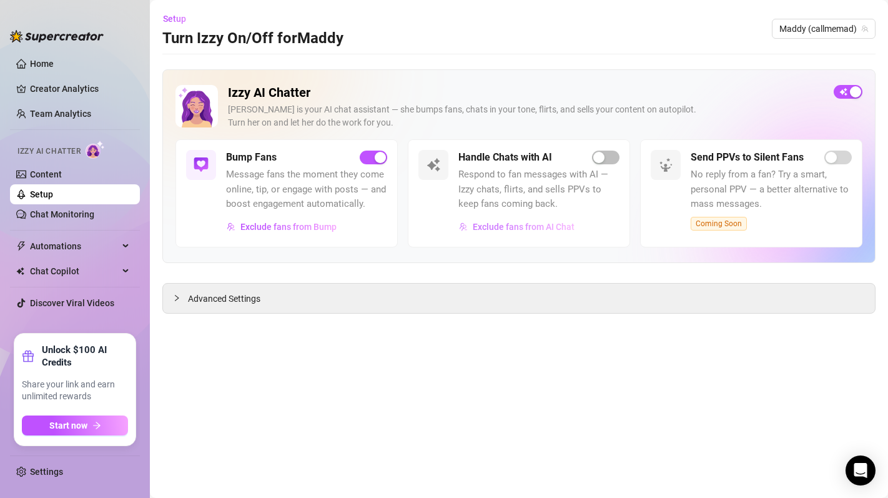
click at [484, 223] on span "Exclude fans from AI Chat" at bounding box center [524, 227] width 102 height 10
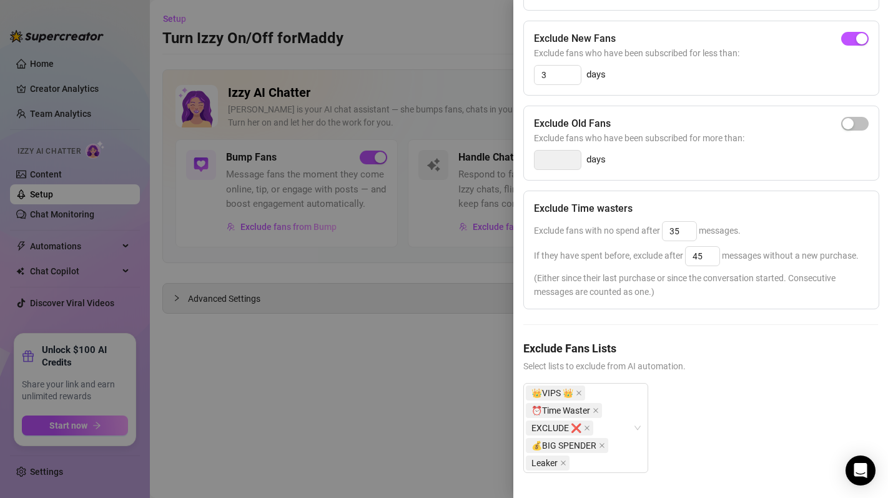
click at [788, 301] on div "Exclude Spenders Exclude fans who spent more than: 300 $ Exclude New Fans Exclu…" at bounding box center [700, 214] width 355 height 557
drag, startPoint x: 688, startPoint y: 212, endPoint x: 659, endPoint y: 214, distance: 28.8
click at [659, 221] on div "Exclude fans with no spend after 35 messages." at bounding box center [701, 231] width 335 height 20
type input "25"
click at [682, 271] on span "(Either since their last purchase or since the conversation started. Consecutiv…" at bounding box center [701, 284] width 335 height 27
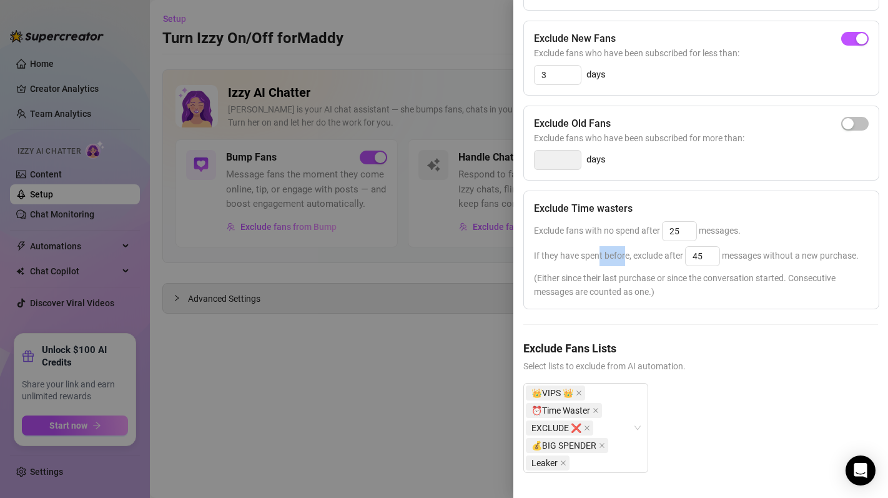
drag, startPoint x: 597, startPoint y: 235, endPoint x: 627, endPoint y: 235, distance: 29.3
click at [627, 250] on span "If they have spent before, exclude after 45 messages without a new purchase." at bounding box center [696, 255] width 325 height 10
click at [636, 250] on span "If they have spent before, exclude after 45 messages without a new purchase." at bounding box center [696, 255] width 325 height 10
drag, startPoint x: 636, startPoint y: 232, endPoint x: 667, endPoint y: 232, distance: 30.6
click at [667, 250] on span "If they have spent before, exclude after 45 messages without a new purchase." at bounding box center [696, 255] width 325 height 10
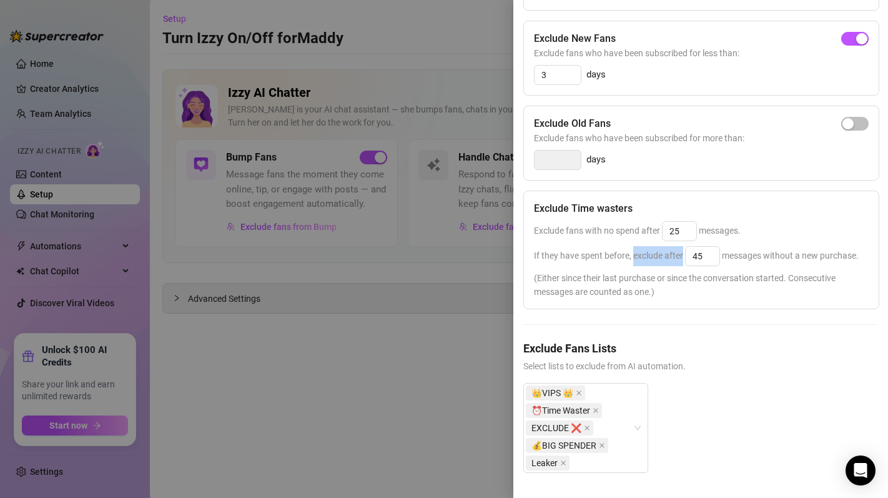
click at [667, 250] on span "If they have spent before, exclude after 45 messages without a new purchase." at bounding box center [696, 255] width 325 height 10
click at [674, 251] on div "If they have spent before, exclude after 45 messages without a new purchase." at bounding box center [701, 256] width 335 height 20
click at [685, 257] on div "Exclude Time wasters Exclude fans with no spend after 25 messages. If they have…" at bounding box center [701, 249] width 356 height 119
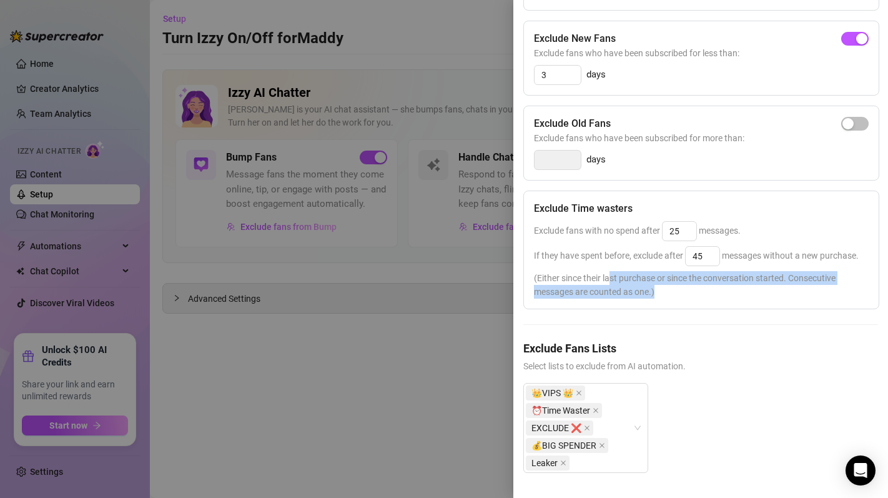
drag, startPoint x: 611, startPoint y: 271, endPoint x: 655, endPoint y: 289, distance: 47.3
click at [655, 289] on div "Exclude Time wasters Exclude fans with no spend after 25 messages. If they have…" at bounding box center [701, 249] width 356 height 119
click at [665, 287] on span "(Either since their last purchase or since the conversation started. Consecutiv…" at bounding box center [701, 284] width 335 height 27
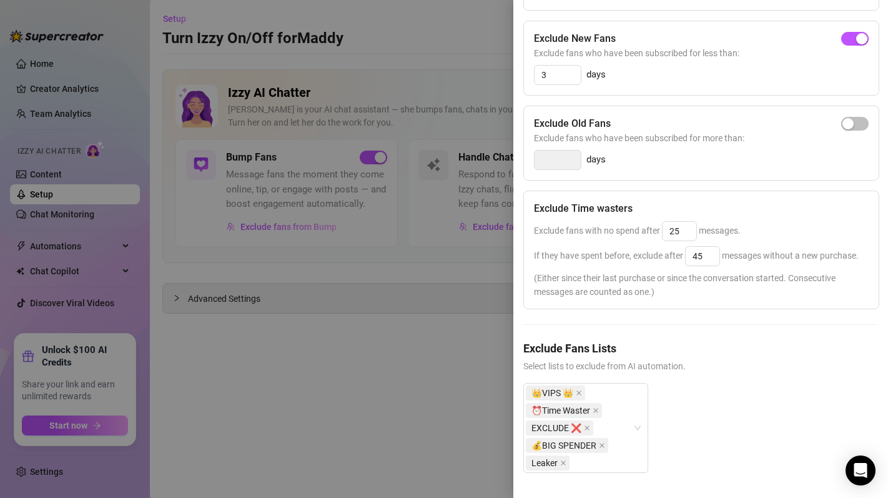
scroll to position [238, 0]
click at [640, 406] on div "👑VIPS 👑 ⏰Time Waster EXCLUDE ❌ 💰BIG SPENDER Leaker" at bounding box center [585, 428] width 125 height 90
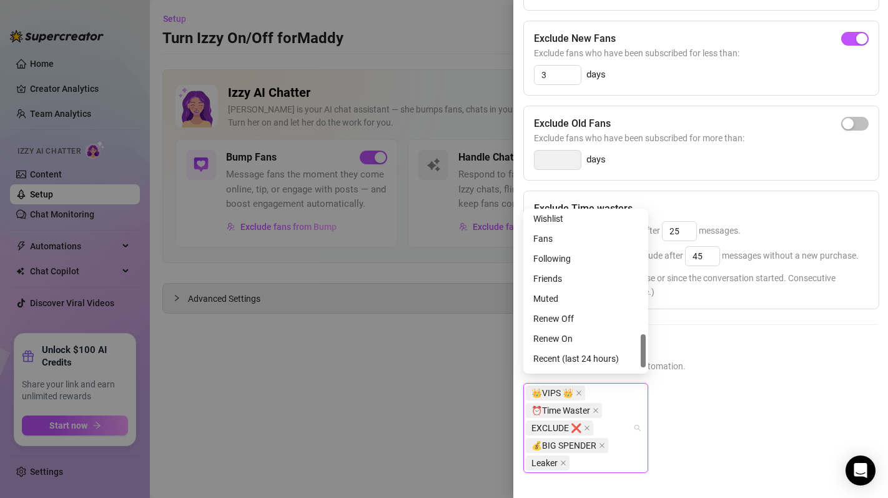
scroll to position [594, 0]
drag, startPoint x: 644, startPoint y: 219, endPoint x: 690, endPoint y: 344, distance: 133.3
click at [662, 345] on body "Home Creator Analytics Team Analytics Izzy AI Chatter Content Setup Chat Monito…" at bounding box center [444, 249] width 888 height 498
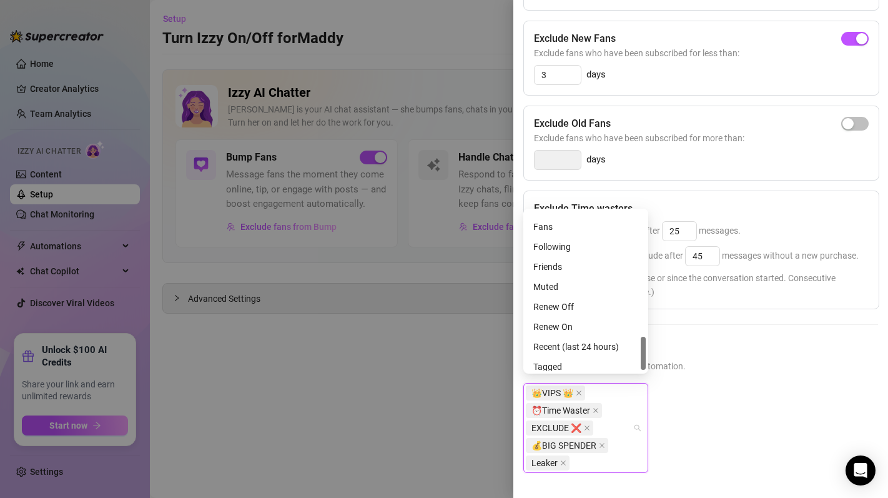
click at [734, 340] on h5 "Exclude Fans Lists" at bounding box center [700, 348] width 355 height 17
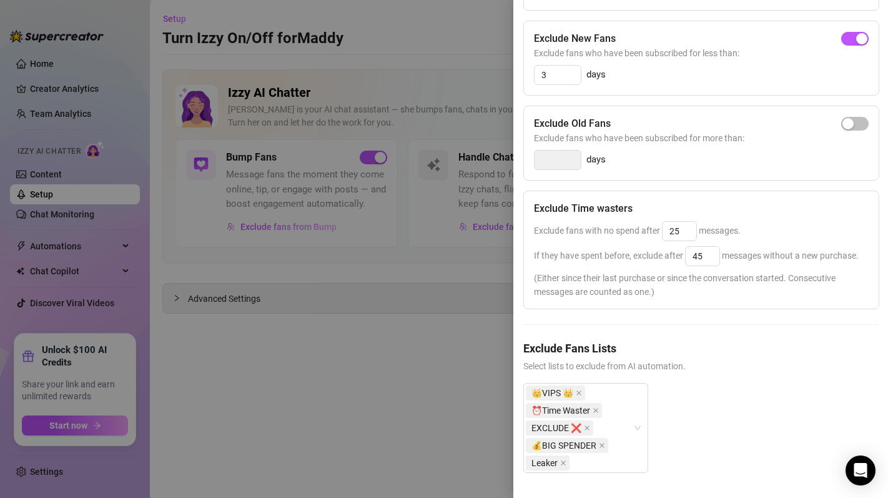
click at [679, 341] on h5 "Exclude Fans Lists" at bounding box center [700, 348] width 355 height 17
click at [611, 351] on div "Exclude Fans Lists Select lists to exclude from AI automation." at bounding box center [700, 356] width 355 height 33
click at [607, 359] on span "Select lists to exclude from AI automation." at bounding box center [700, 366] width 355 height 14
click at [646, 423] on div "👑VIPS 👑 ⏰Time Waster EXCLUDE ❌ 💰BIG SPENDER Leaker" at bounding box center [585, 428] width 125 height 90
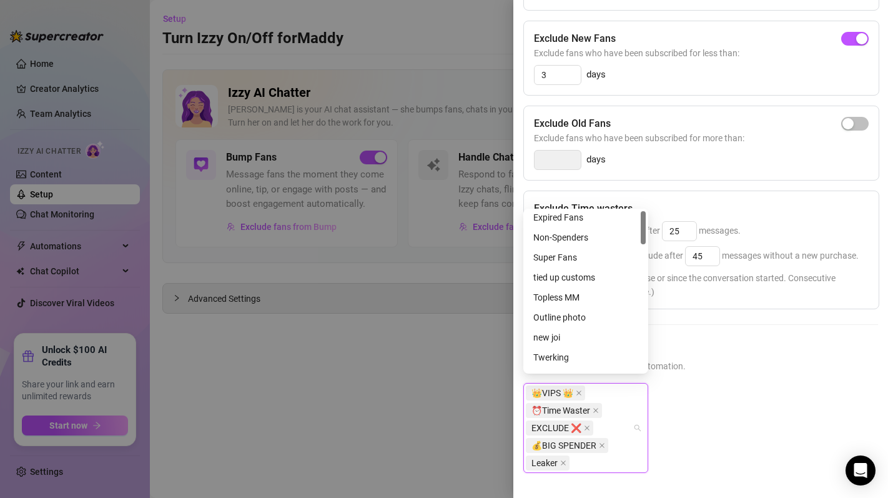
scroll to position [0, 0]
drag, startPoint x: 644, startPoint y: 353, endPoint x: 647, endPoint y: 222, distance: 131.8
click at [647, 222] on div "recent tagged Expired Fans Non-Spenders Super Fans tied up customs Topless MM O…" at bounding box center [585, 290] width 125 height 165
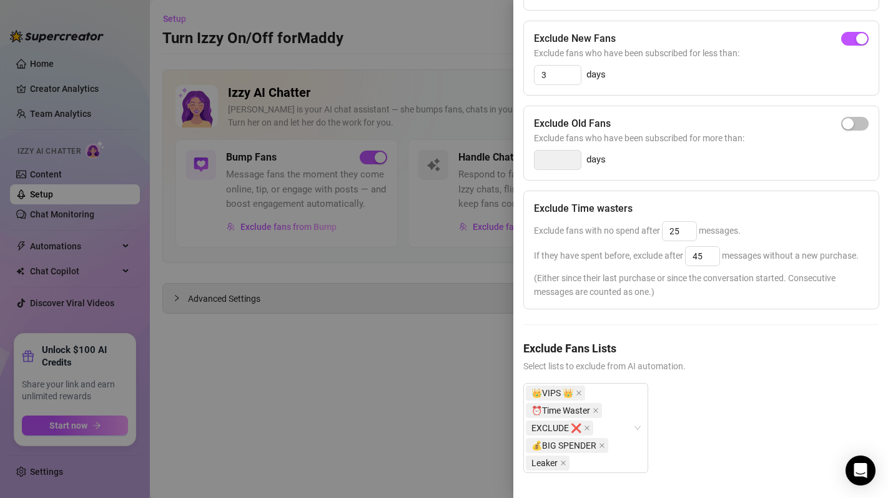
drag, startPoint x: 680, startPoint y: 313, endPoint x: 308, endPoint y: 246, distance: 378.0
click at [680, 313] on div "Exclude Spenders Exclude fans who spent more than: 300 $ Exclude New Fans Exclu…" at bounding box center [700, 214] width 355 height 557
click at [651, 341] on h5 "Exclude Fans Lists" at bounding box center [700, 348] width 355 height 17
click at [642, 420] on div "👑VIPS 👑 ⏰Time Waster EXCLUDE ❌ 💰BIG SPENDER Leaker" at bounding box center [585, 428] width 125 height 90
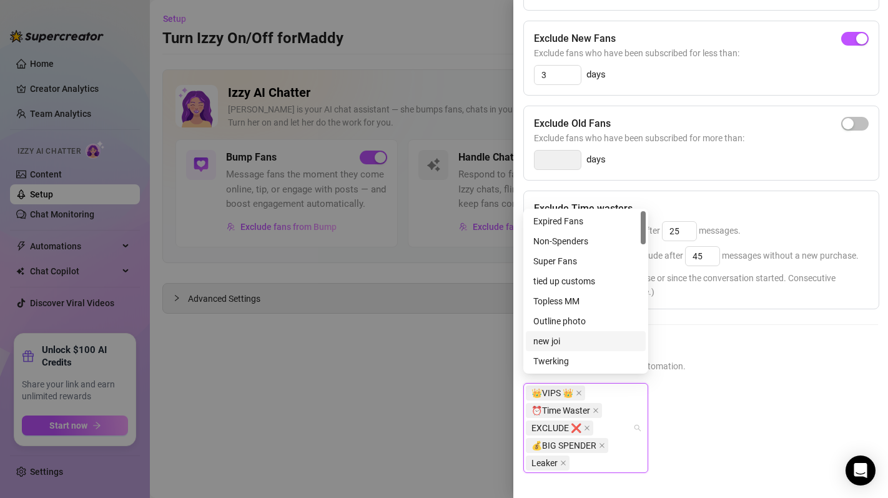
drag, startPoint x: 709, startPoint y: 339, endPoint x: 679, endPoint y: 347, distance: 31.6
click at [709, 340] on h5 "Exclude Fans Lists" at bounding box center [700, 348] width 355 height 17
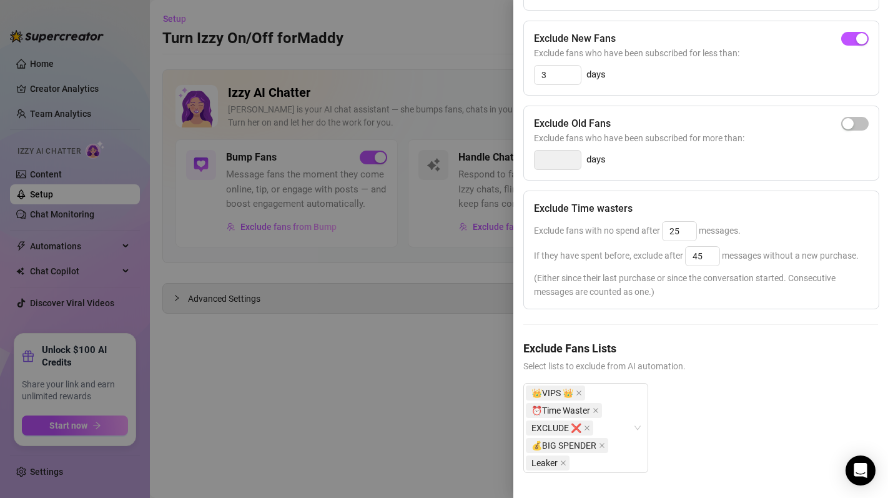
click at [436, 311] on div at bounding box center [444, 249] width 888 height 498
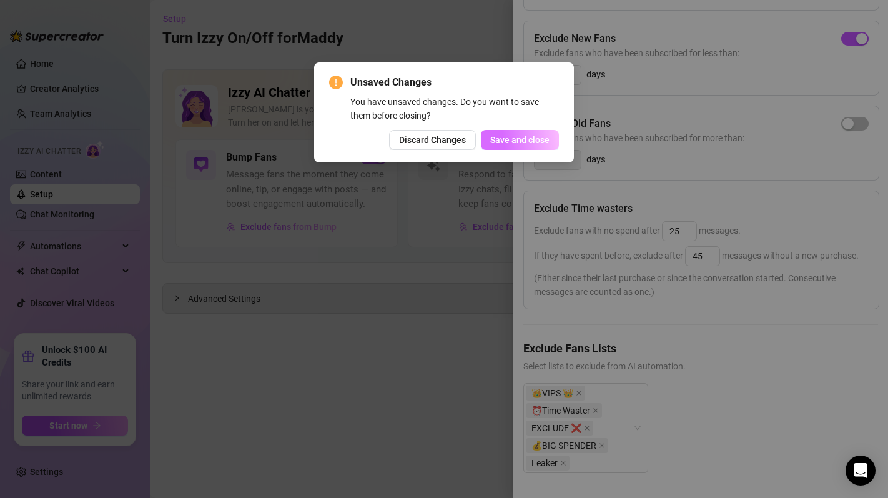
click at [516, 130] on button "Save and close" at bounding box center [520, 140] width 78 height 20
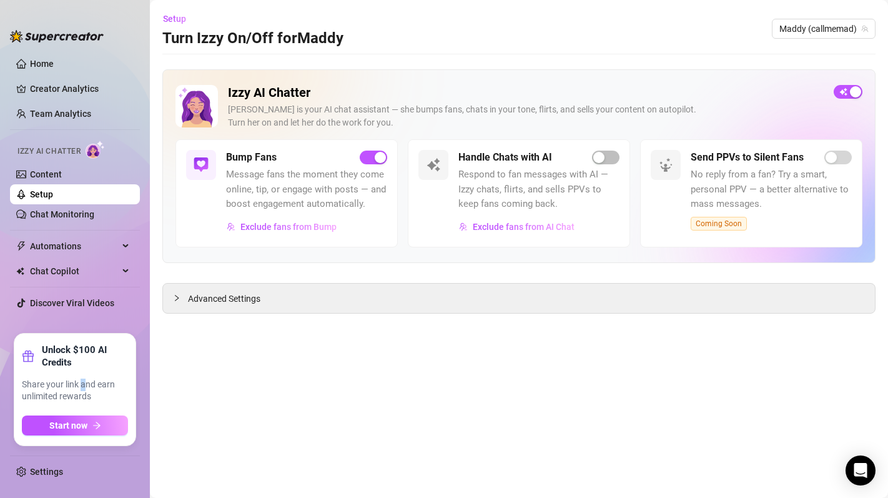
drag, startPoint x: 81, startPoint y: 383, endPoint x: 88, endPoint y: 384, distance: 6.9
click at [88, 384] on span "Share your link and earn unlimited rewards" at bounding box center [75, 390] width 106 height 24
click at [88, 385] on span "Share your link and earn unlimited rewards" at bounding box center [75, 390] width 106 height 24
